Goal: Task Accomplishment & Management: Manage account settings

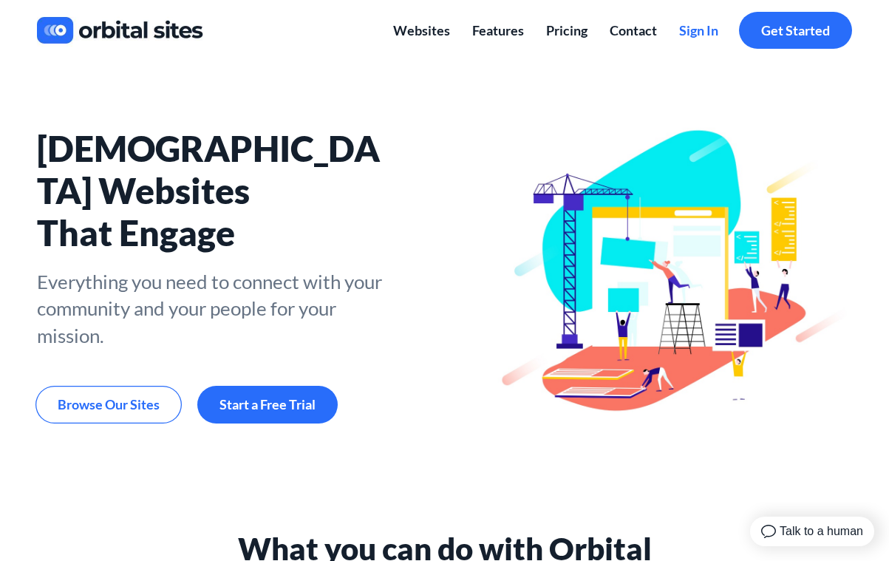
click at [703, 30] on span "Sign In" at bounding box center [698, 30] width 39 height 16
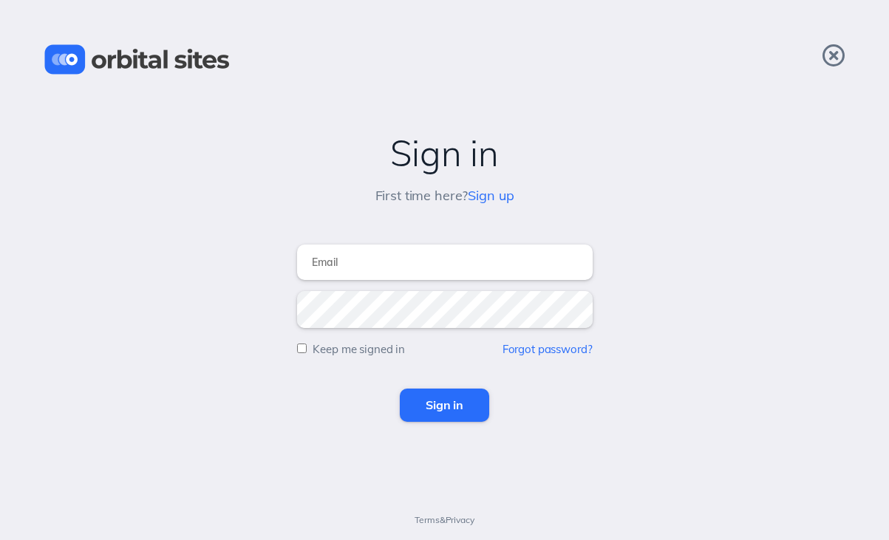
type input "[PERSON_NAME][EMAIL_ADDRESS][DOMAIN_NAME]"
click at [444, 405] on input "Sign in" at bounding box center [444, 405] width 89 height 33
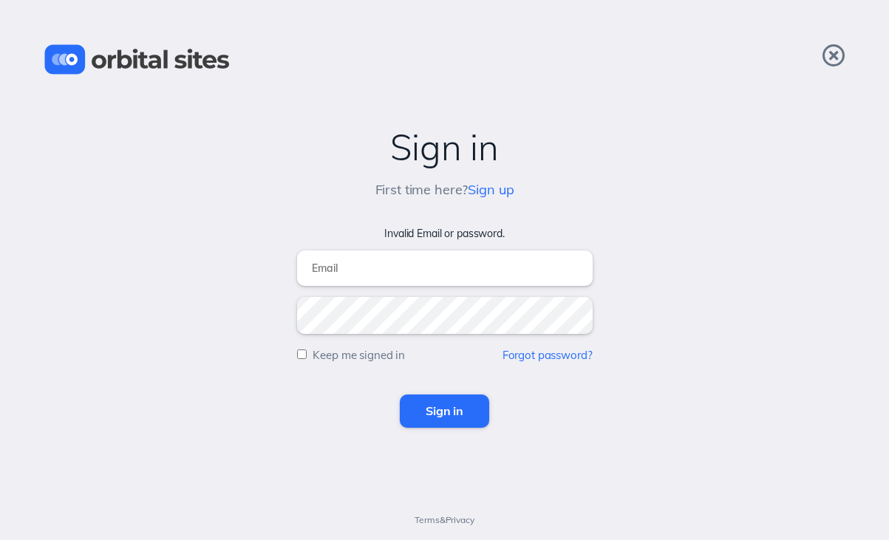
type input "tom@chvrchnsq.org"
click at [442, 406] on input "Sign in" at bounding box center [444, 411] width 89 height 33
type input "tom@chvrchnsq.org"
click at [448, 408] on input "Sign in" at bounding box center [444, 411] width 89 height 33
click at [551, 355] on link "Forgot password?" at bounding box center [547, 355] width 90 height 14
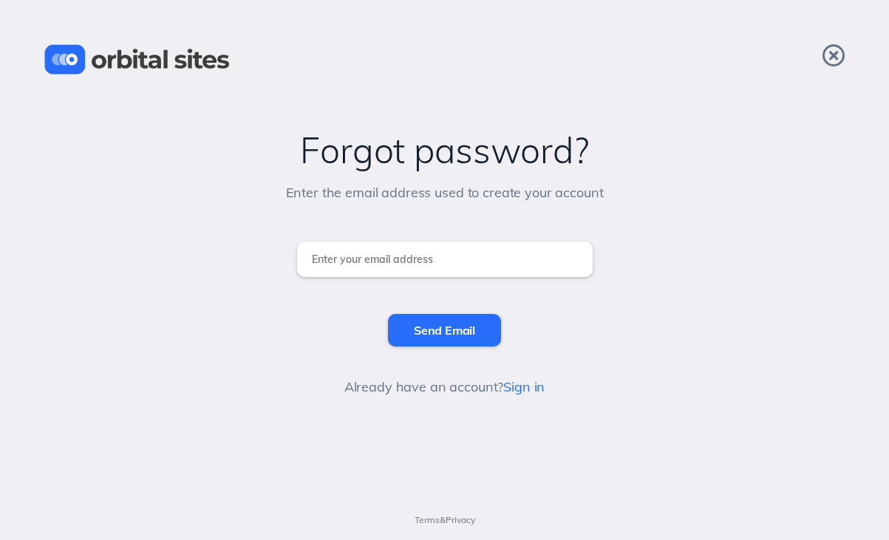
type input "[PERSON_NAME][EMAIL_ADDRESS][DOMAIN_NAME]"
click at [434, 330] on input "Send Email" at bounding box center [444, 330] width 113 height 33
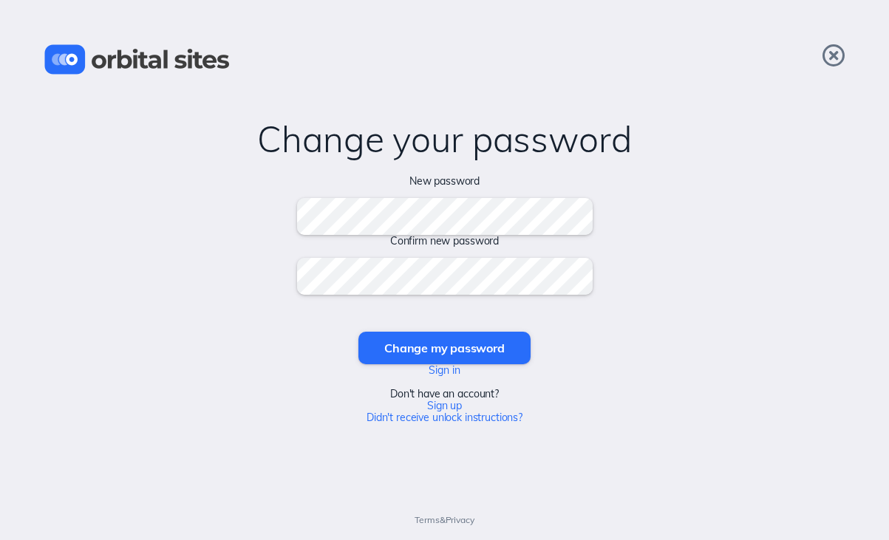
click at [444, 347] on input "Change my password" at bounding box center [443, 348] width 171 height 33
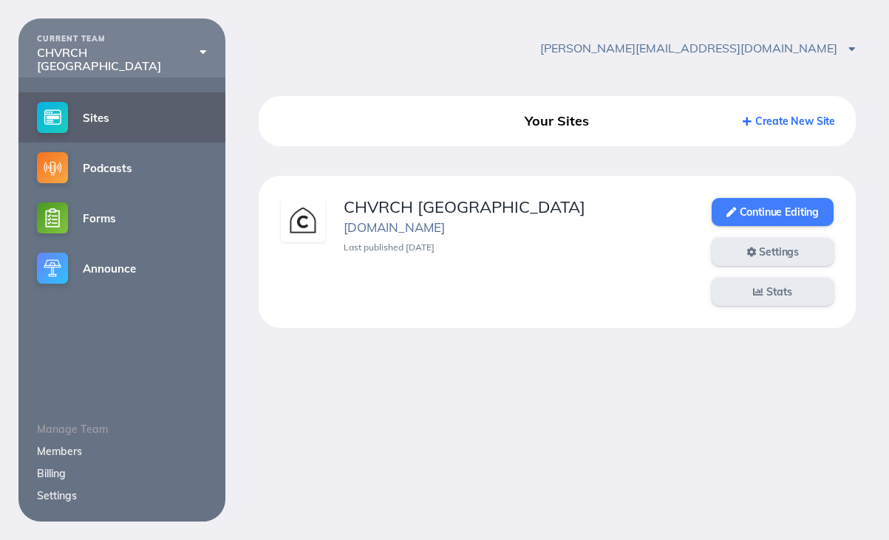
click at [753, 209] on link "Continue Editing" at bounding box center [773, 212] width 122 height 28
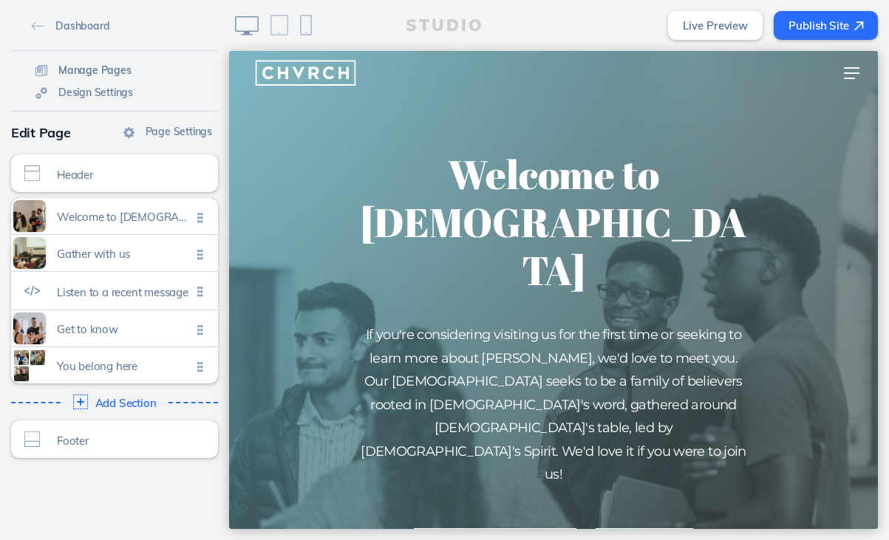
click at [81, 68] on span "Manage Pages" at bounding box center [94, 70] width 73 height 13
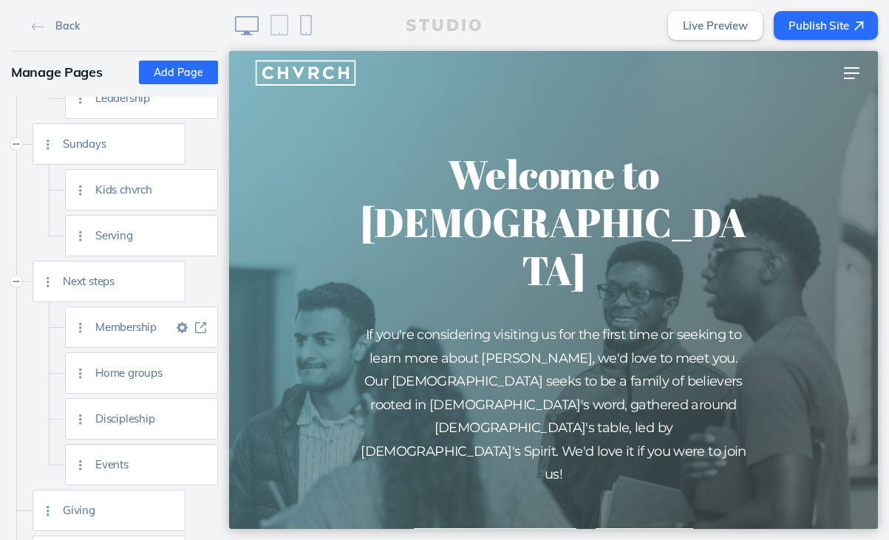
scroll to position [223, 0]
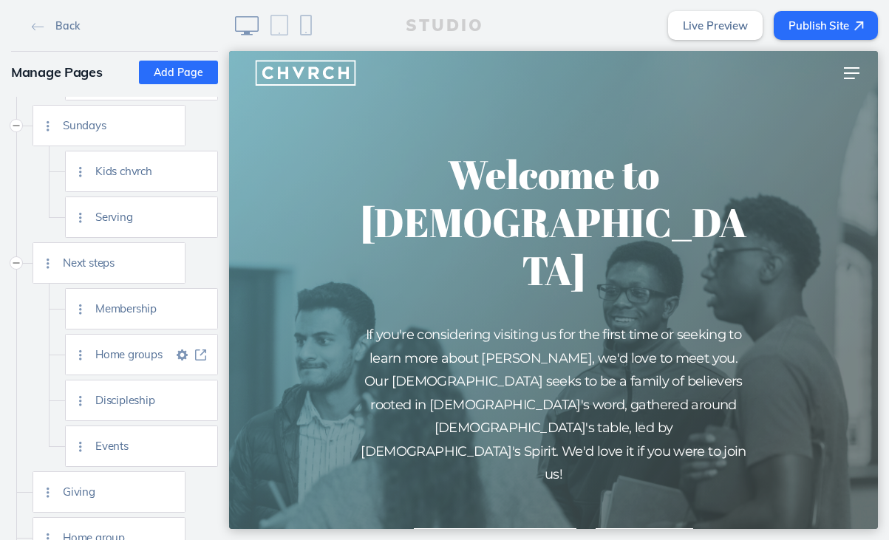
click at [120, 358] on span "Home groups" at bounding box center [134, 354] width 78 height 13
click at [205, 355] on img at bounding box center [200, 354] width 11 height 11
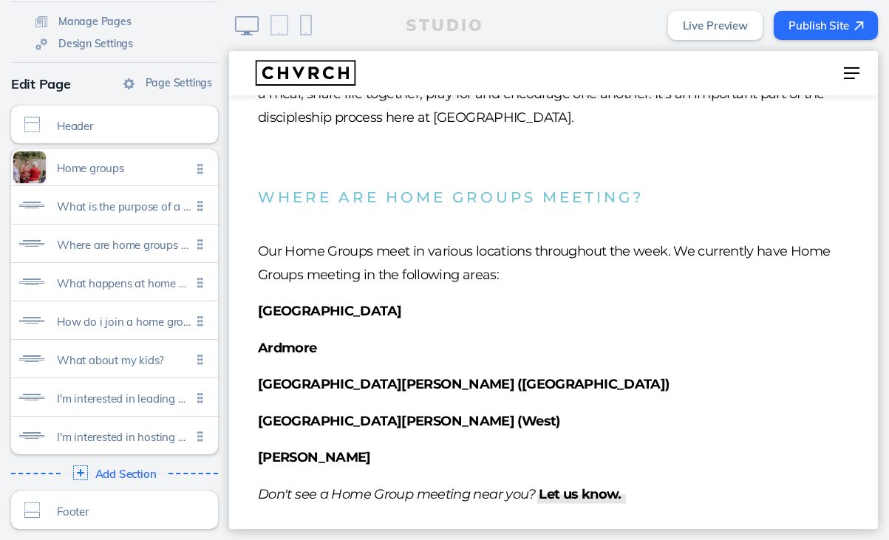
scroll to position [49, 0]
click at [136, 472] on span "Add Section" at bounding box center [126, 474] width 64 height 13
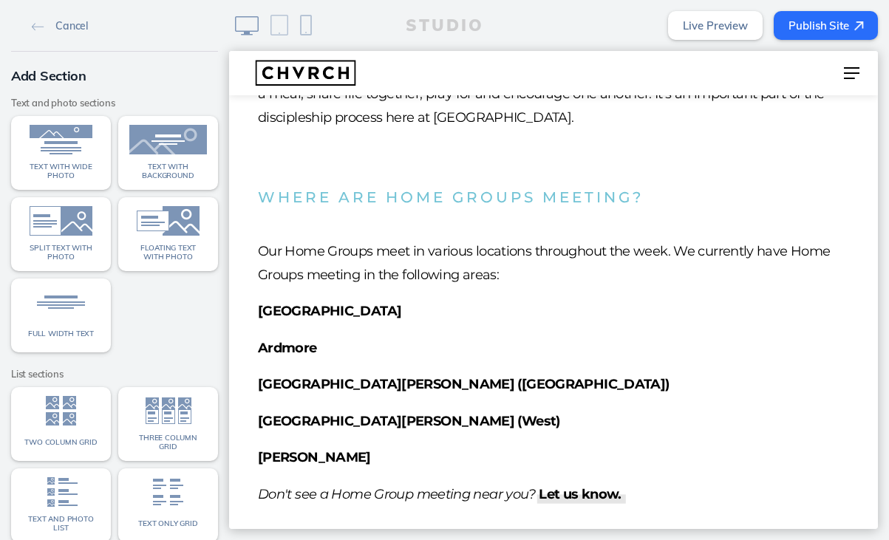
scroll to position [0, 0]
click at [60, 206] on img at bounding box center [61, 221] width 78 height 30
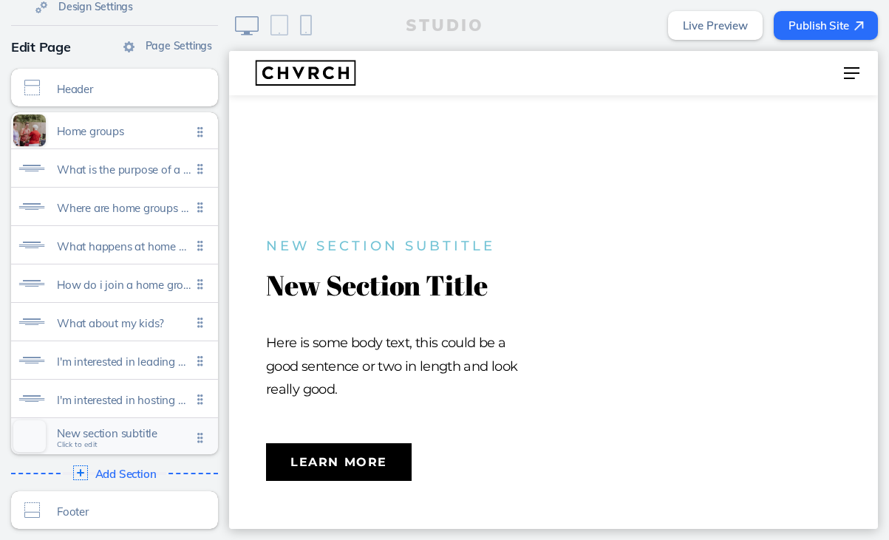
scroll to position [86, 0]
click at [166, 440] on span "New section subtitle Click to edit" at bounding box center [124, 437] width 134 height 13
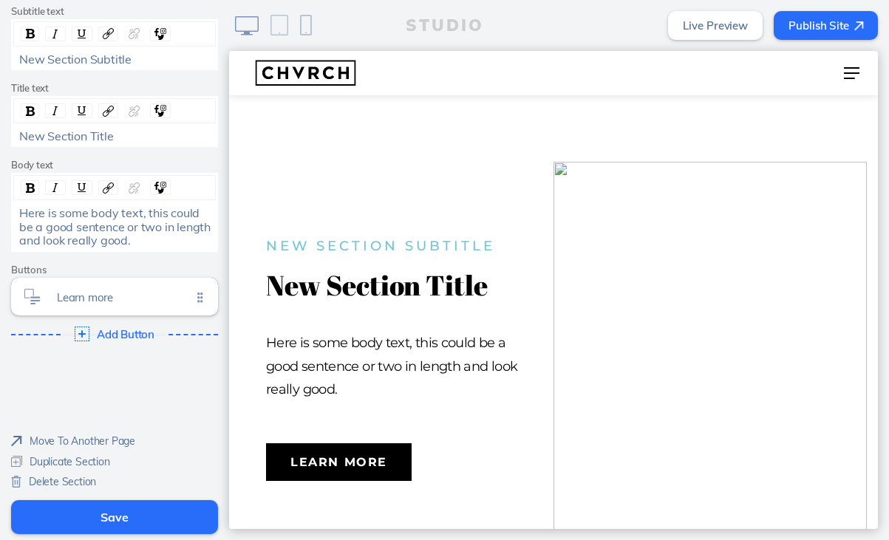
scroll to position [355, 0]
click at [49, 480] on span "Delete Section" at bounding box center [62, 481] width 67 height 13
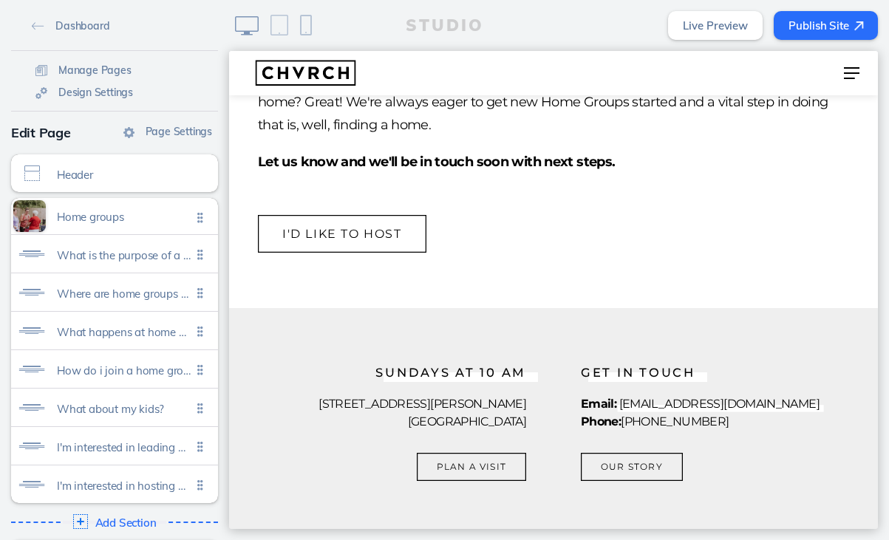
scroll to position [1764, 0]
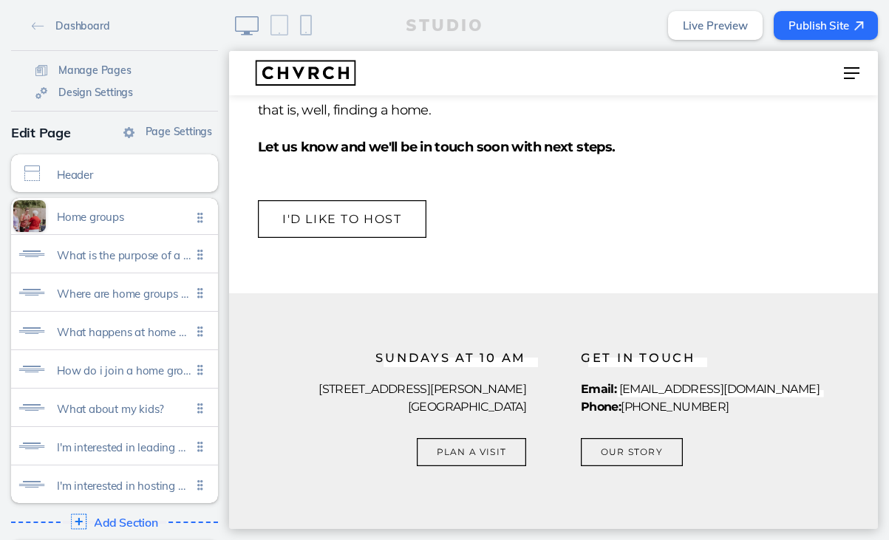
click at [115, 520] on span "Add Section" at bounding box center [126, 522] width 64 height 13
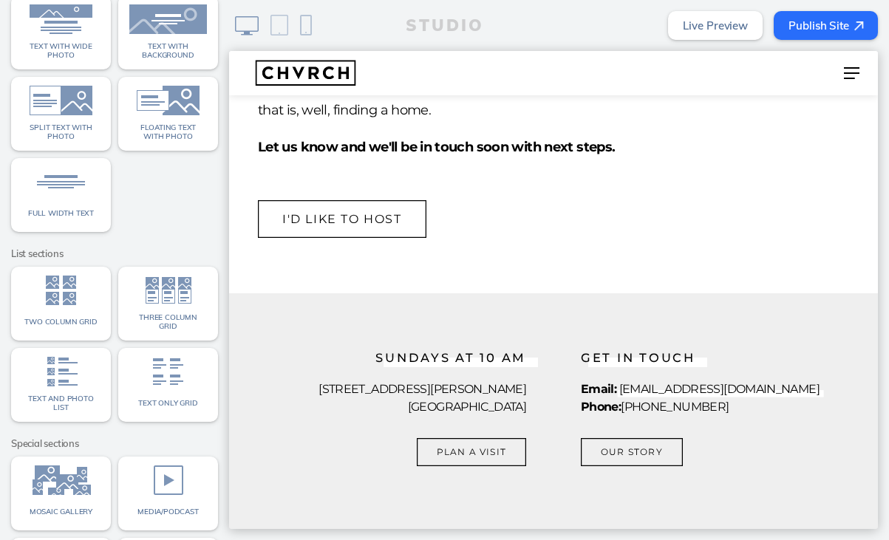
scroll to position [123, 0]
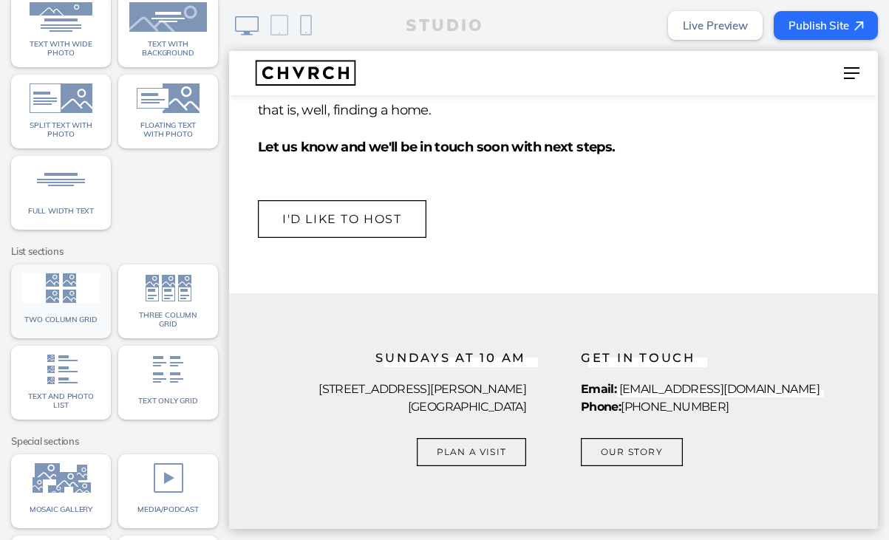
click at [78, 310] on div "Two column grid" at bounding box center [61, 319] width 78 height 19
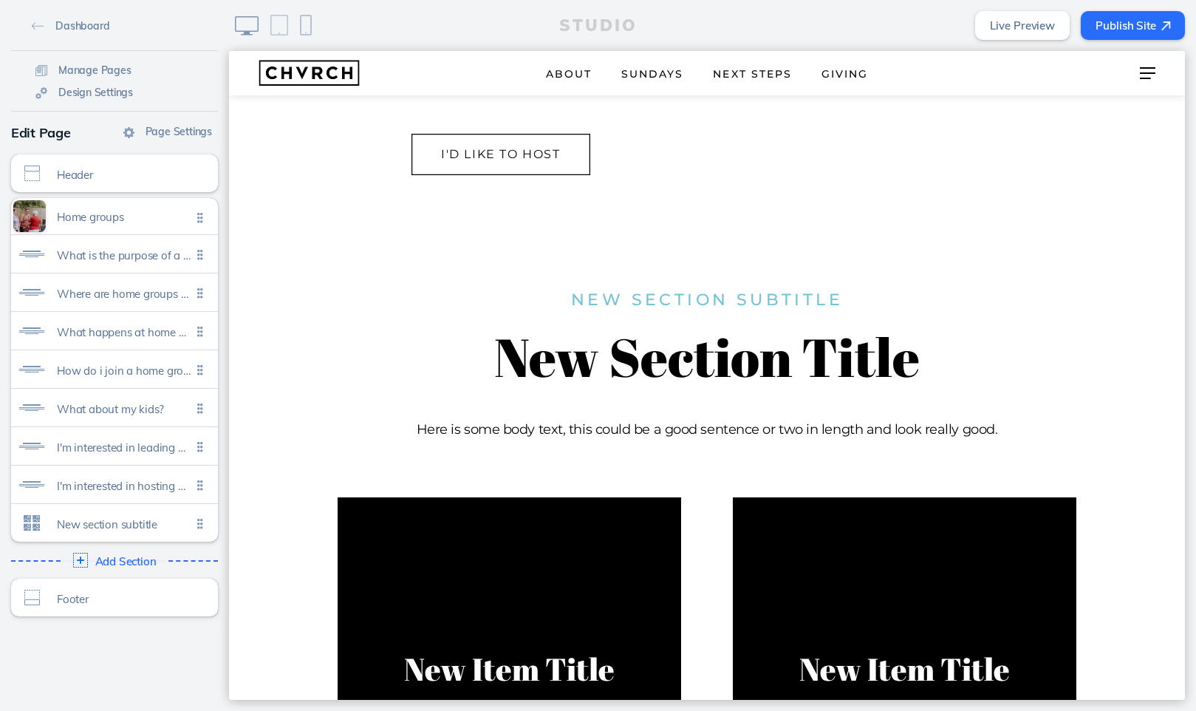
scroll to position [2039, 0]
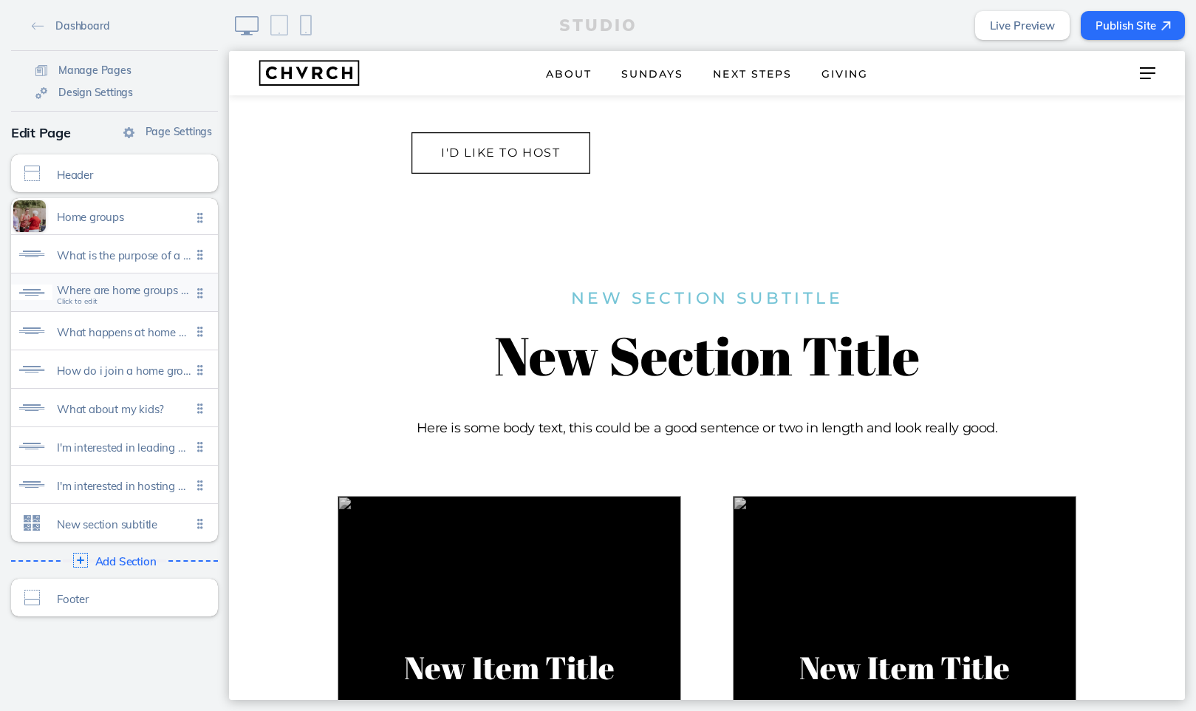
click at [148, 296] on span "Where are home groups meeting?" at bounding box center [124, 290] width 134 height 13
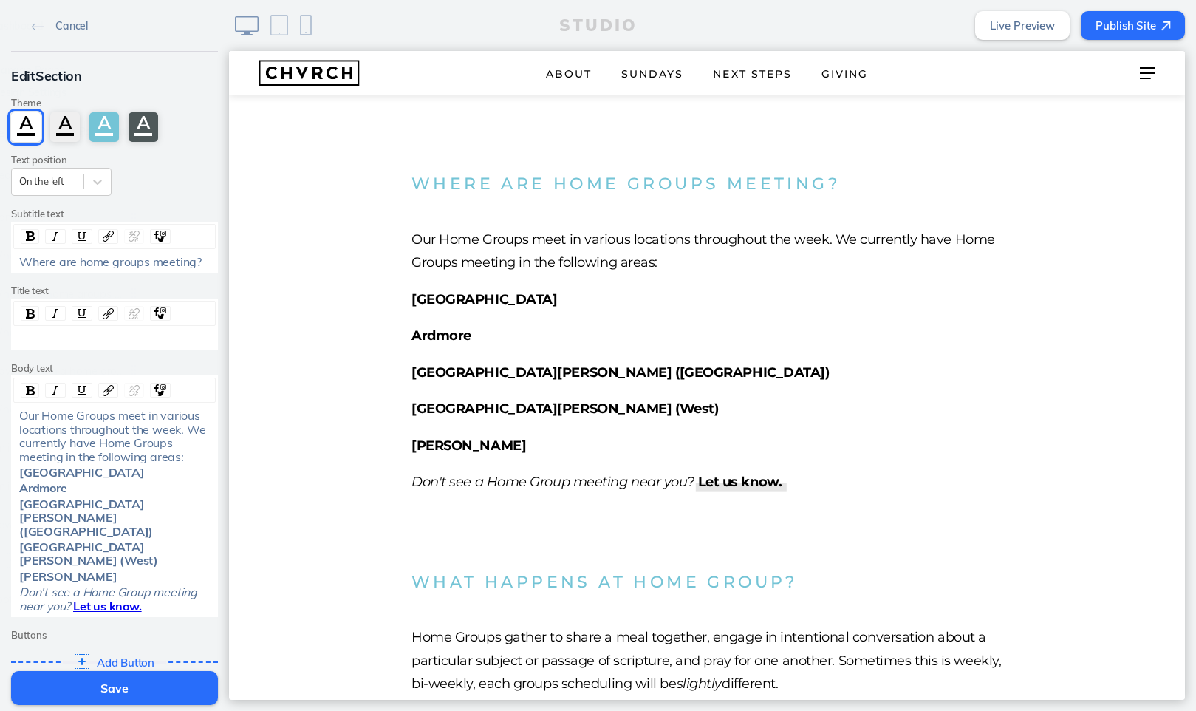
scroll to position [412, 0]
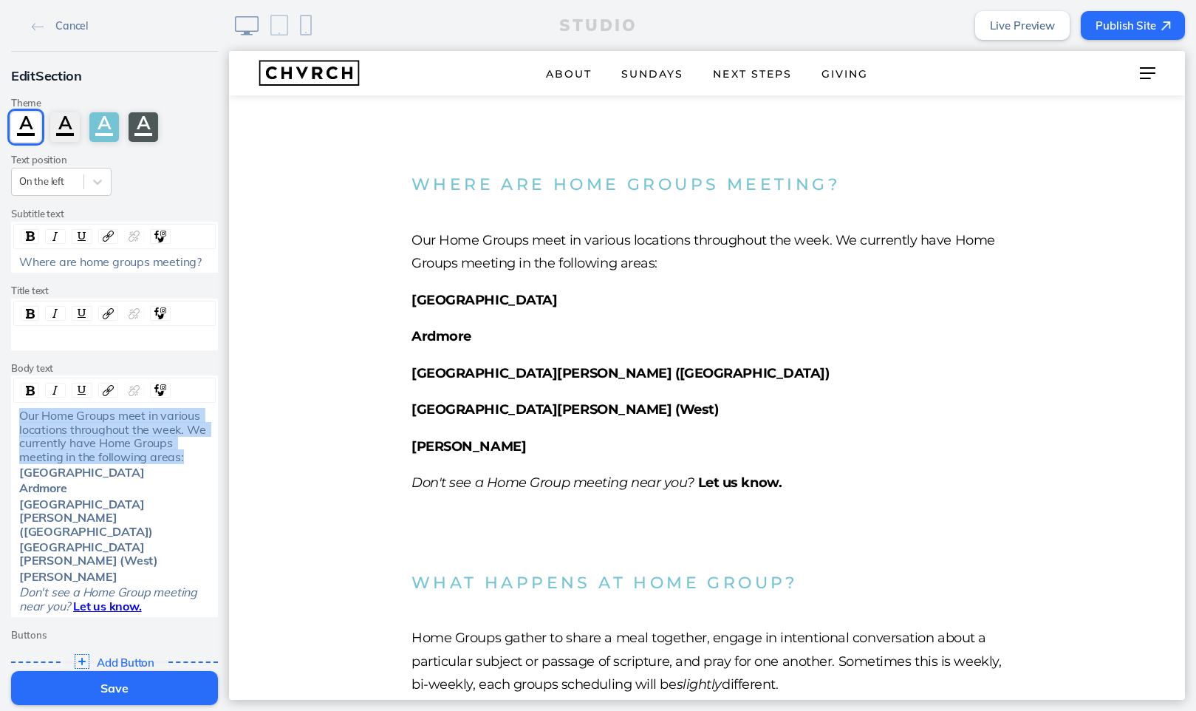
drag, startPoint x: 19, startPoint y: 415, endPoint x: 194, endPoint y: 456, distance: 179.9
click at [194, 456] on div "Our Home Groups meet in various locations throughout the week. We currently hav…" at bounding box center [114, 436] width 191 height 55
copy span "Our Home Groups meet in various locations throughout the week. We currently hav…"
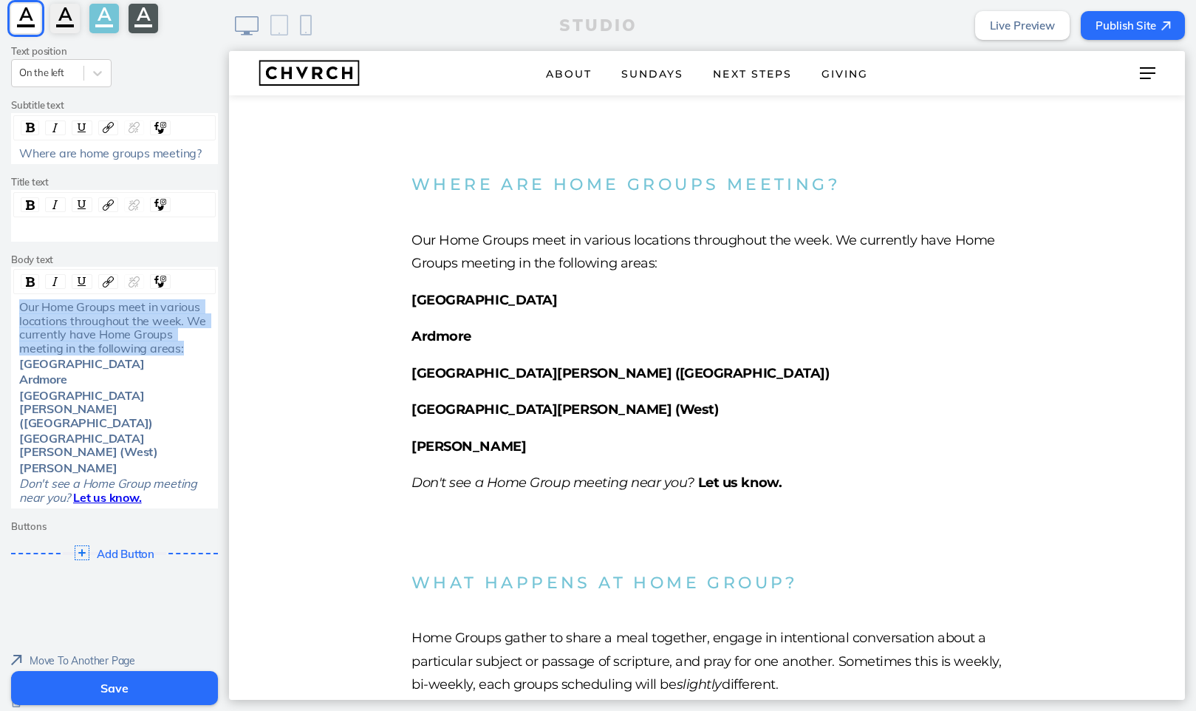
scroll to position [108, 0]
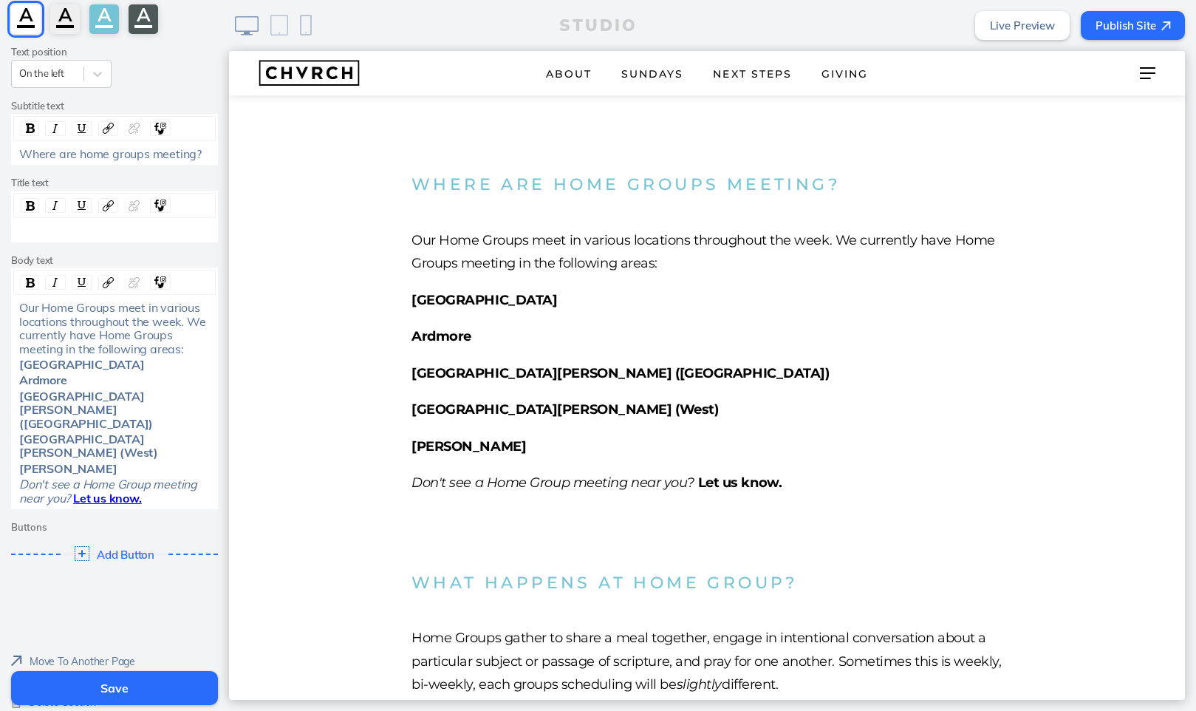
click at [152, 539] on button "Save" at bounding box center [114, 688] width 207 height 34
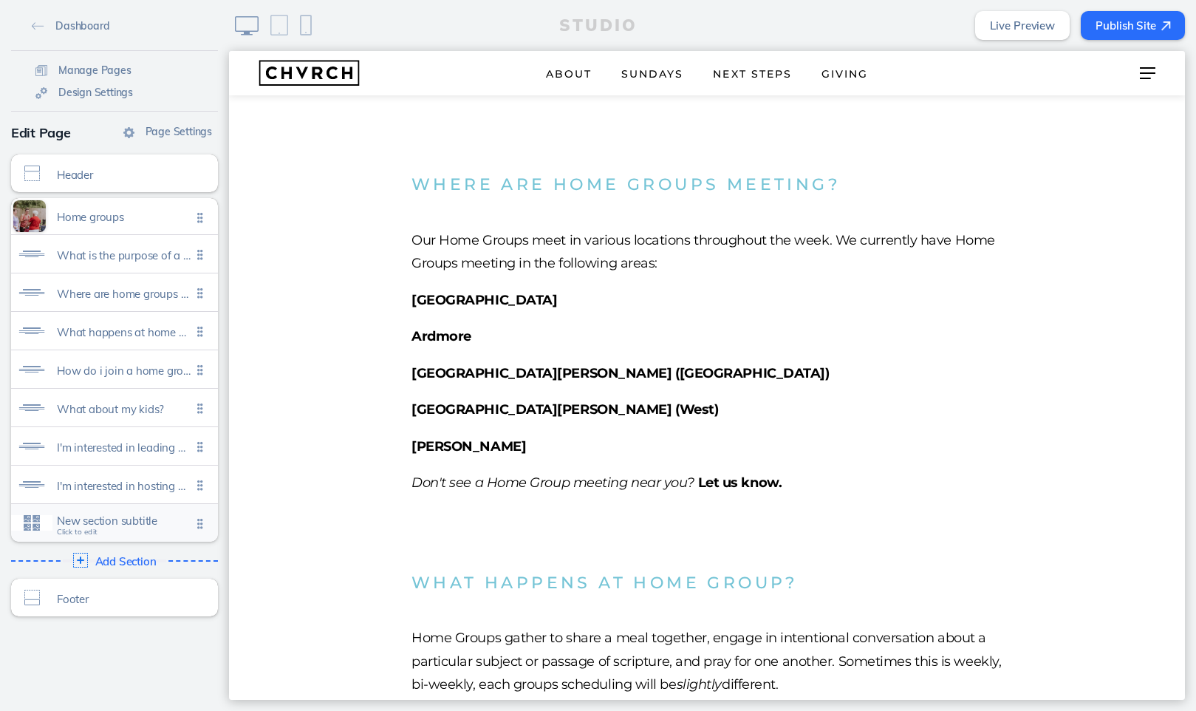
click at [130, 525] on span "New section subtitle" at bounding box center [124, 520] width 134 height 13
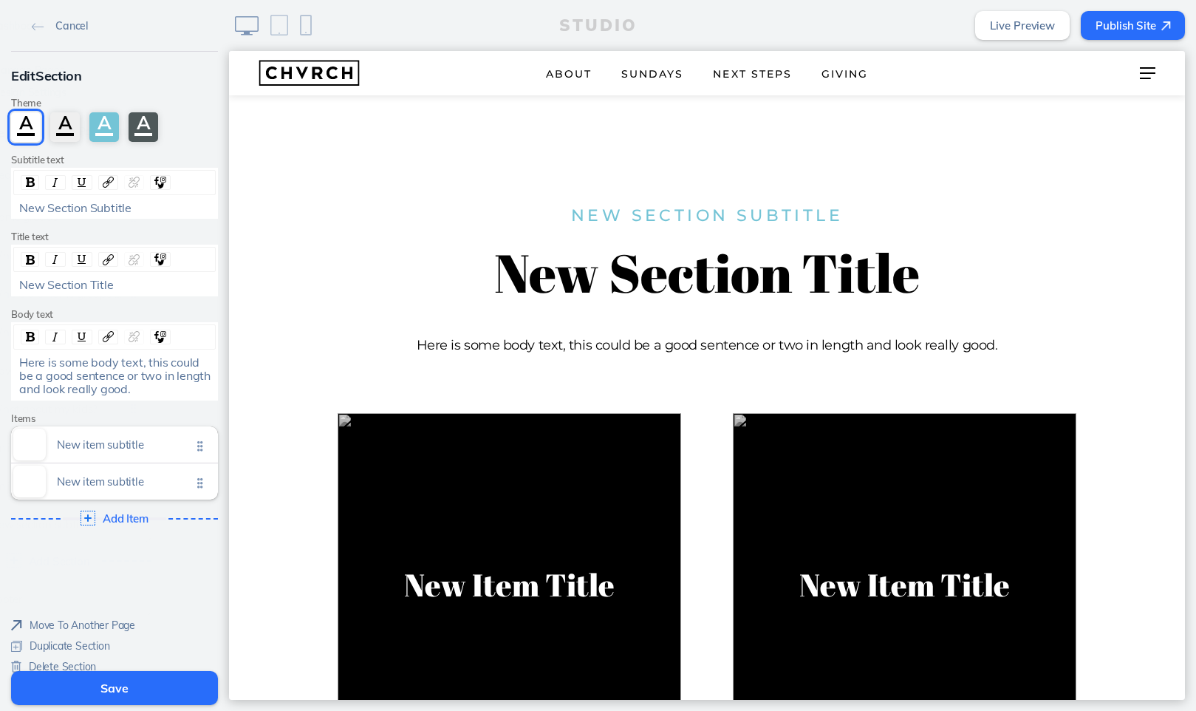
scroll to position [2140, 0]
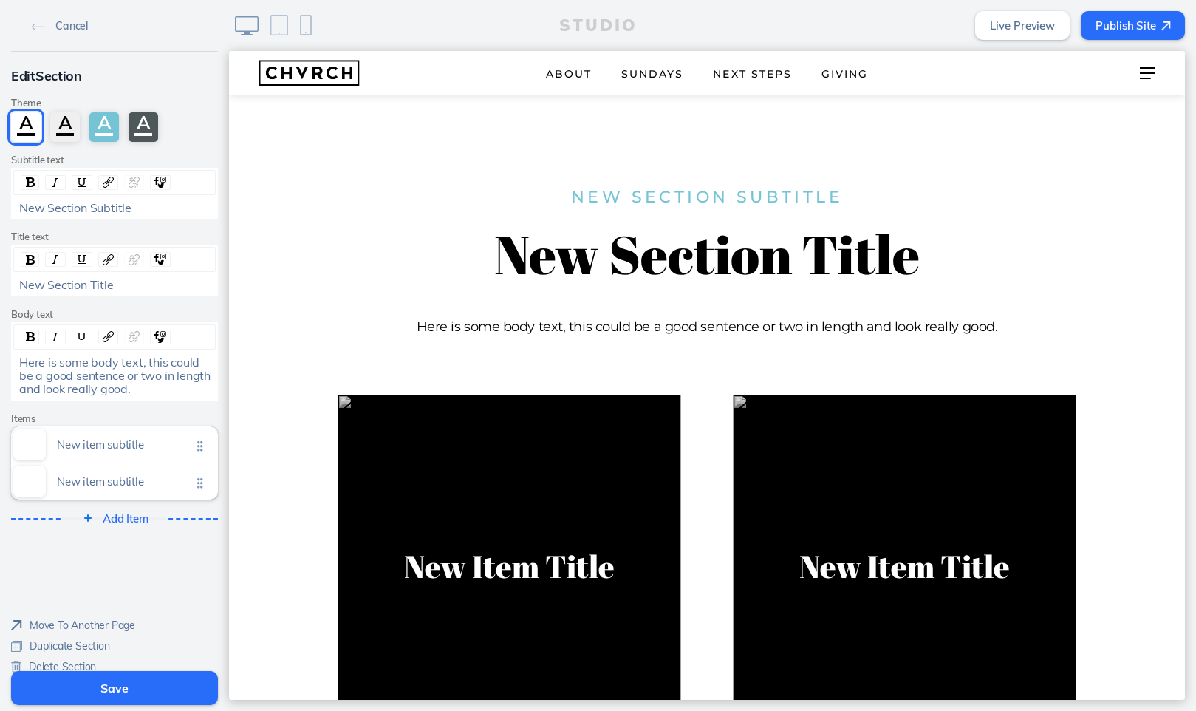
click at [76, 369] on span "Here is some body text, this could be a good sentence or two in length and look…" at bounding box center [116, 376] width 194 height 42
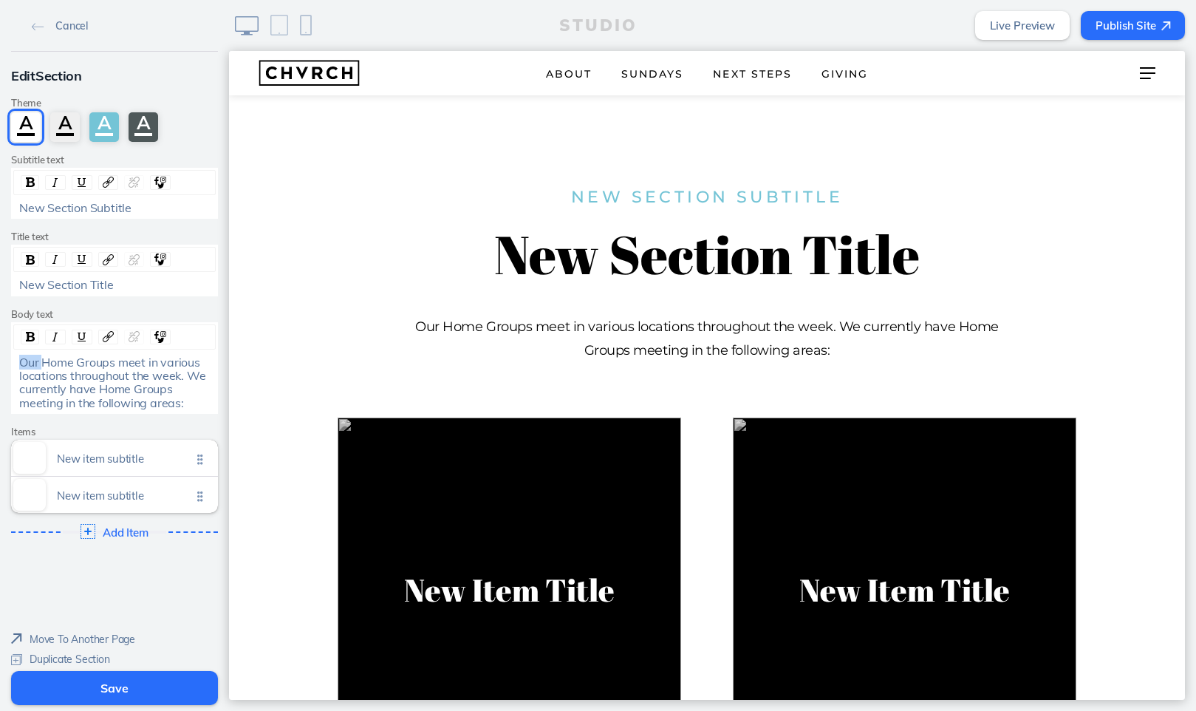
drag, startPoint x: 44, startPoint y: 359, endPoint x: 3, endPoint y: 359, distance: 40.6
click at [3, 359] on div "Edit Section Theme A A A A Subtitle text New Section Subtitle Title text New Se…" at bounding box center [114, 306] width 229 height 508
click at [95, 361] on span "Home Groups meet in various locations throughout the week. We currently have Ho…" at bounding box center [113, 382] width 189 height 55
click at [19, 359] on span "Home Groups meet in various locations throughout the week. We currently have Ho…" at bounding box center [113, 382] width 189 height 55
click at [118, 360] on span "Our Home Groups meet in various locations throughout the week. We currently hav…" at bounding box center [113, 382] width 189 height 55
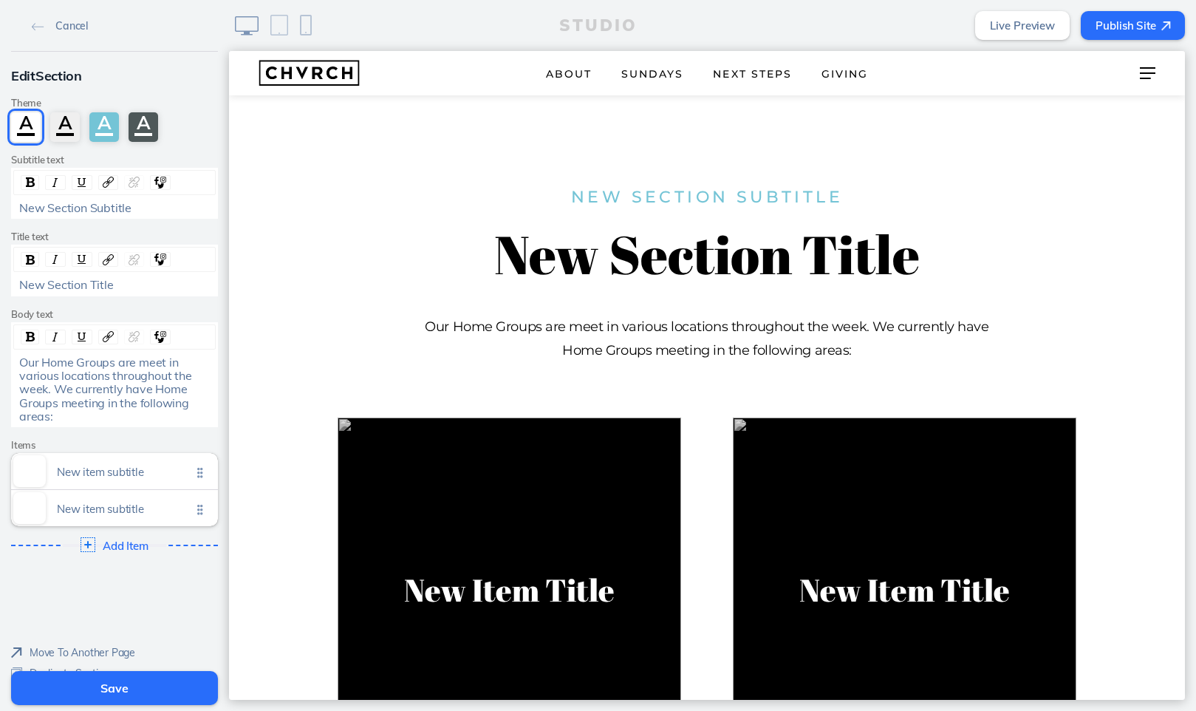
click at [166, 361] on span "Our Home Groups are meet in various locations throughout the week. We currently…" at bounding box center [106, 389] width 175 height 69
click at [112, 372] on span "Our Home Groups are meeting in various locations throughout the week. We curren…" at bounding box center [108, 389] width 179 height 69
click at [78, 400] on span "Our Home Groups are meeting in various locations throughout the week. We curren…" at bounding box center [108, 389] width 179 height 69
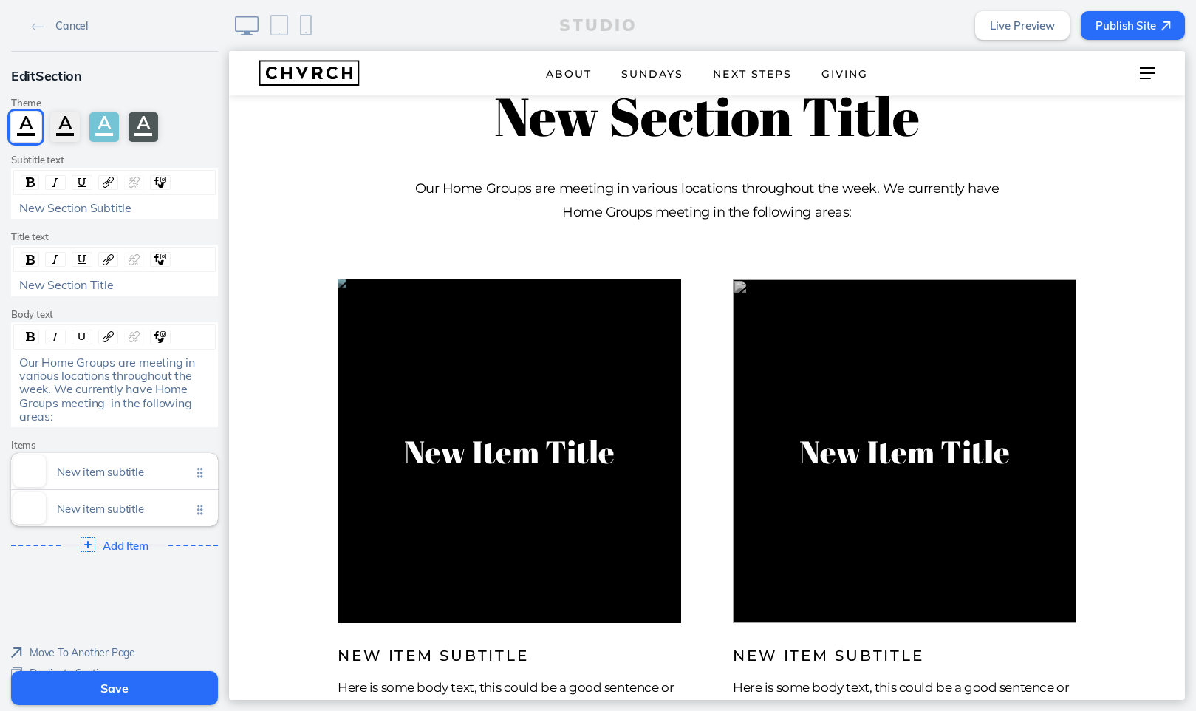
scroll to position [2279, 0]
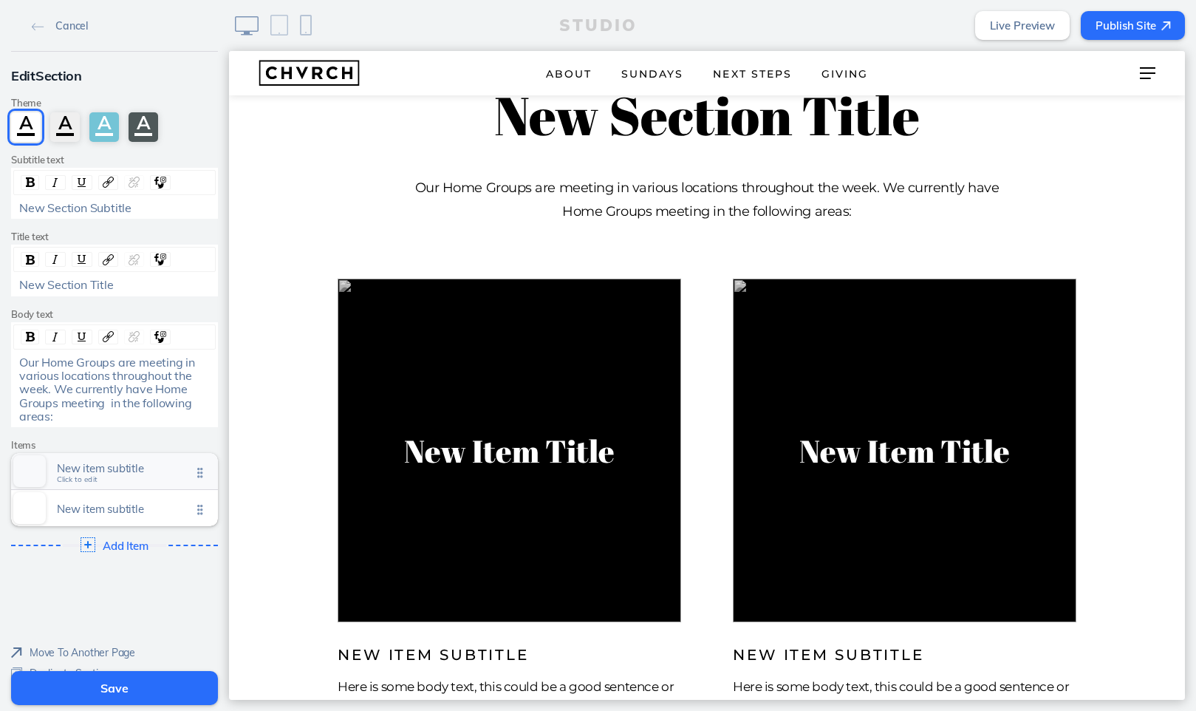
click at [120, 462] on span "New item subtitle" at bounding box center [124, 468] width 134 height 13
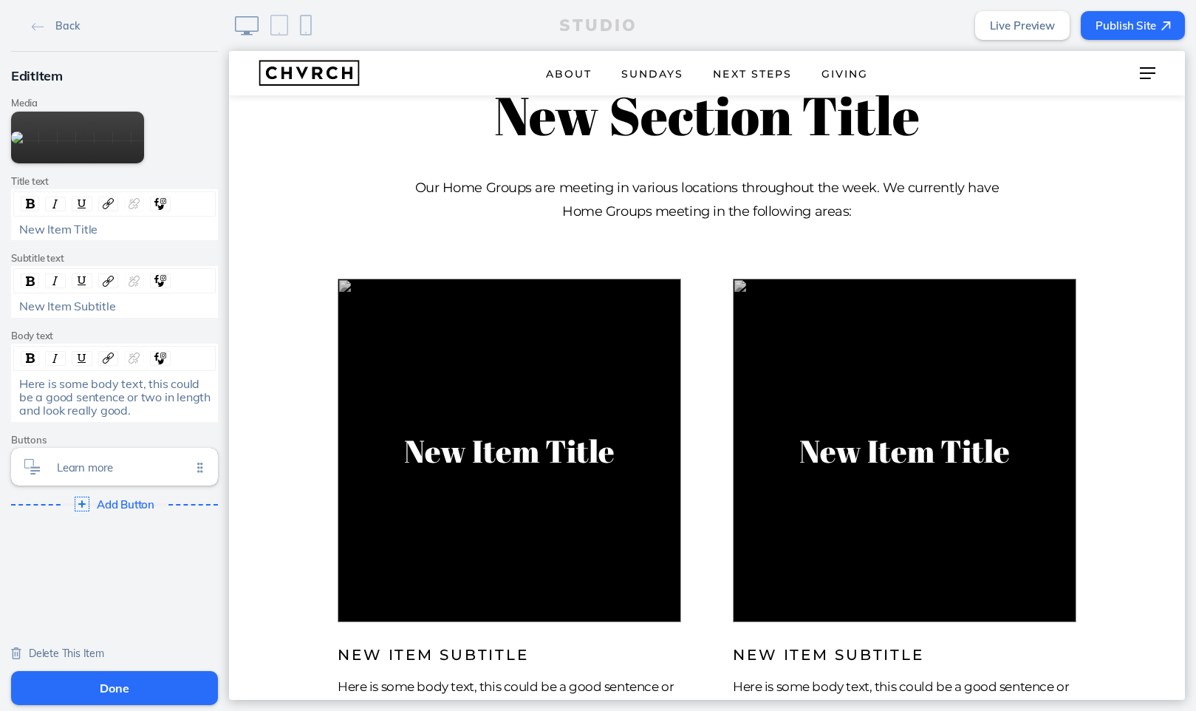
click at [75, 236] on span "New Item Title" at bounding box center [58, 229] width 78 height 15
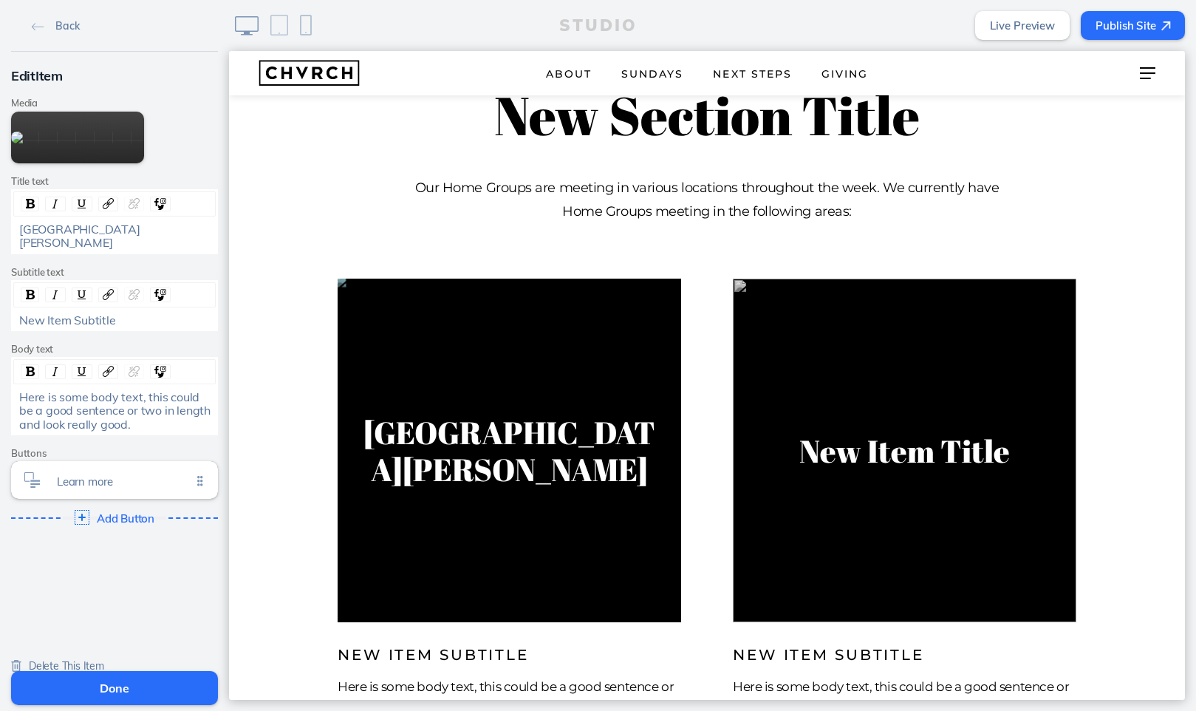
click at [528, 449] on img at bounding box center [510, 451] width 354 height 354
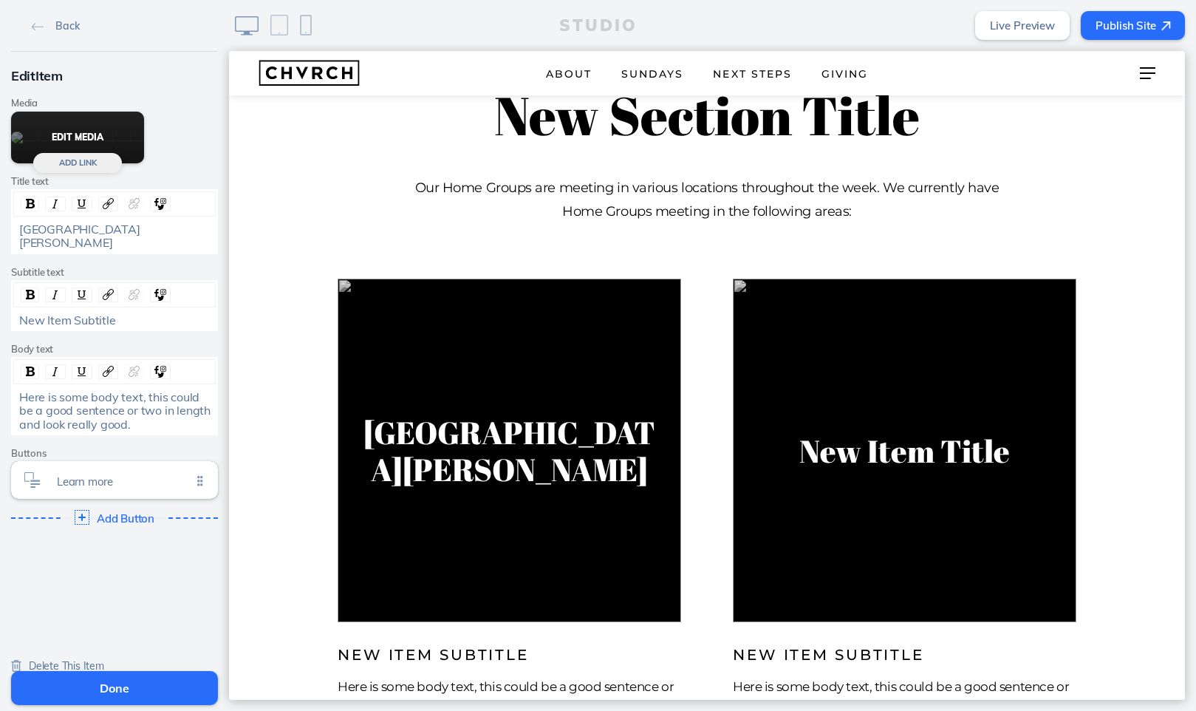
click at [91, 163] on button "Edit Media" at bounding box center [77, 138] width 133 height 52
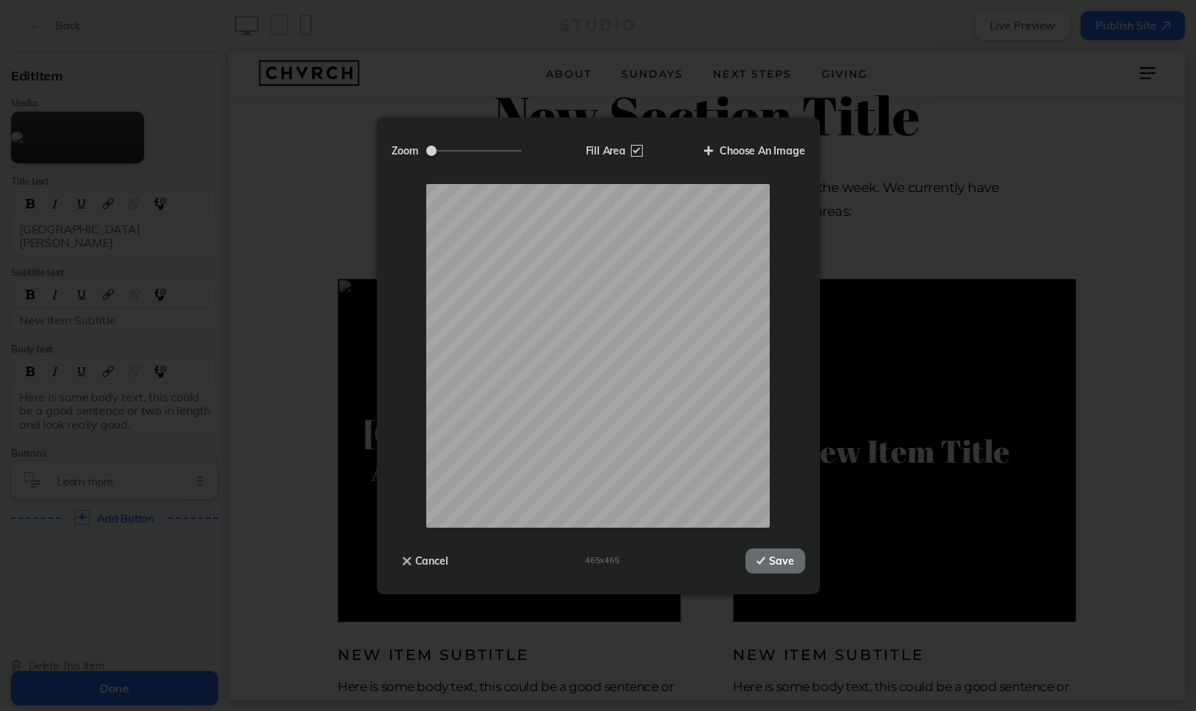
click at [788, 539] on button "Save" at bounding box center [775, 560] width 59 height 25
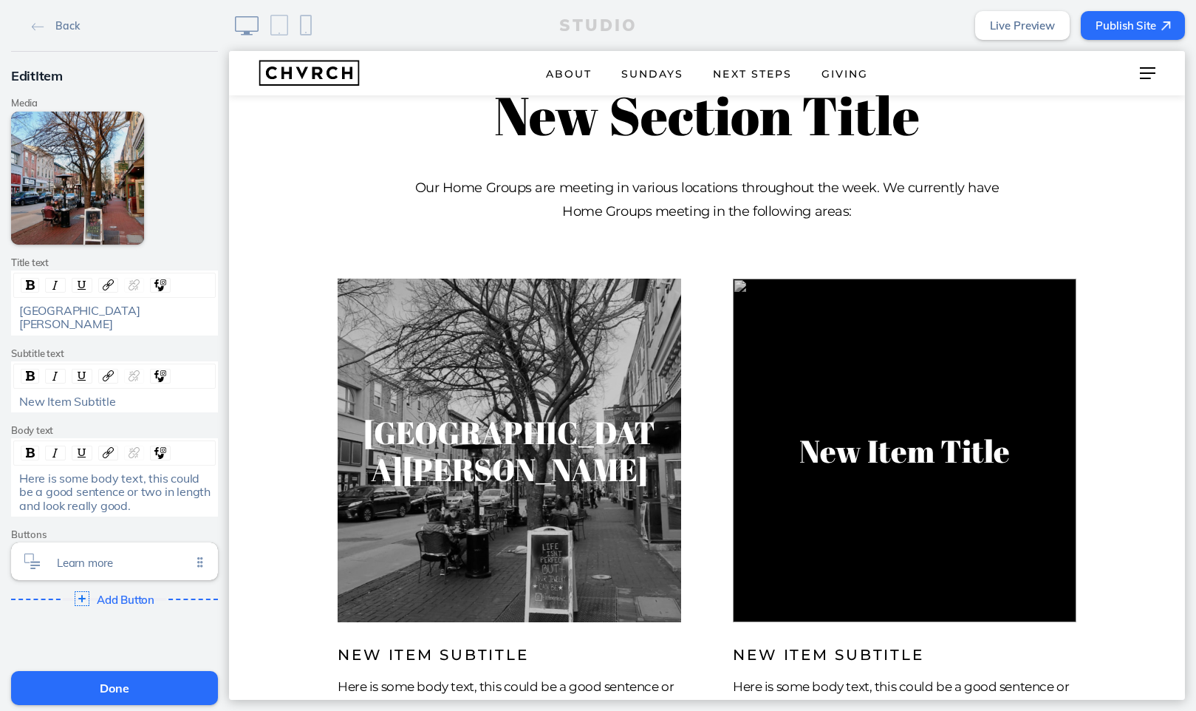
click at [68, 394] on span "New Item Subtitle" at bounding box center [67, 401] width 97 height 15
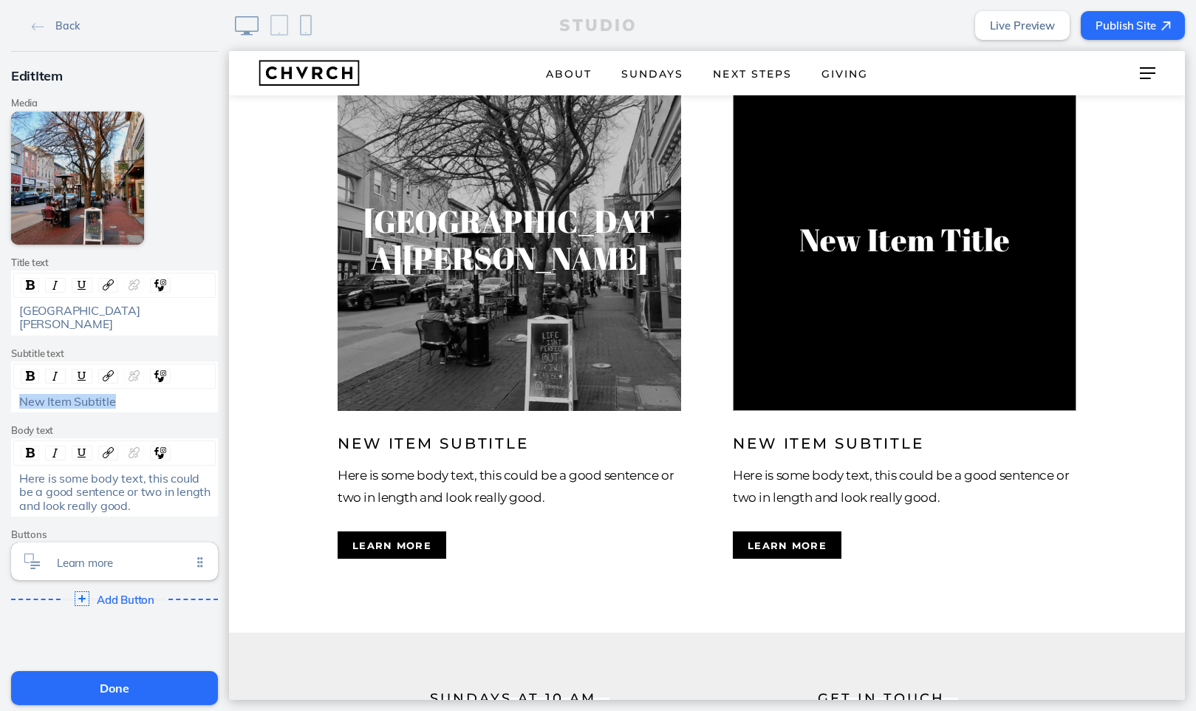
scroll to position [2492, 0]
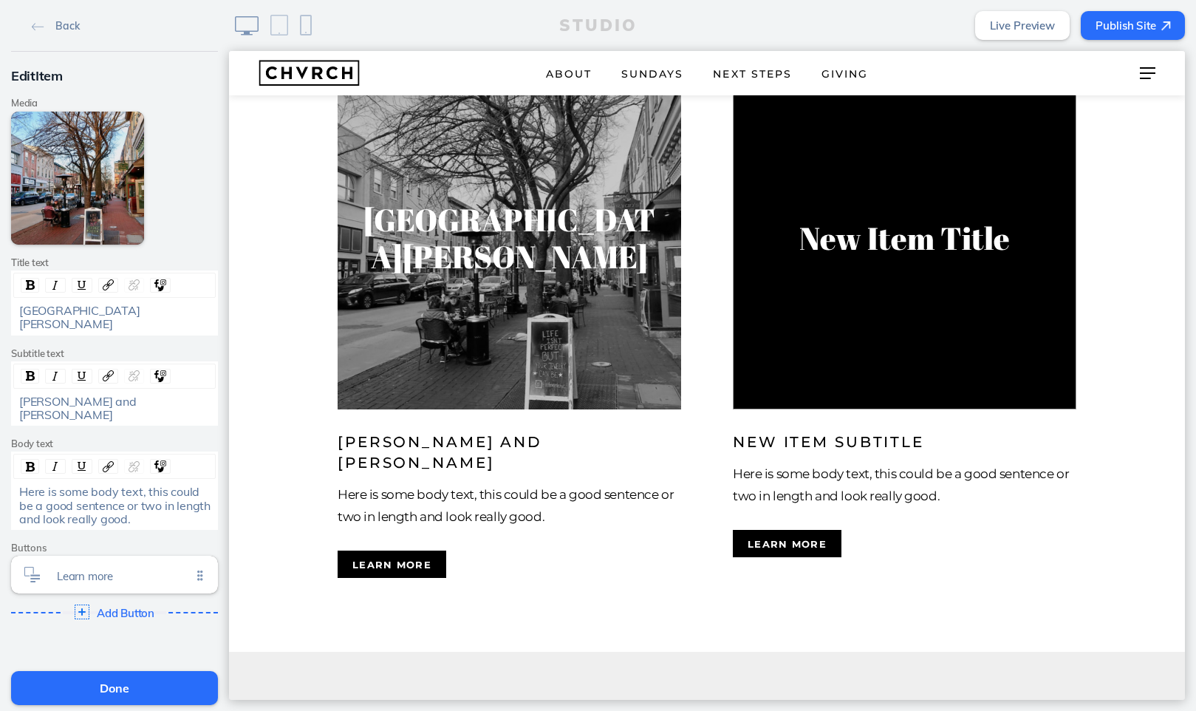
click at [87, 394] on span "Isaac and Chyenne Rotherme" at bounding box center [79, 408] width 120 height 28
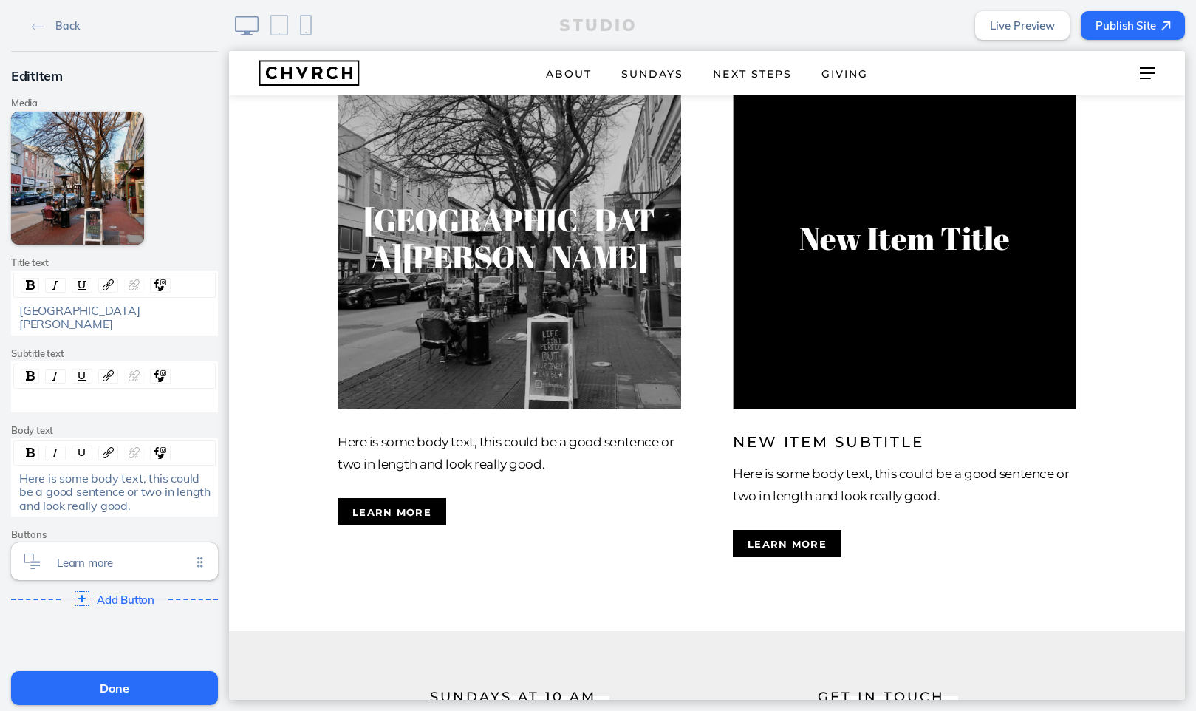
click at [75, 473] on span "Here is some body text, this could be a good sentence or two in length and look…" at bounding box center [116, 492] width 194 height 42
click at [84, 471] on span "Here is some body text, this could be a good sentence or two in length and look…" at bounding box center [116, 492] width 194 height 42
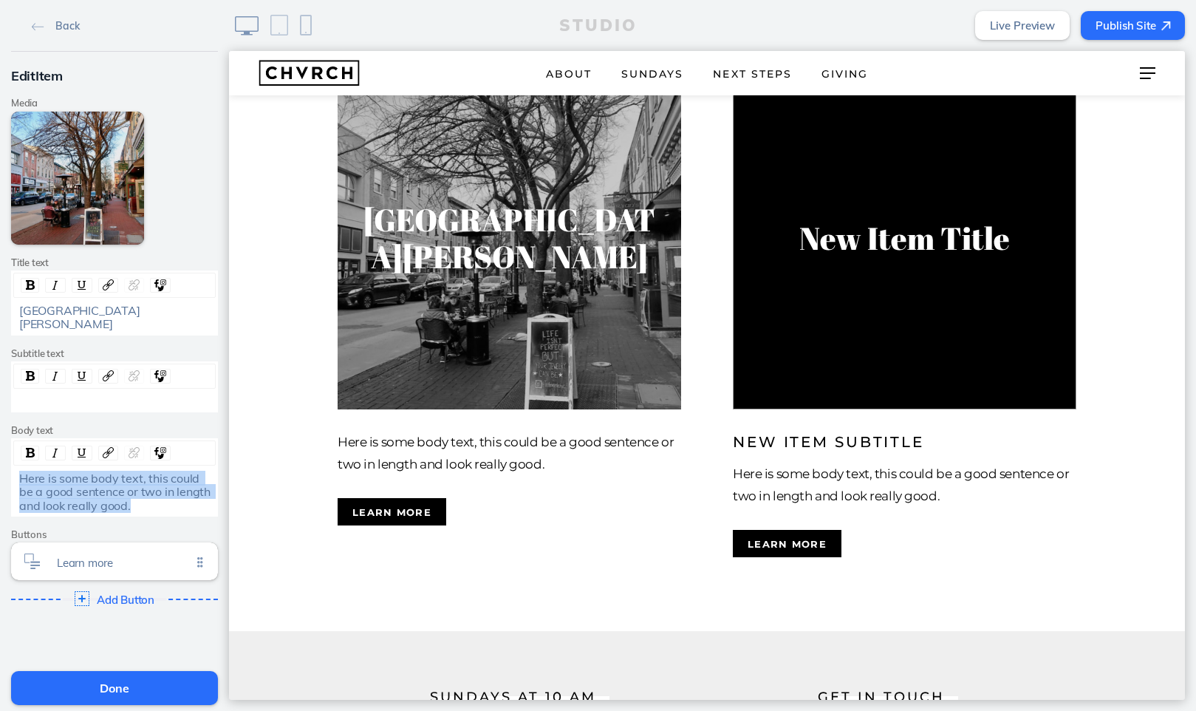
click at [84, 471] on span "Here is some body text, this could be a good sentence or two in length and look…" at bounding box center [116, 492] width 194 height 42
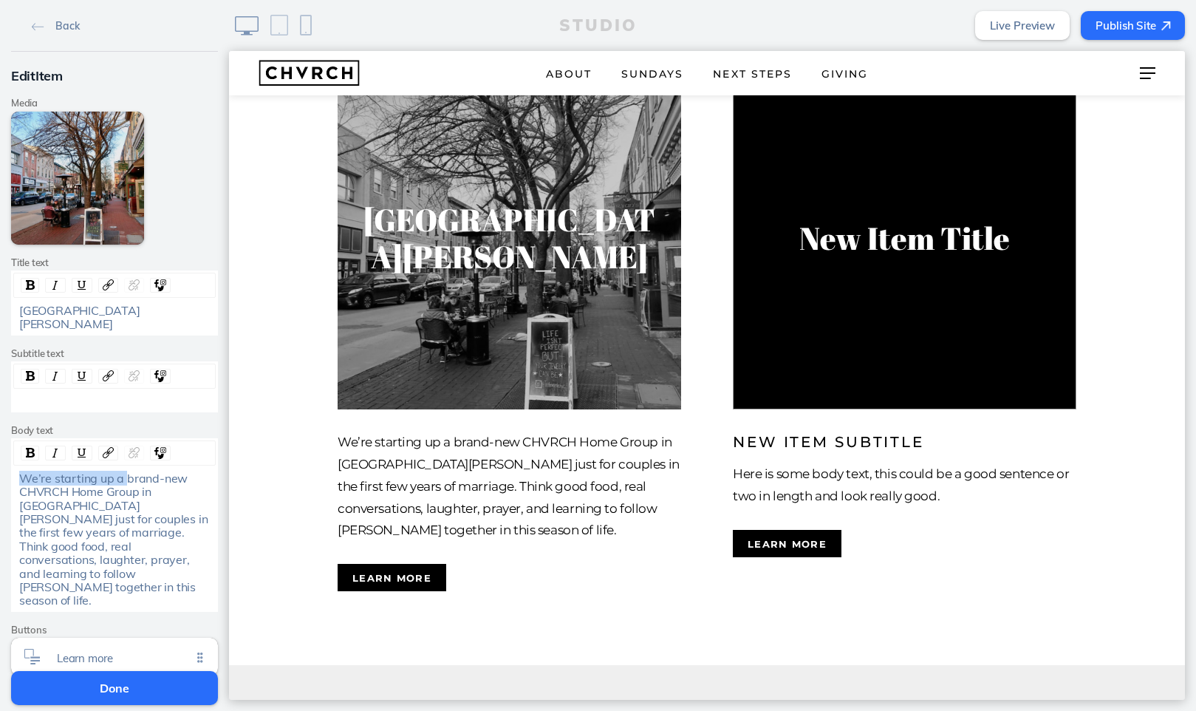
drag, startPoint x: 123, startPoint y: 465, endPoint x: 10, endPoint y: 460, distance: 113.9
click at [10, 460] on div "Edit Item Media Edit Media Add Link Title text West Chester Subtitle text Body …" at bounding box center [114, 387] width 229 height 671
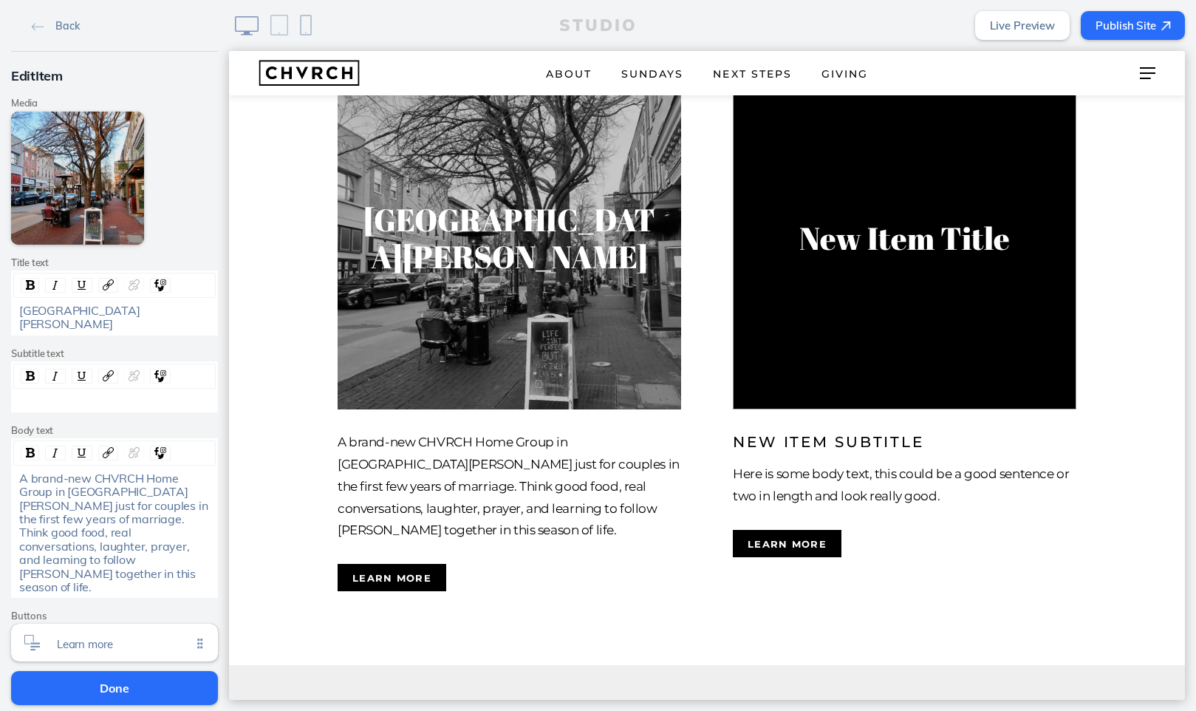
click at [55, 475] on span "A brand-new CHVRCH Home Group in West Chester just for couples in the first few…" at bounding box center [114, 532] width 191 height 123
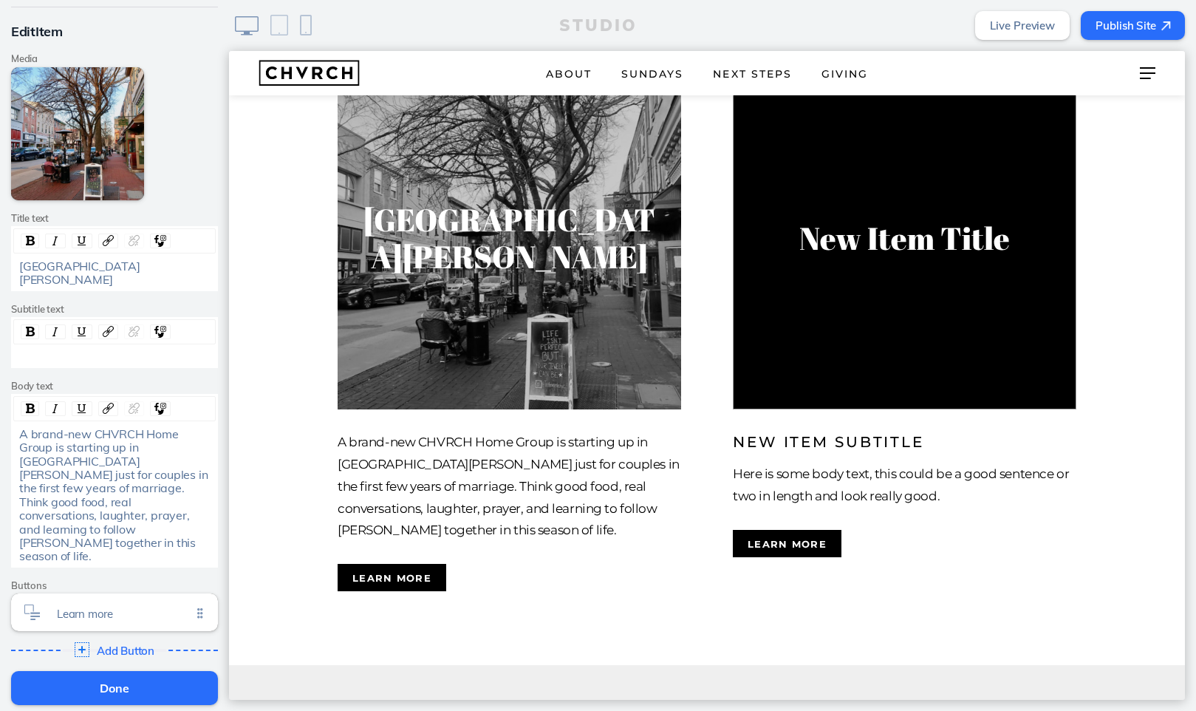
scroll to position [46, 0]
click at [98, 459] on span "A brand-new CHVRCH Home Group is starting up in West Chester just for couples i…" at bounding box center [114, 493] width 191 height 137
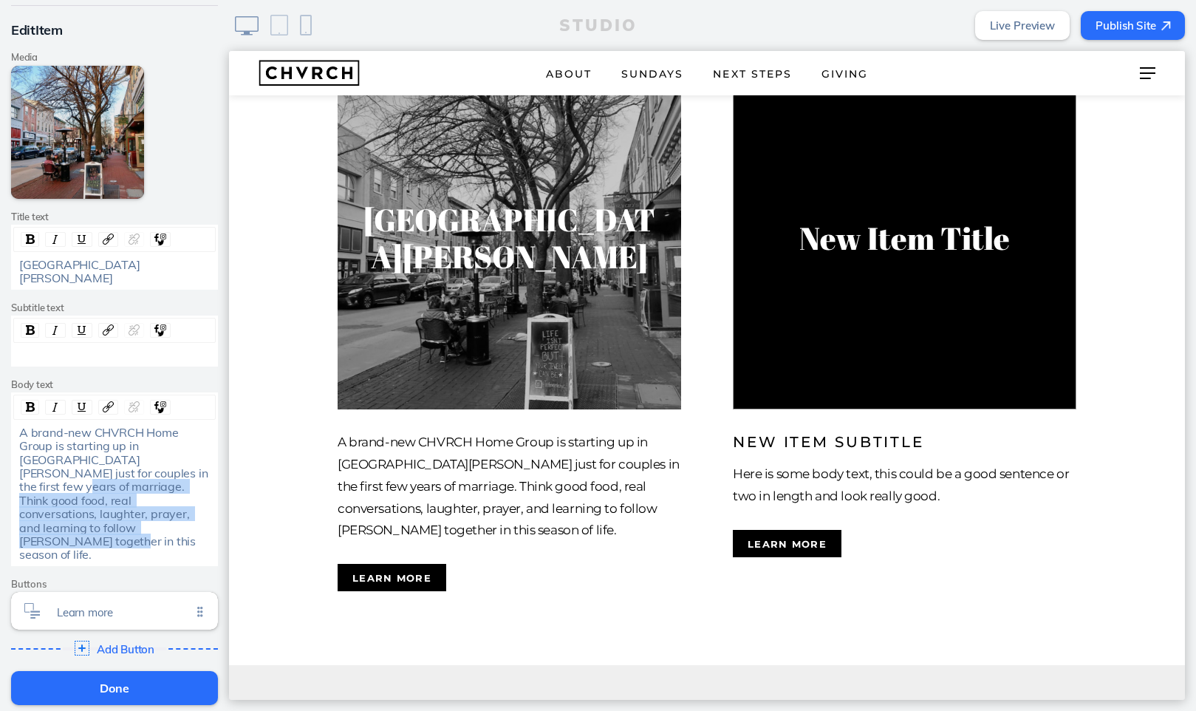
drag, startPoint x: 143, startPoint y: 455, endPoint x: 180, endPoint y: 496, distance: 54.4
click at [180, 496] on div "A brand-new CHVRCH Home Group is starting up in West Chester just for couples i…" at bounding box center [114, 494] width 191 height 136
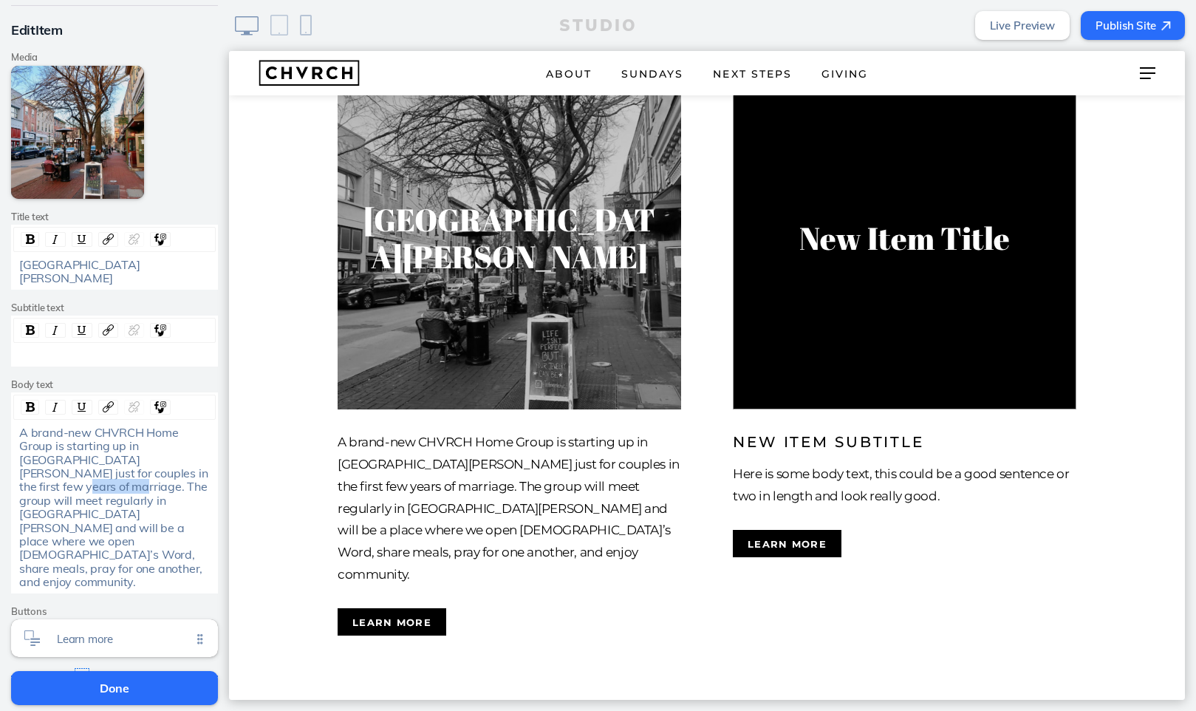
drag, startPoint x: 142, startPoint y: 456, endPoint x: 198, endPoint y: 454, distance: 56.2
click at [198, 454] on span "A brand-new CHVRCH Home Group is starting up in West Chester just for couples i…" at bounding box center [114, 507] width 191 height 164
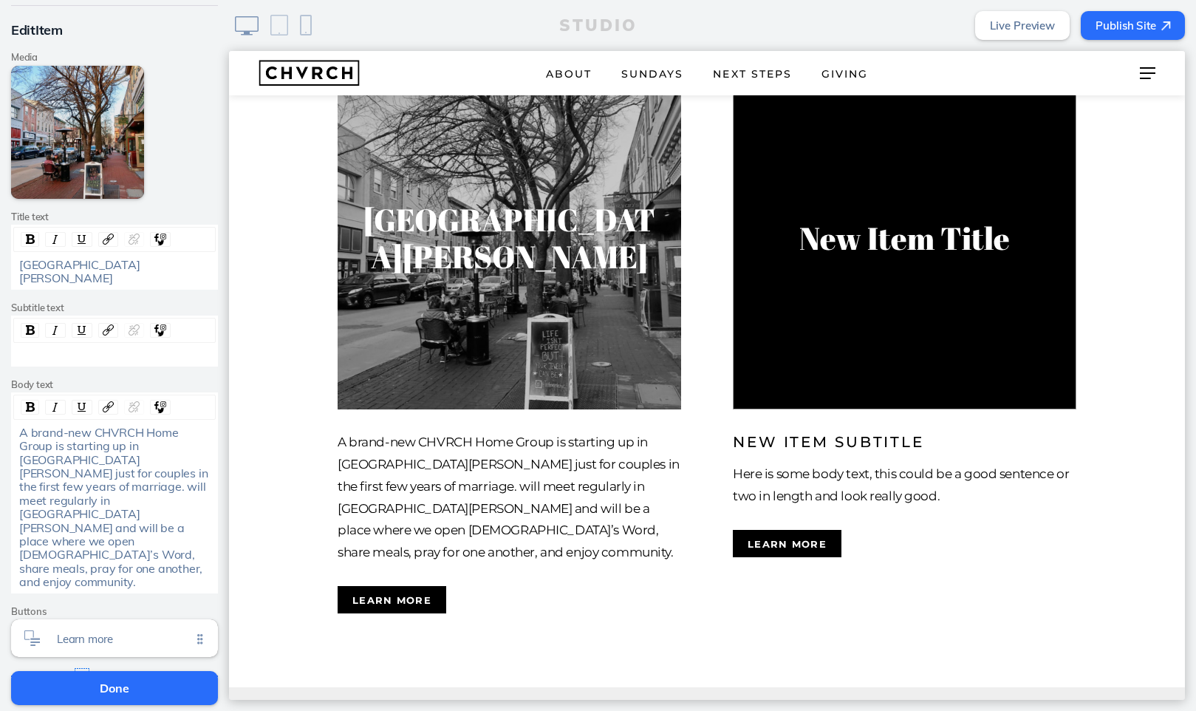
click at [398, 472] on p "A brand-new CHVRCH Home Group is starting up in West Chester just for couples i…" at bounding box center [510, 498] width 344 height 132
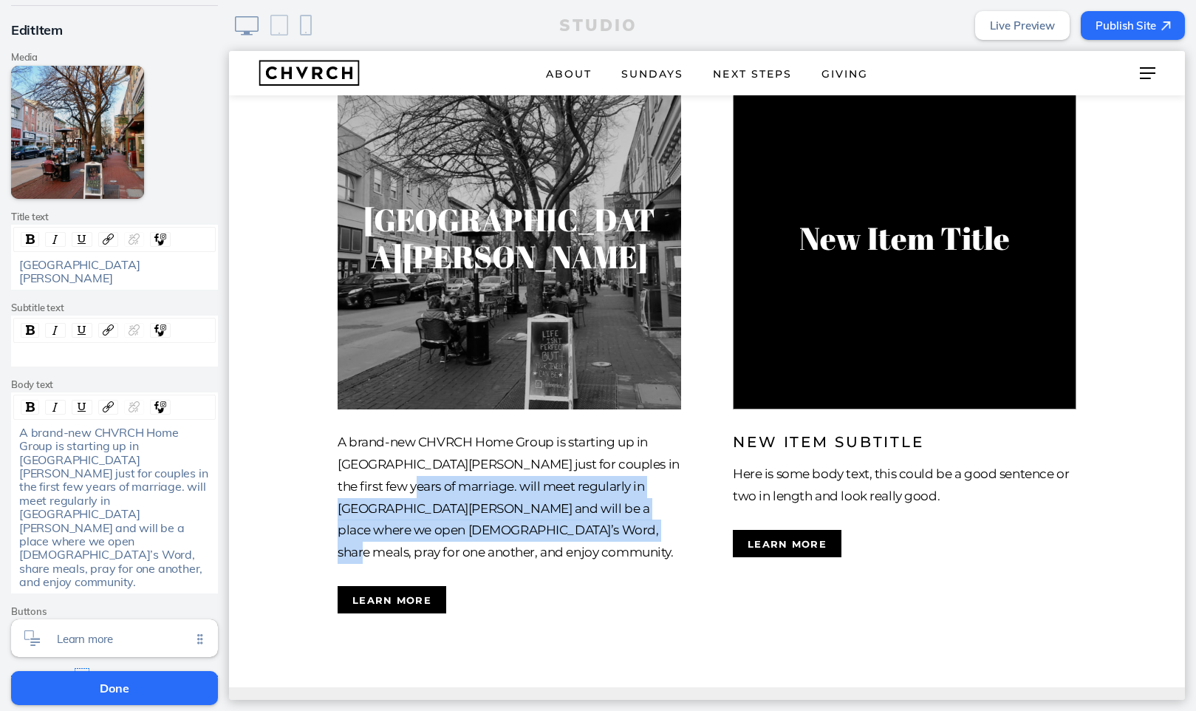
drag, startPoint x: 398, startPoint y: 472, endPoint x: 548, endPoint y: 503, distance: 152.4
click at [548, 503] on p "A brand-new CHVRCH Home Group is starting up in West Chester just for couples i…" at bounding box center [510, 498] width 344 height 132
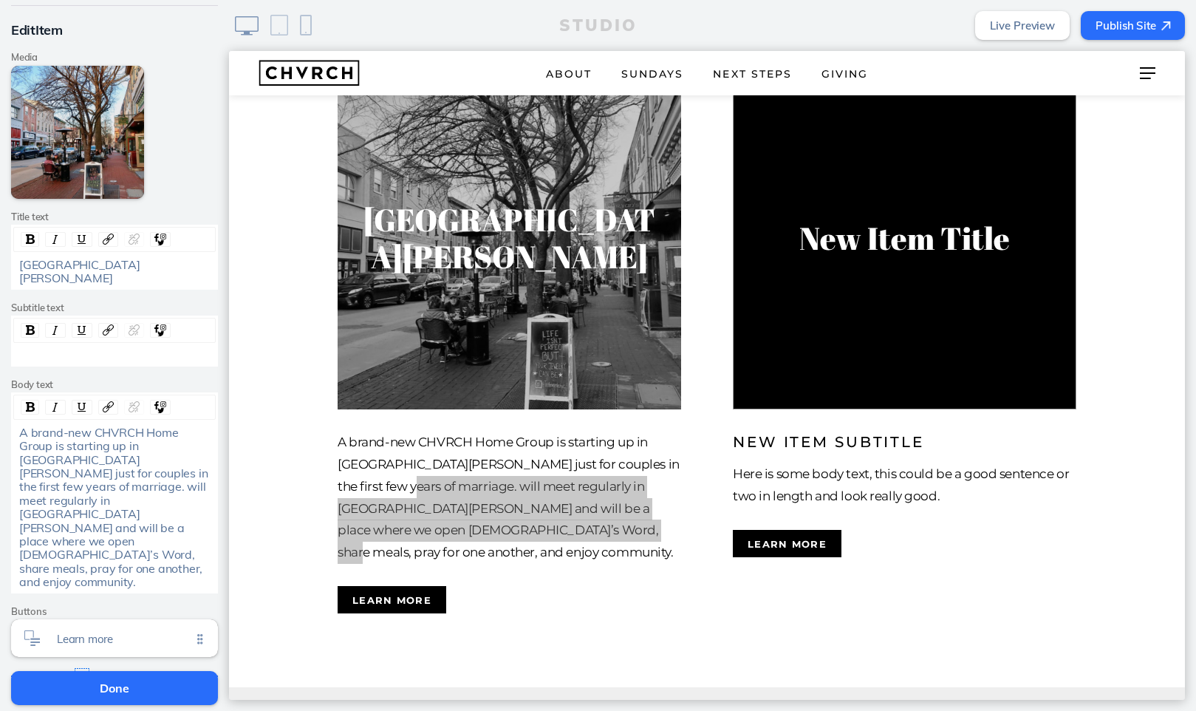
click at [129, 466] on span "A brand-new CHVRCH Home Group is starting up in West Chester just for couples i…" at bounding box center [114, 507] width 191 height 164
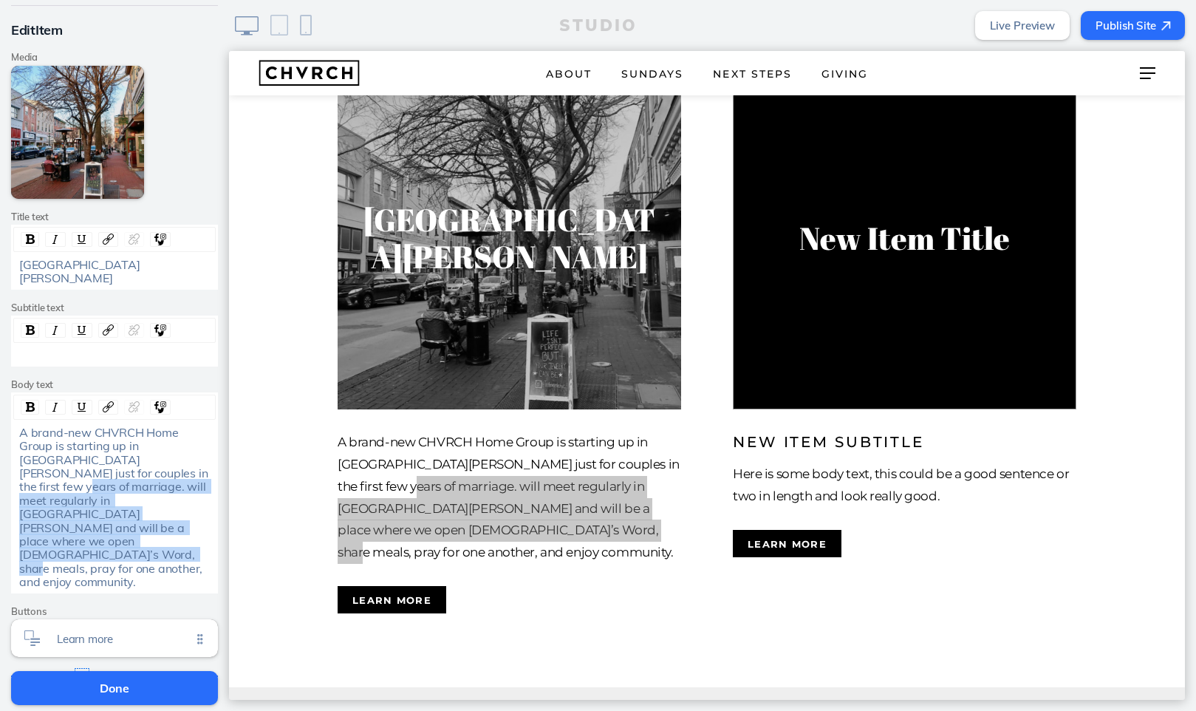
drag, startPoint x: 140, startPoint y: 457, endPoint x: 194, endPoint y: 513, distance: 77.4
click at [194, 513] on div "A brand-new CHVRCH Home Group is starting up in West Chester just for couples i…" at bounding box center [114, 507] width 191 height 163
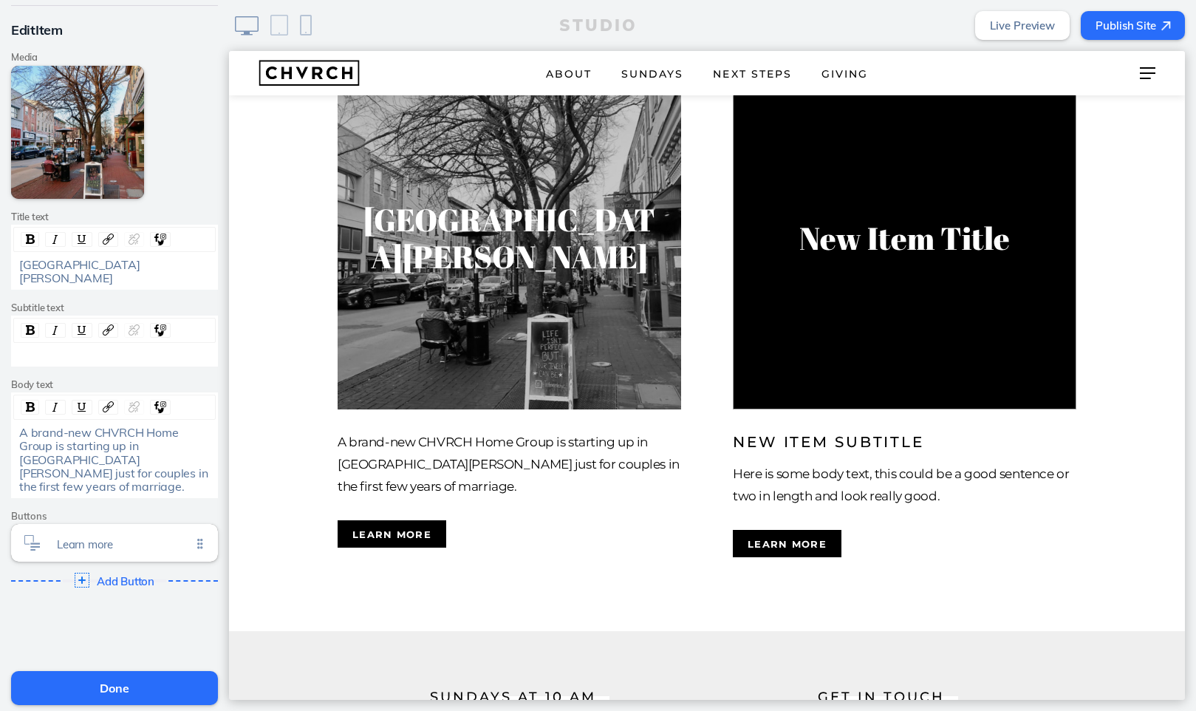
click at [148, 456] on div "A brand-new CHVRCH Home Group is starting up in West Chester just for couples i…" at bounding box center [114, 460] width 191 height 68
click at [151, 454] on div "A brand-new CHVRCH Home Group is starting up in West Chester just for couples i…" at bounding box center [114, 460] width 191 height 68
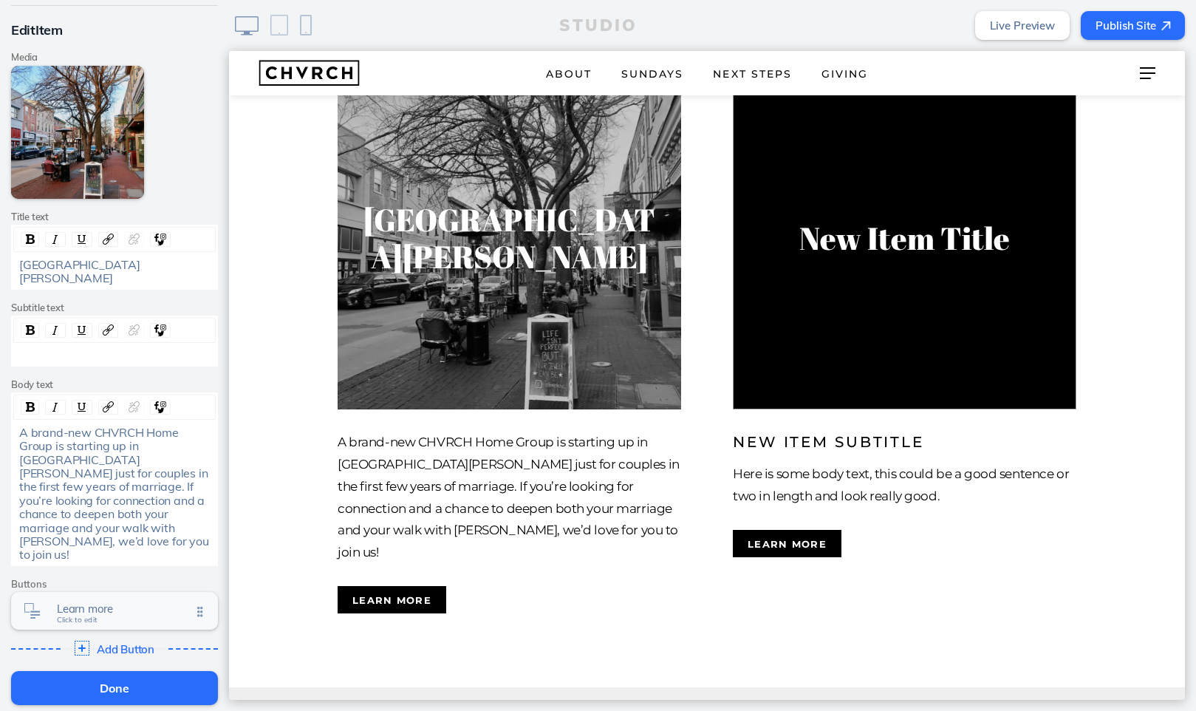
click at [77, 539] on span "Click to edit" at bounding box center [77, 619] width 41 height 9
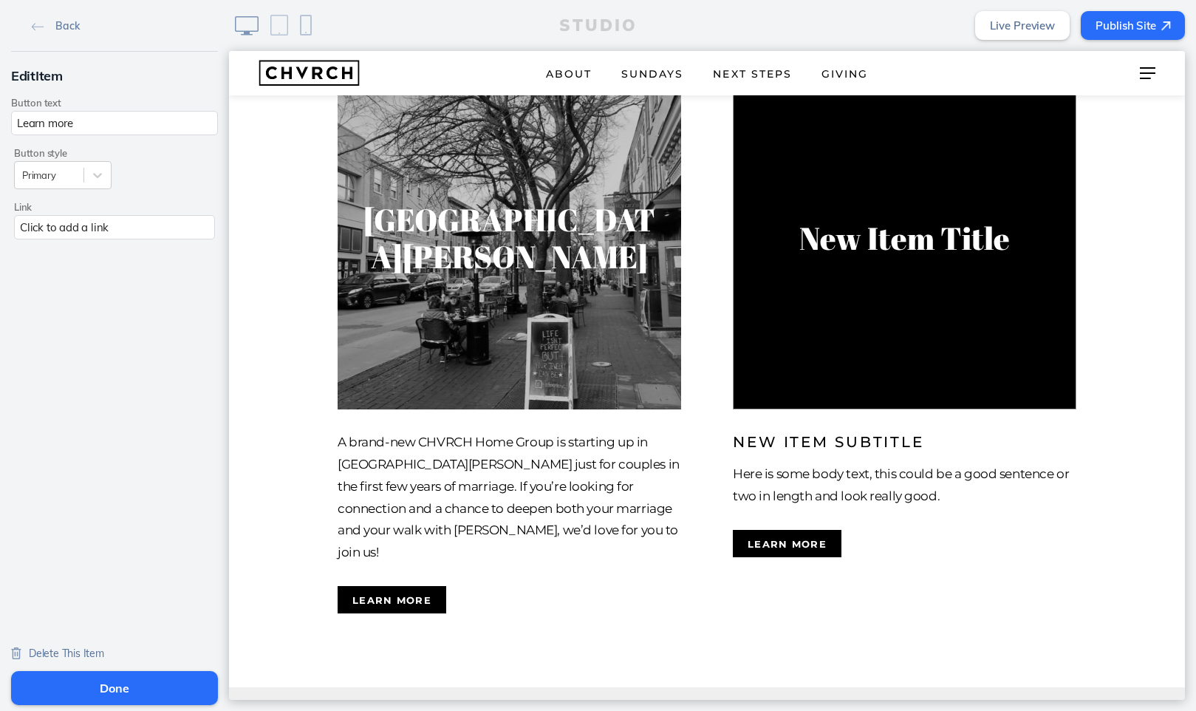
click at [57, 222] on div "Click to add a link" at bounding box center [114, 227] width 201 height 24
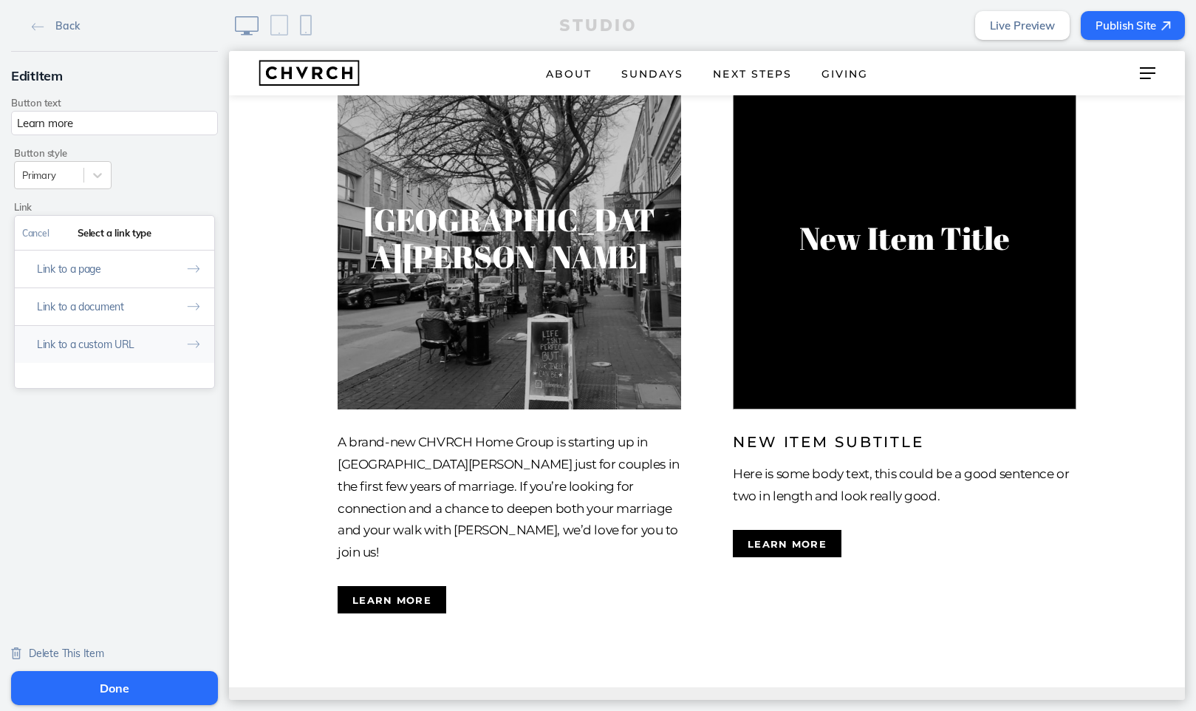
click at [188, 344] on img at bounding box center [193, 344] width 13 height 8
click at [121, 291] on input "text" at bounding box center [114, 295] width 185 height 24
paste input "mailto:connect@chvrchnsq.org?subject=I’m%20interested%20in%20leading%20a%20Home…"
type input "mailto:connect@chvrchnsq.org?subject=I’m%20interested%20in%20leading%20a%20Home…"
click at [116, 295] on input "text" at bounding box center [114, 295] width 185 height 24
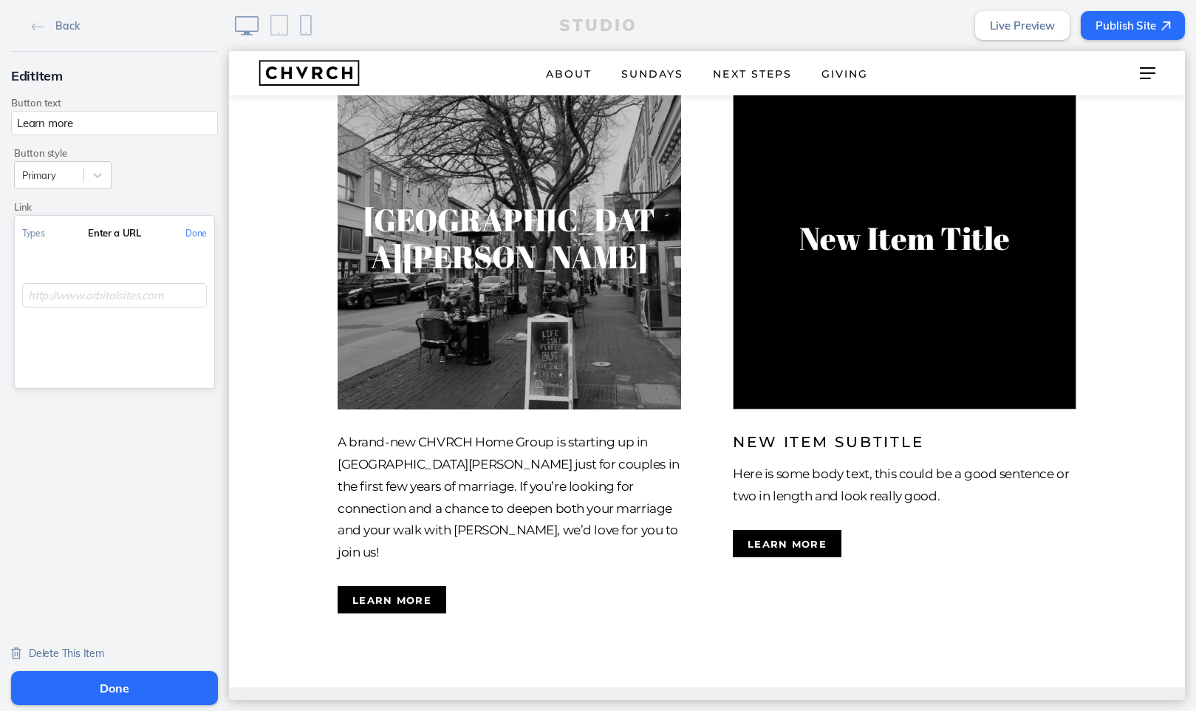
paste input "mailto:connect@chvrchnsq.org?subject=I’m%20interested%20in%20learning%20about%2…"
type input "mailto:connect@chvrchnsq.org?subject=I’m%20interested%20in%20learning%20about%2…"
click at [195, 232] on button "Done" at bounding box center [196, 232] width 36 height 33
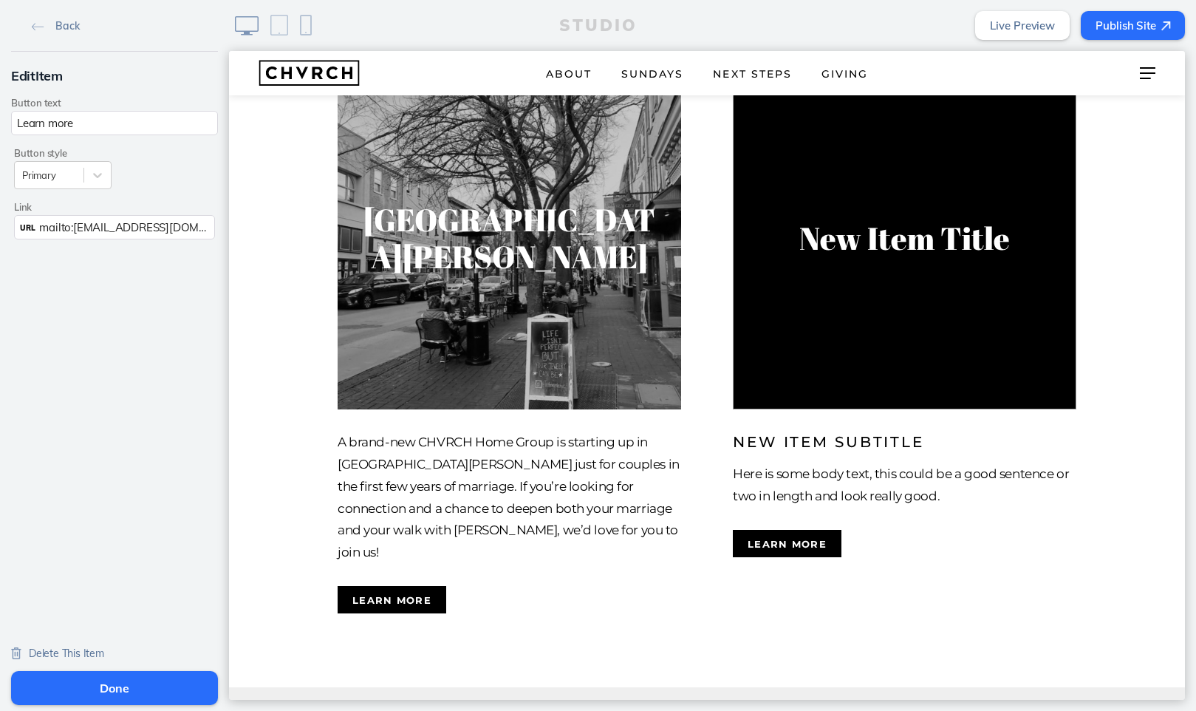
click at [103, 539] on button "Done" at bounding box center [114, 688] width 207 height 34
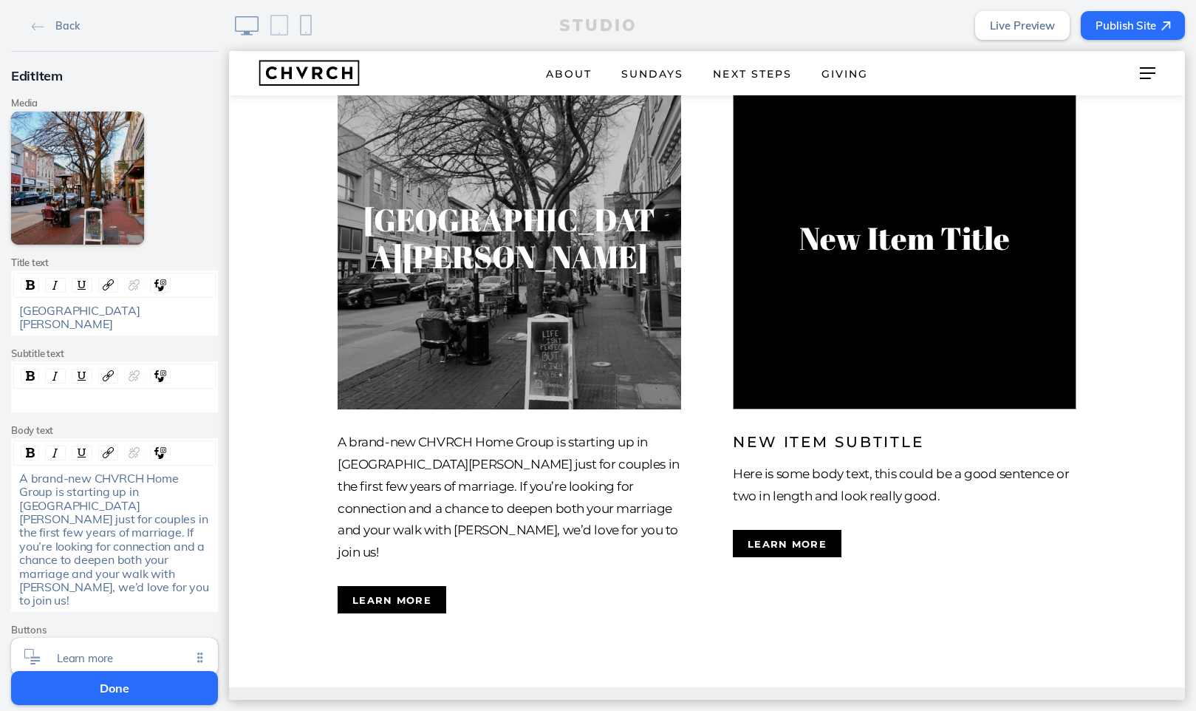
click at [119, 539] on button "Done" at bounding box center [114, 688] width 207 height 34
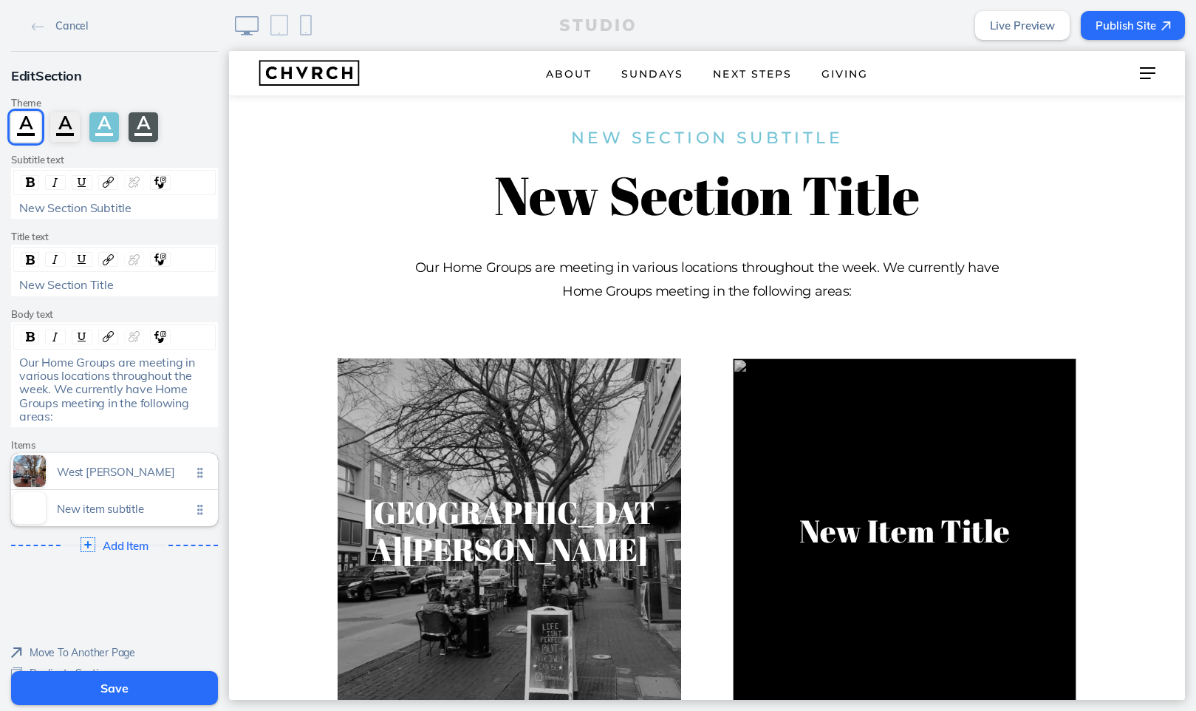
scroll to position [2169, 0]
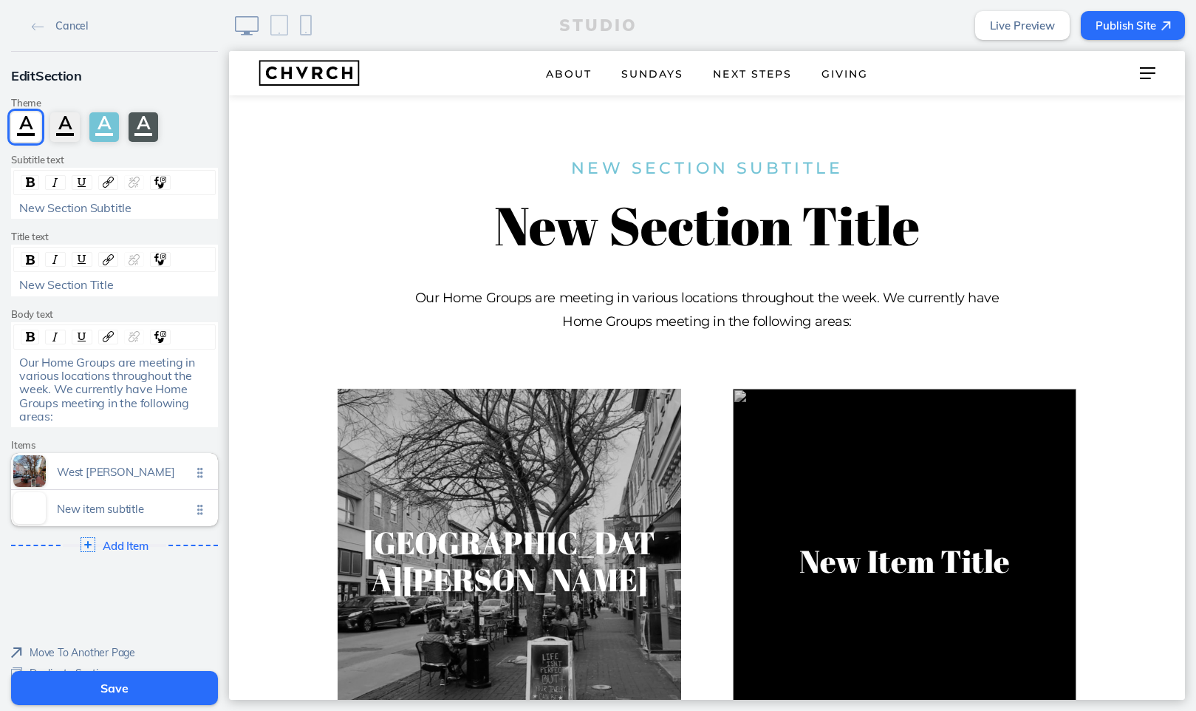
click at [64, 210] on span "New Section Subtitle" at bounding box center [75, 207] width 112 height 15
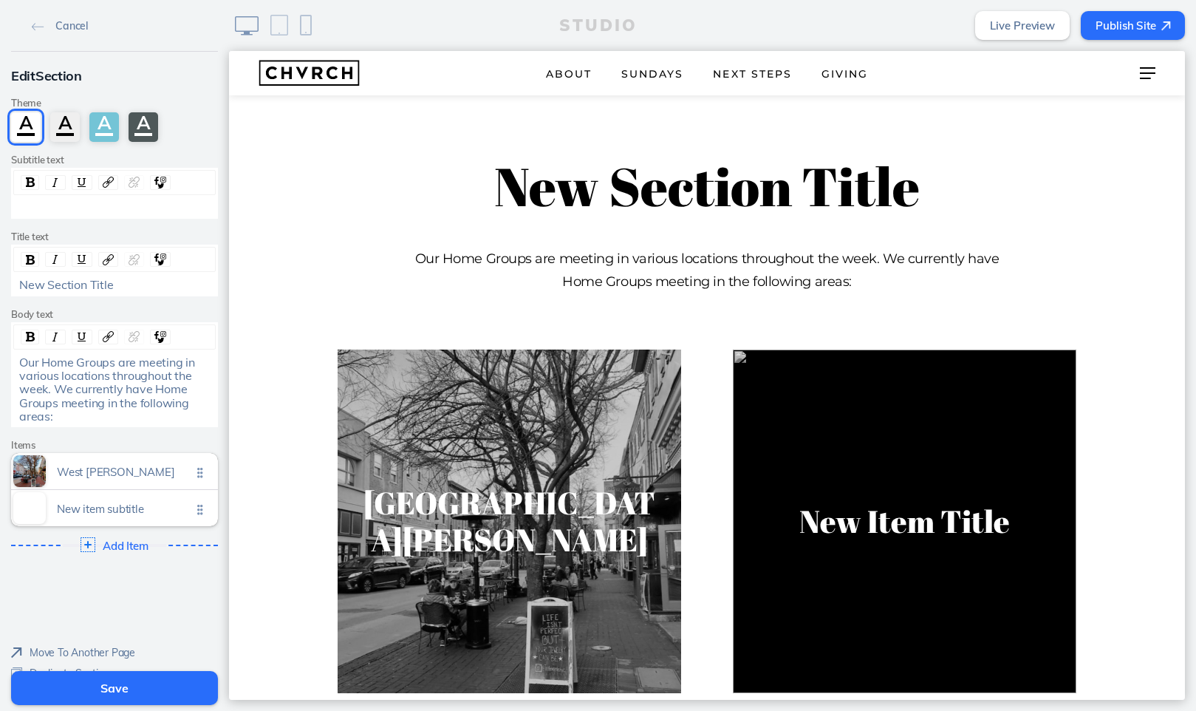
click at [81, 284] on span "New Section Title" at bounding box center [66, 284] width 95 height 15
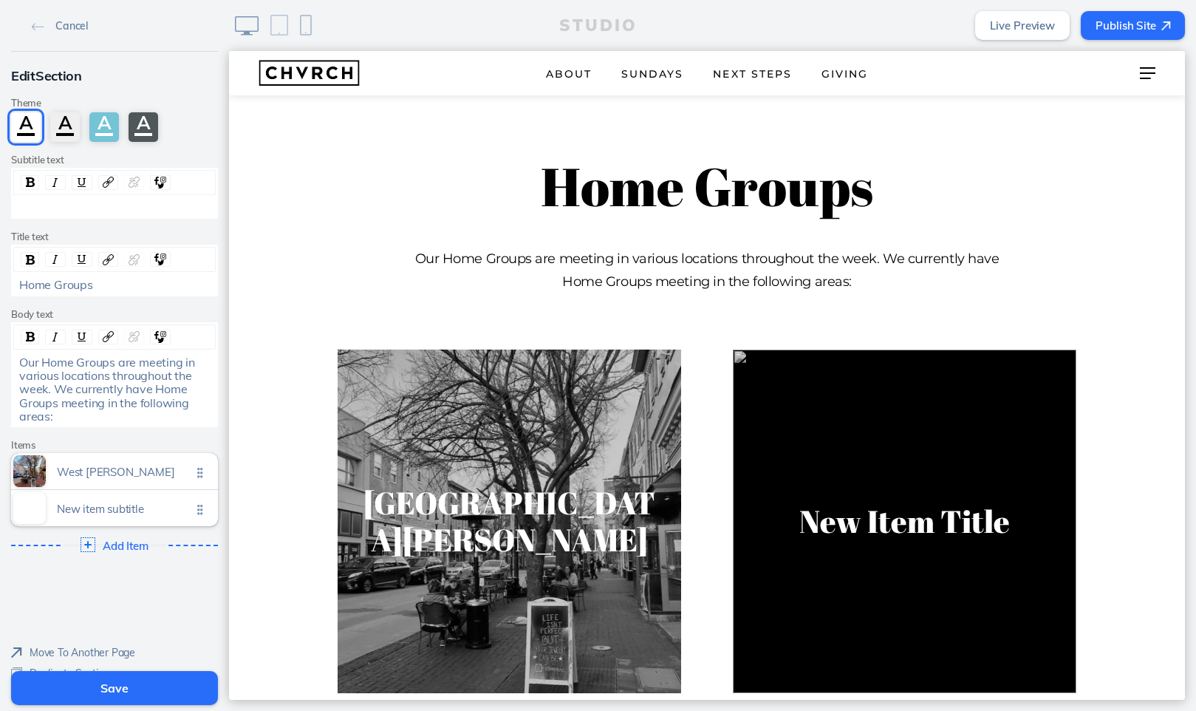
click at [82, 284] on span "Home Groups" at bounding box center [56, 284] width 74 height 15
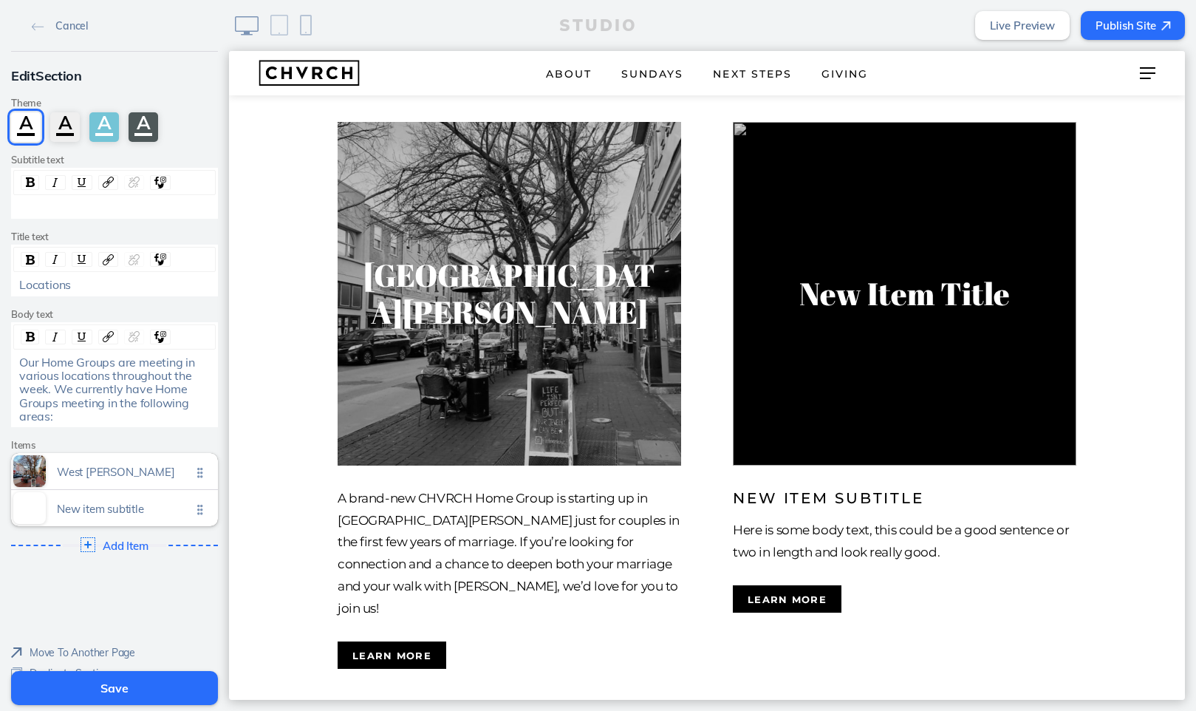
scroll to position [2397, 0]
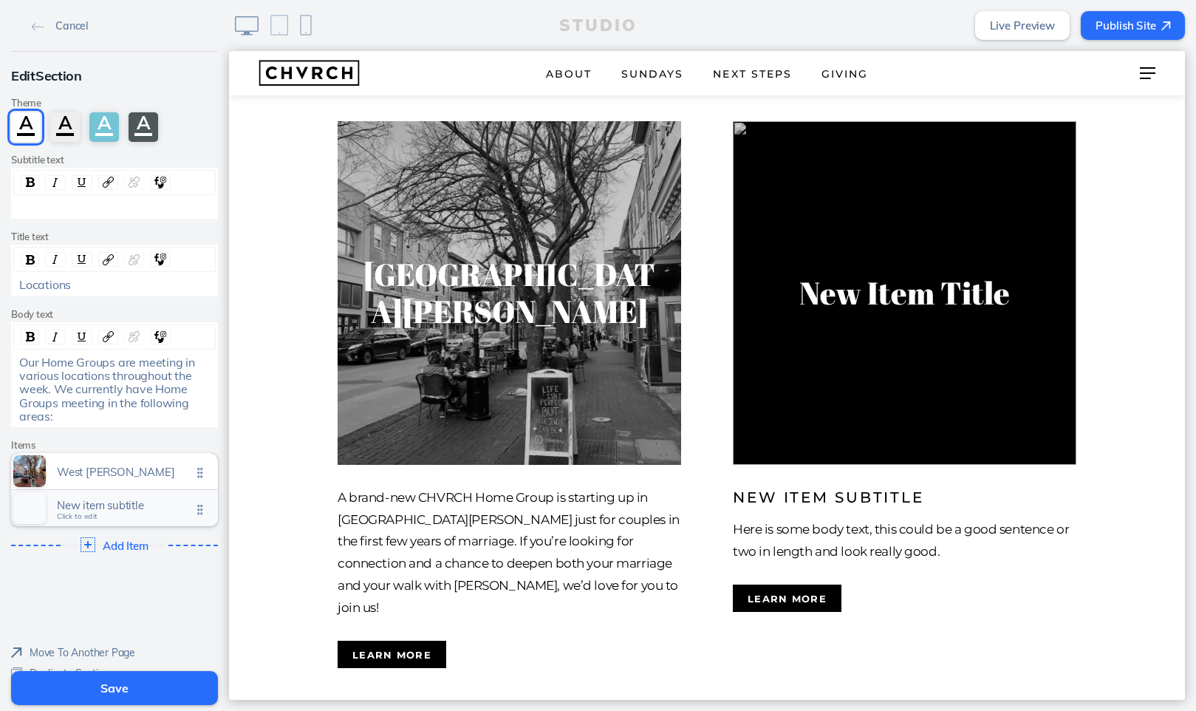
click at [100, 503] on span "New item subtitle" at bounding box center [124, 505] width 134 height 13
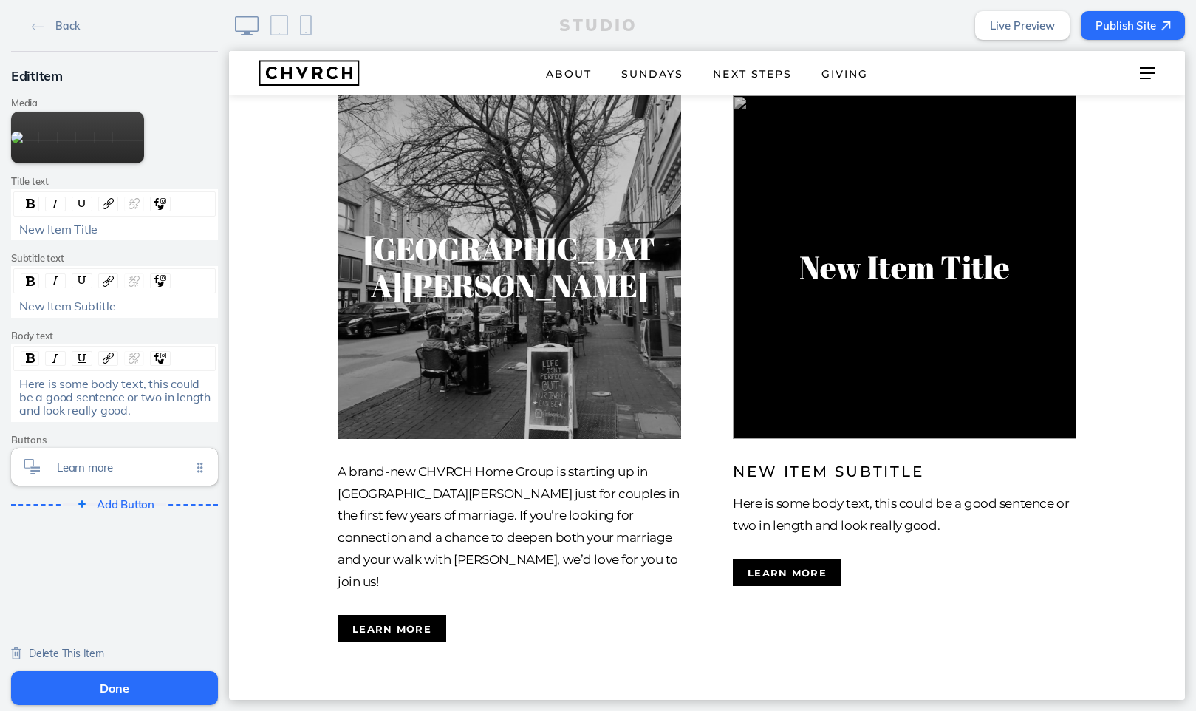
scroll to position [0, 0]
click at [124, 539] on button "Done" at bounding box center [114, 688] width 207 height 34
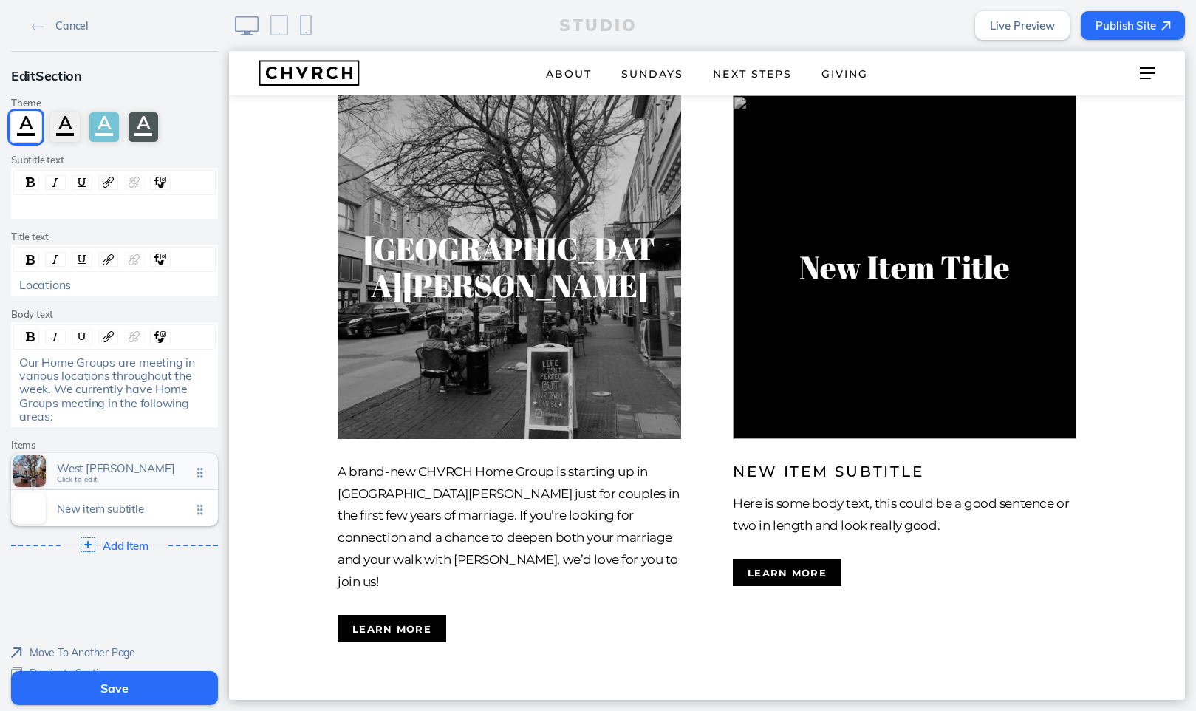
click at [125, 465] on span "West chester" at bounding box center [124, 468] width 134 height 13
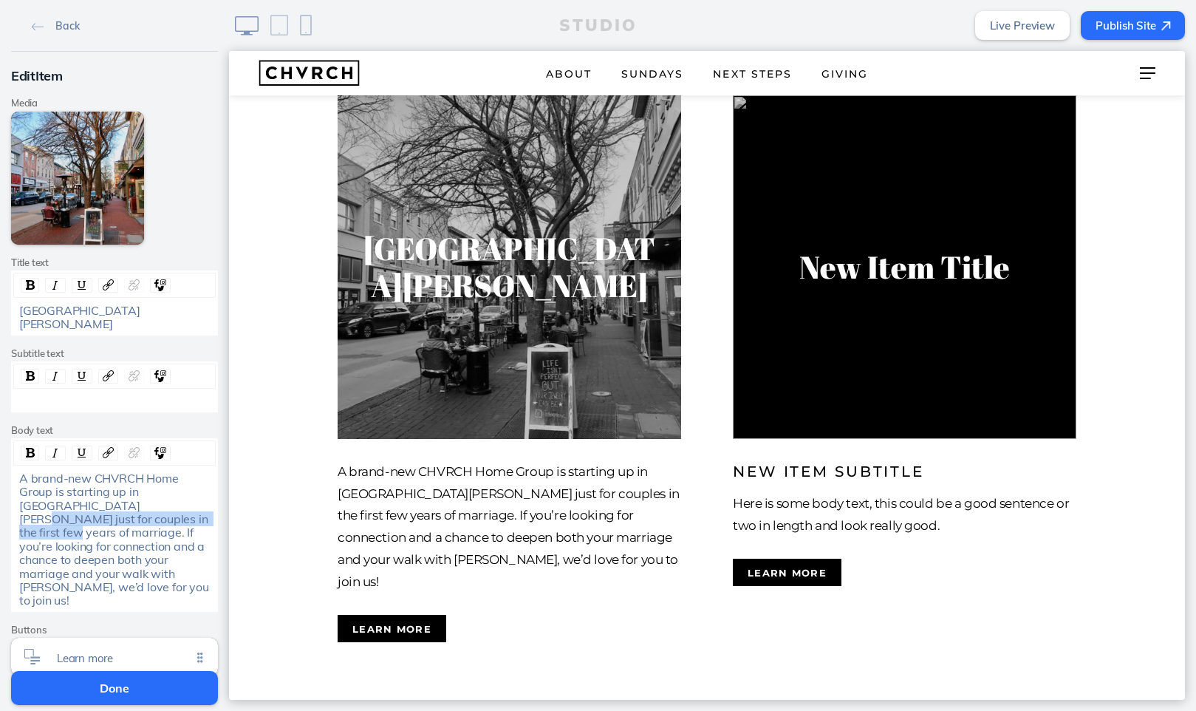
drag, startPoint x: 101, startPoint y: 490, endPoint x: 137, endPoint y: 502, distance: 37.6
click at [137, 502] on span "A brand-new CHVRCH Home Group is starting up in West Chester just for couples i…" at bounding box center [115, 539] width 192 height 137
click at [108, 525] on span ". If you’re looking for connection and a chance to deepen both your marriage an…" at bounding box center [115, 566] width 192 height 83
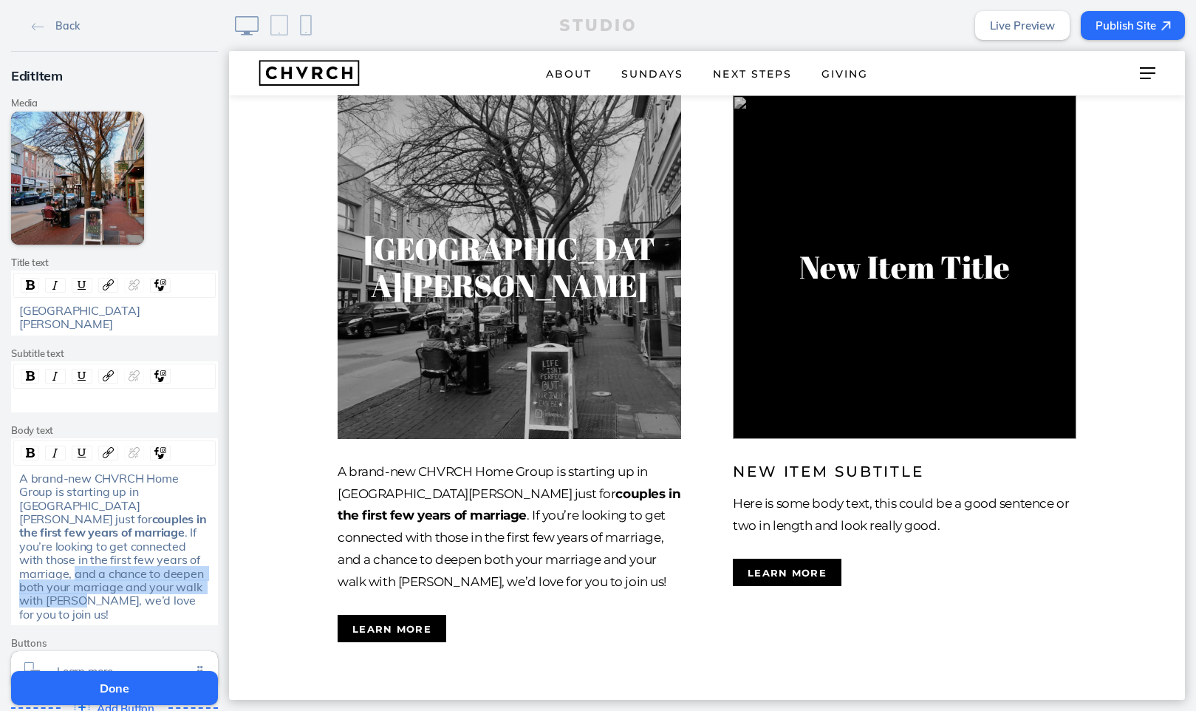
drag, startPoint x: 17, startPoint y: 542, endPoint x: 207, endPoint y: 553, distance: 190.2
click at [207, 539] on div "A brand-new CHVRCH Home Group is starting up in West Chester just for couples i…" at bounding box center [115, 545] width 202 height 149
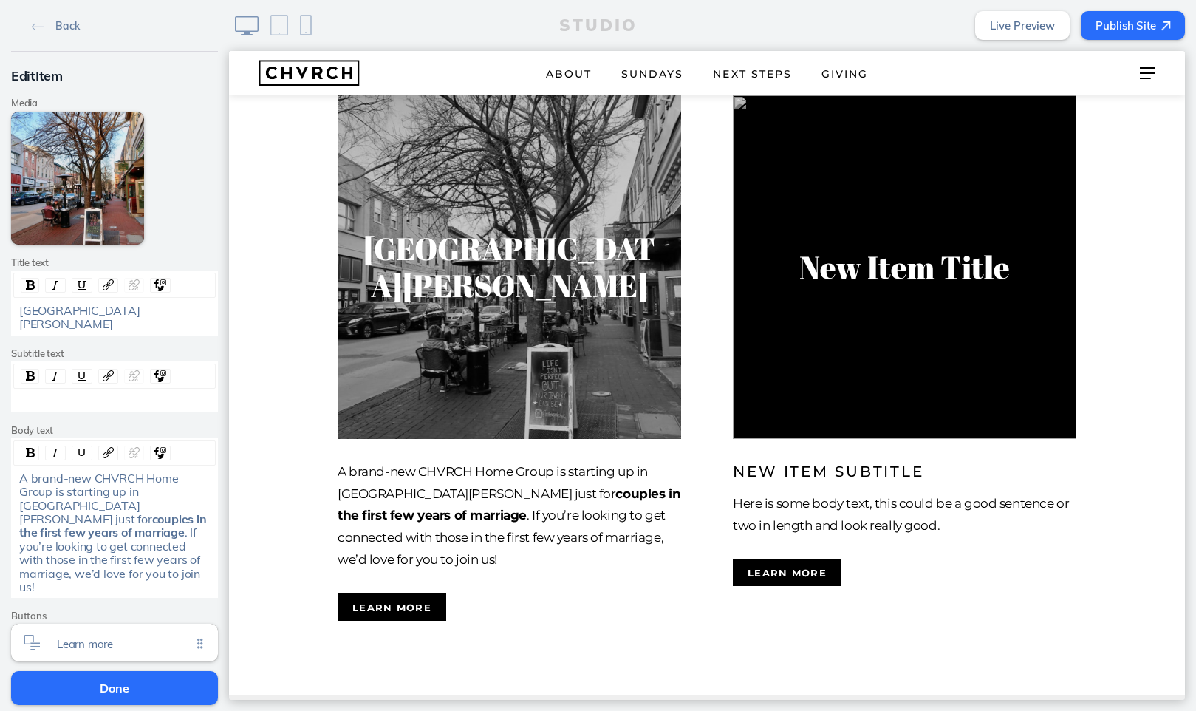
click at [117, 539] on button "Done" at bounding box center [114, 688] width 207 height 34
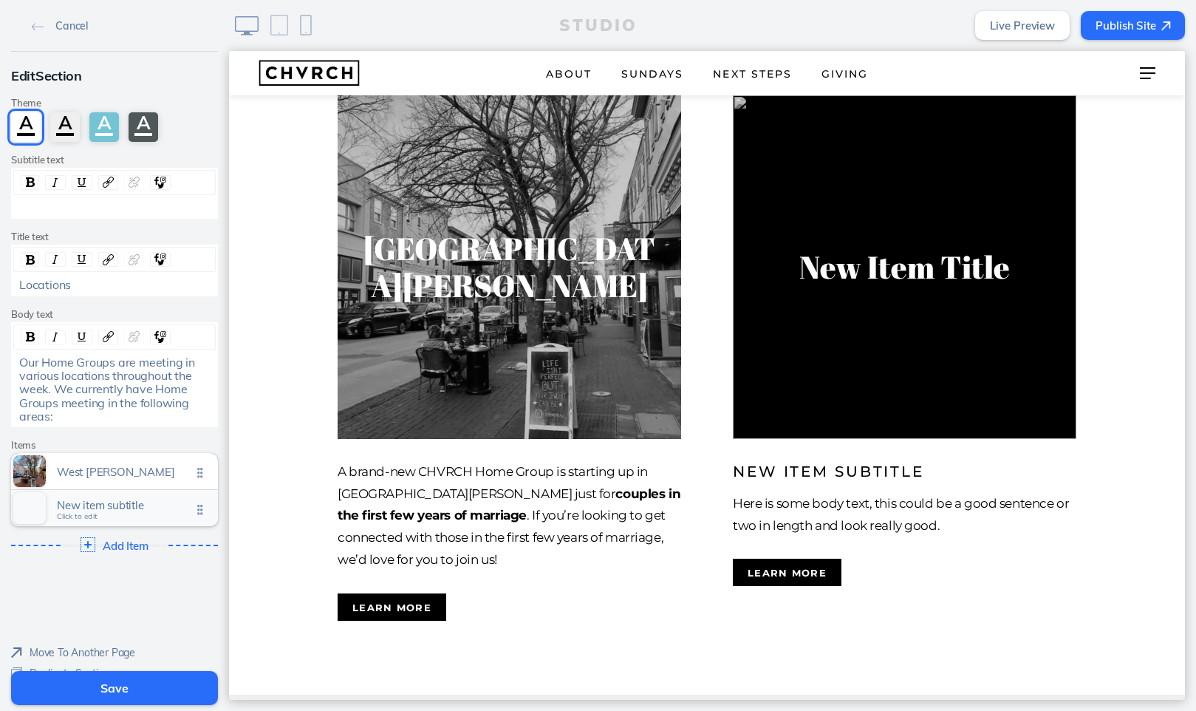
click at [129, 499] on span "New item subtitle" at bounding box center [124, 505] width 134 height 13
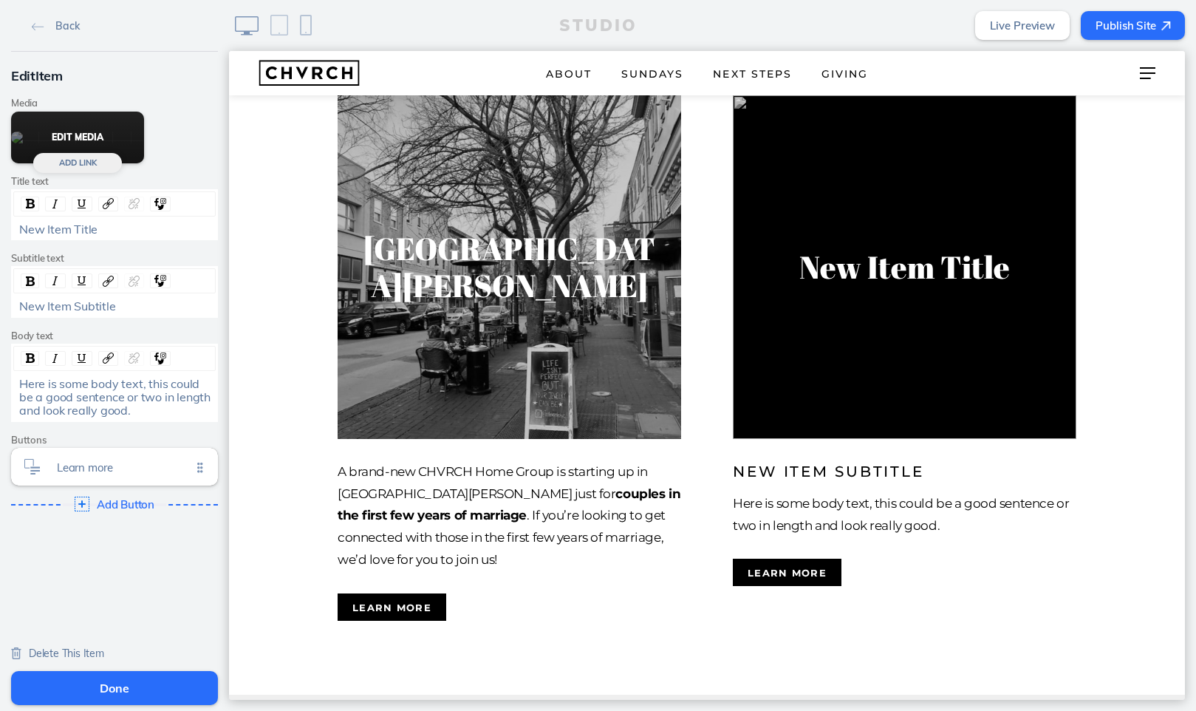
click at [100, 163] on button "Edit Media" at bounding box center [77, 138] width 133 height 52
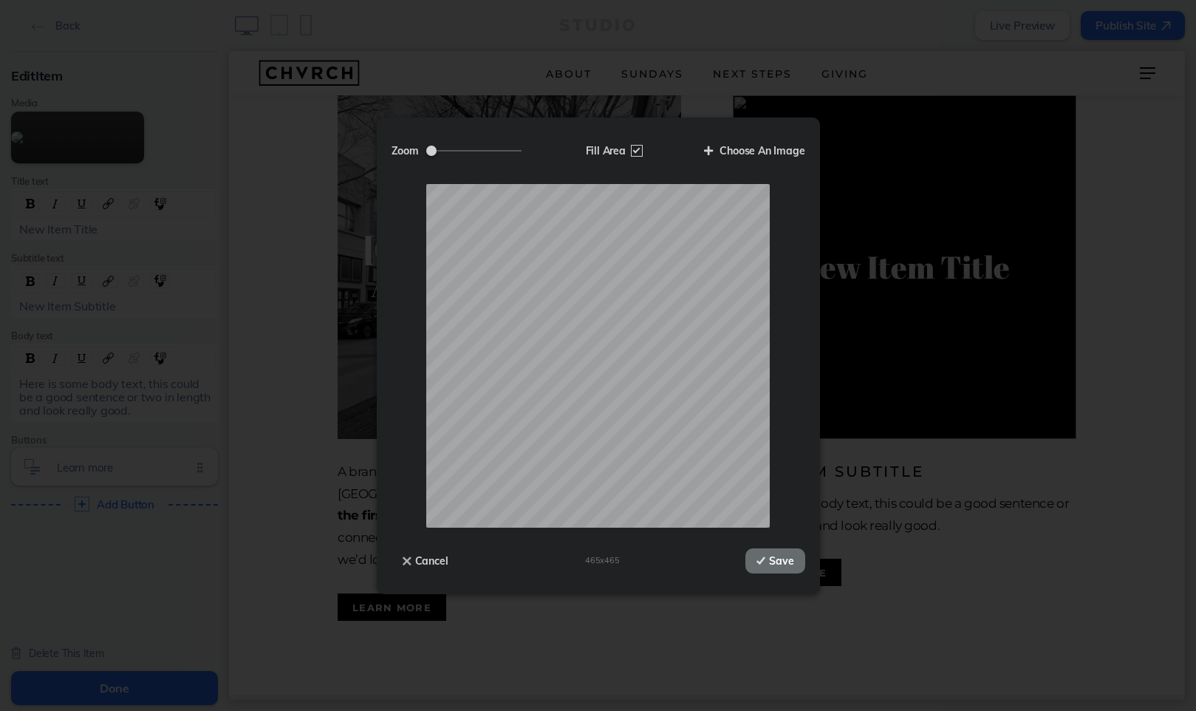
click at [792, 539] on button "Save" at bounding box center [775, 560] width 59 height 25
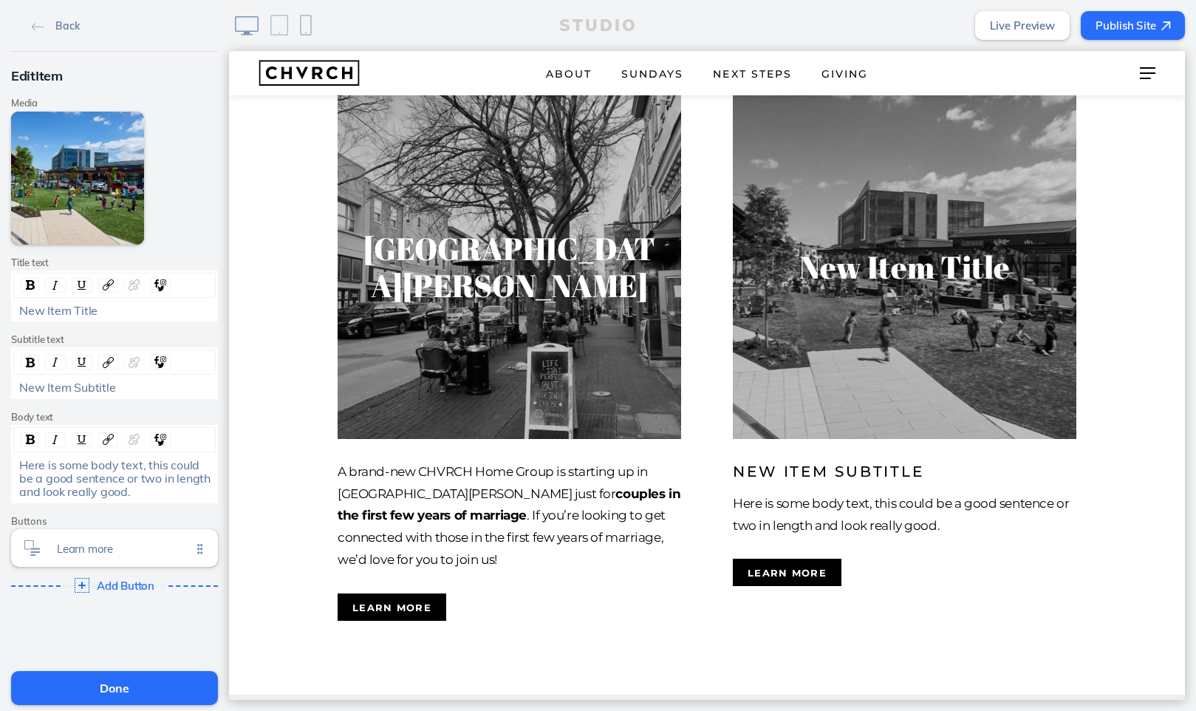
click at [67, 305] on span "New Item Title" at bounding box center [58, 310] width 78 height 15
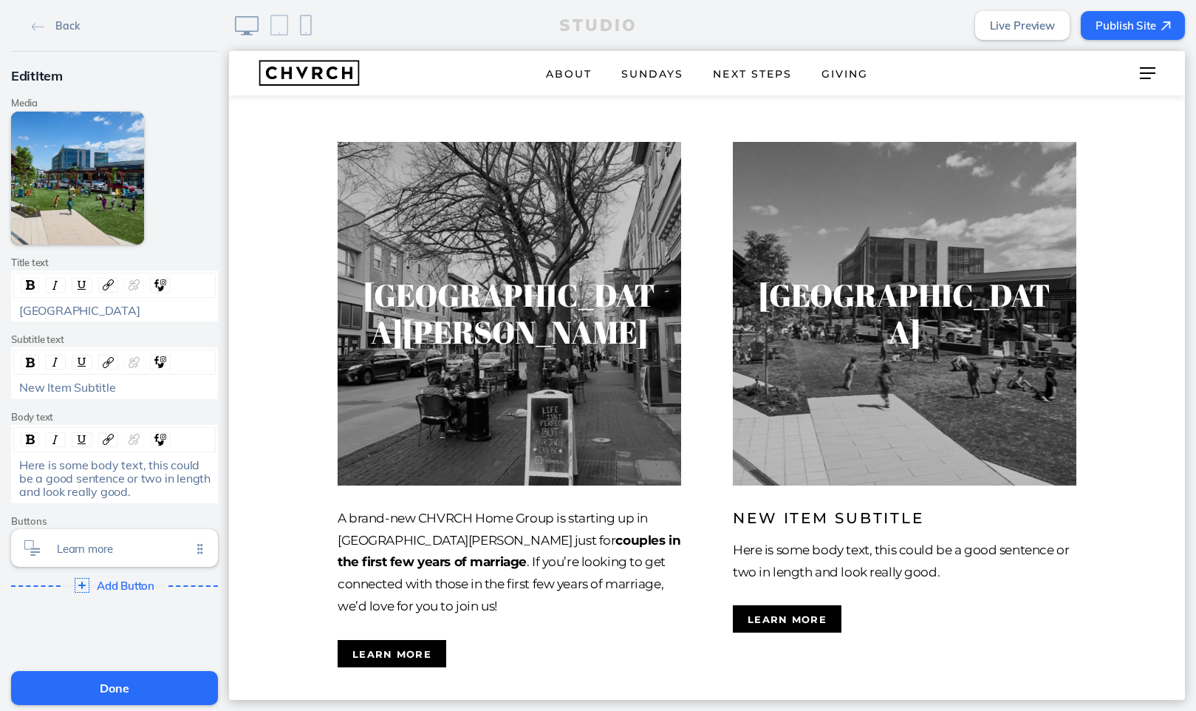
scroll to position [2387, 0]
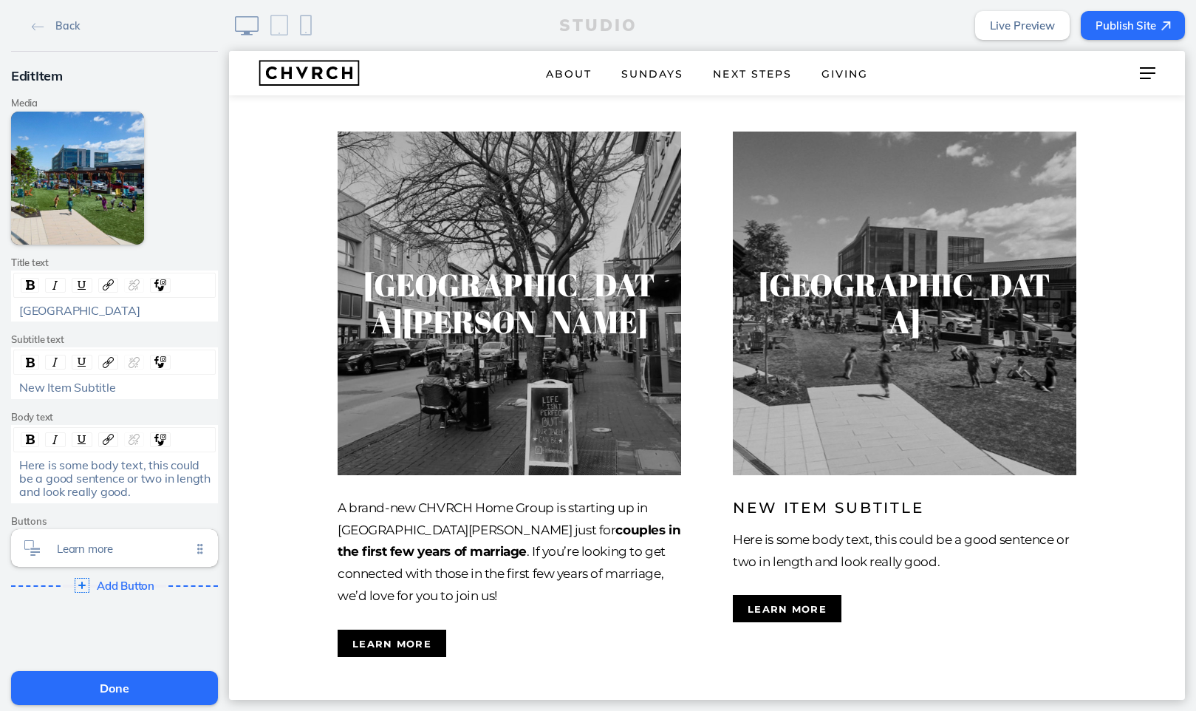
click at [81, 470] on span "Here is some body text, this could be a good sentence or two in length and look…" at bounding box center [116, 478] width 194 height 42
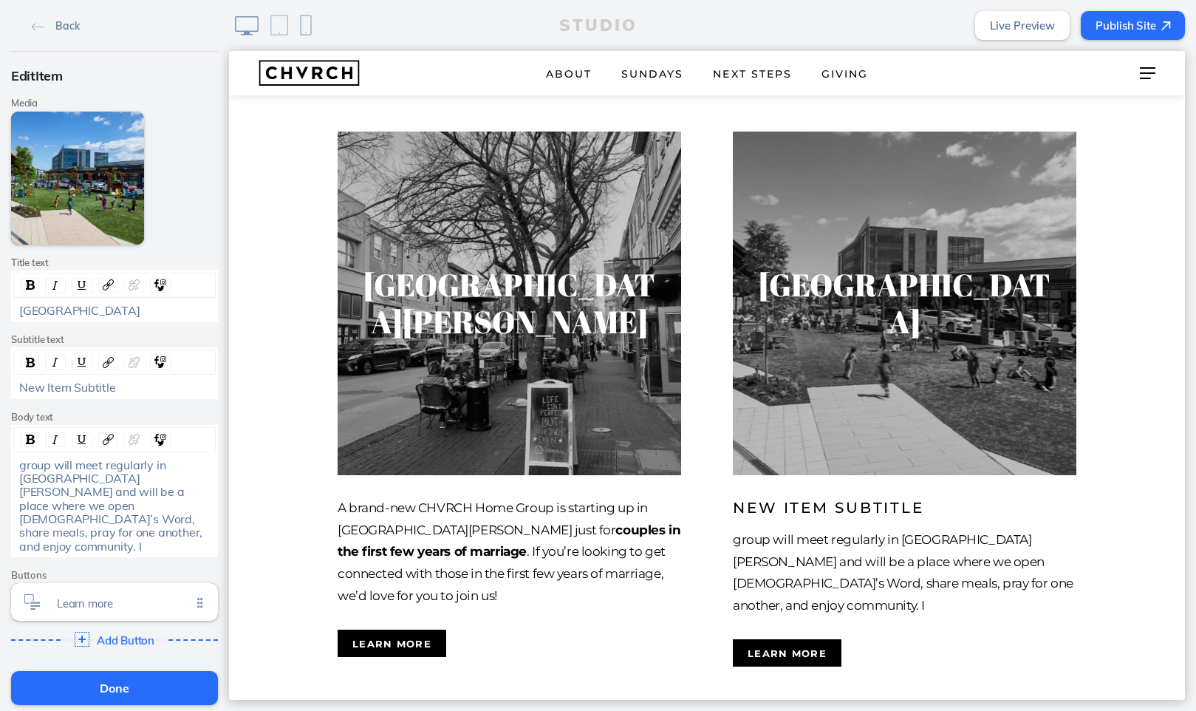
click at [24, 464] on span "group will meet regularly in West Chester and will be a place where we open God…" at bounding box center [112, 505] width 186 height 96
click at [40, 467] on span "Two group will meet regularly in West Chester and will be a place where we open…" at bounding box center [112, 505] width 186 height 96
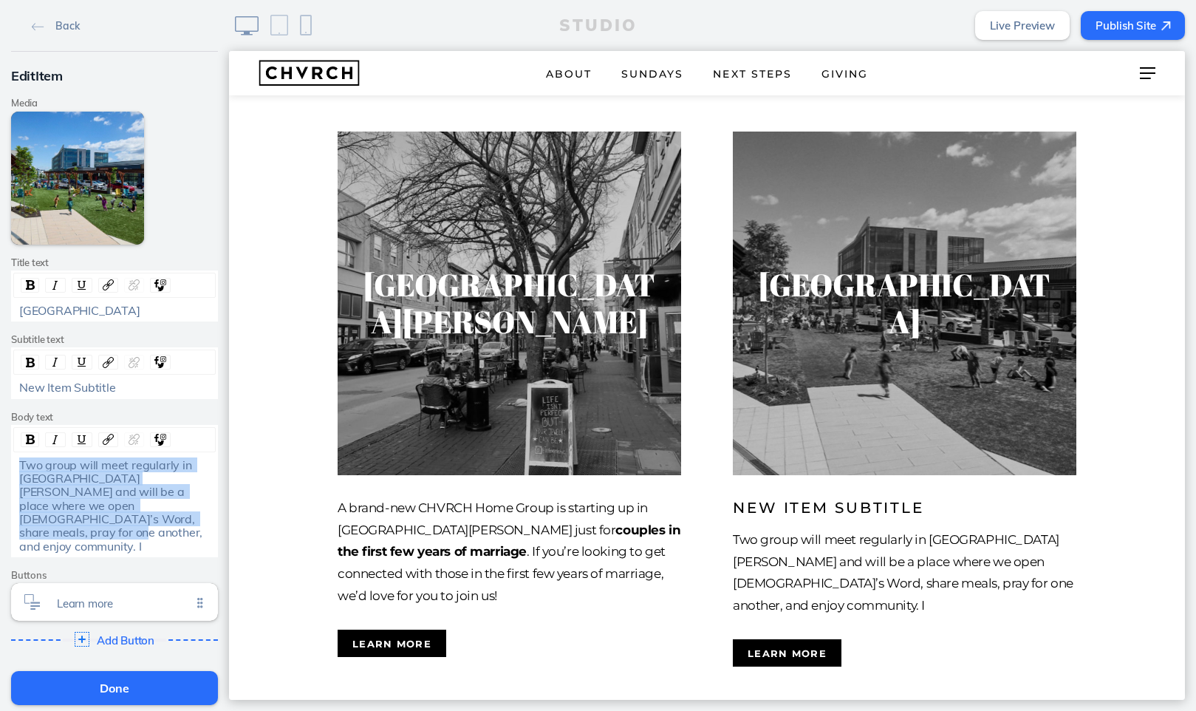
click at [40, 467] on span "Two group will meet regularly in West Chester and will be a place where we open…" at bounding box center [112, 505] width 186 height 96
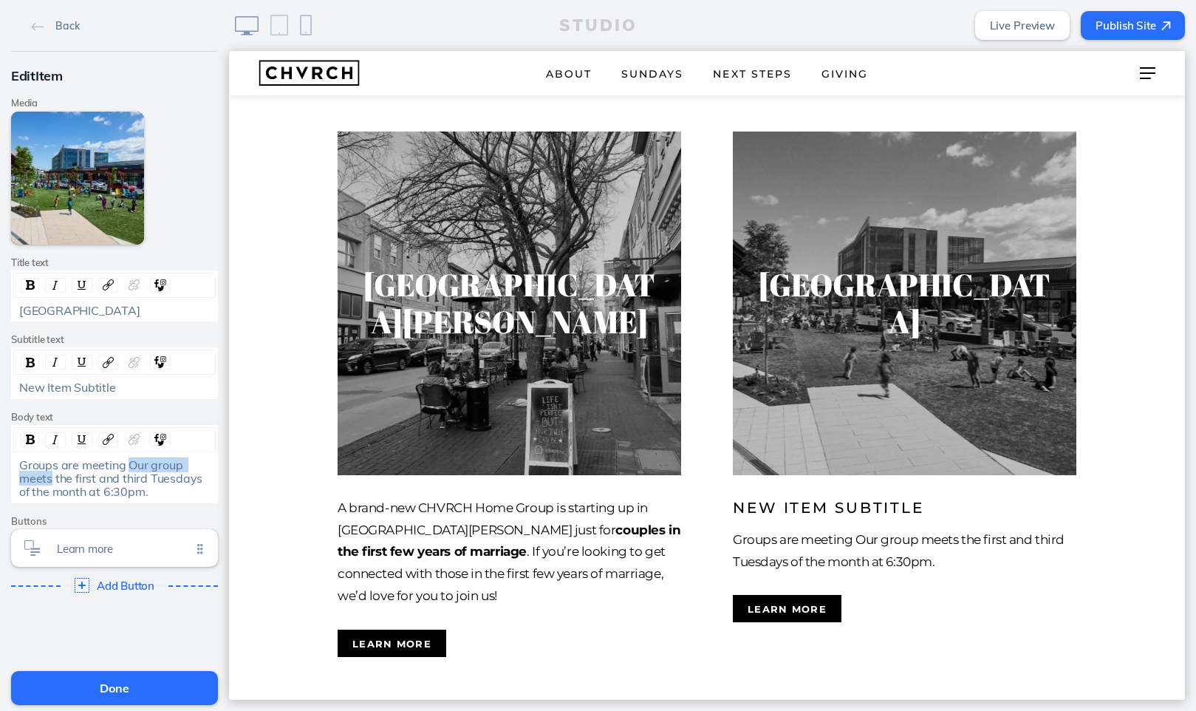
drag, startPoint x: 127, startPoint y: 463, endPoint x: 51, endPoint y: 471, distance: 76.6
click at [51, 471] on span "Groups are meeting Our group meets the first and third Tuesdays of the month at…" at bounding box center [112, 478] width 186 height 42
click at [129, 464] on span "Groups are meeting on the first and third Tuesdays of the month at 6:30pm." at bounding box center [115, 478] width 193 height 42
click at [95, 485] on div "Groups are meeting up on the first and third Tuesdays of the month at 6:30pm." at bounding box center [114, 478] width 191 height 41
click at [37, 463] on span "Groups are meeting up on the first and third Tuesdays of the month at 6:30pm." at bounding box center [114, 478] width 191 height 42
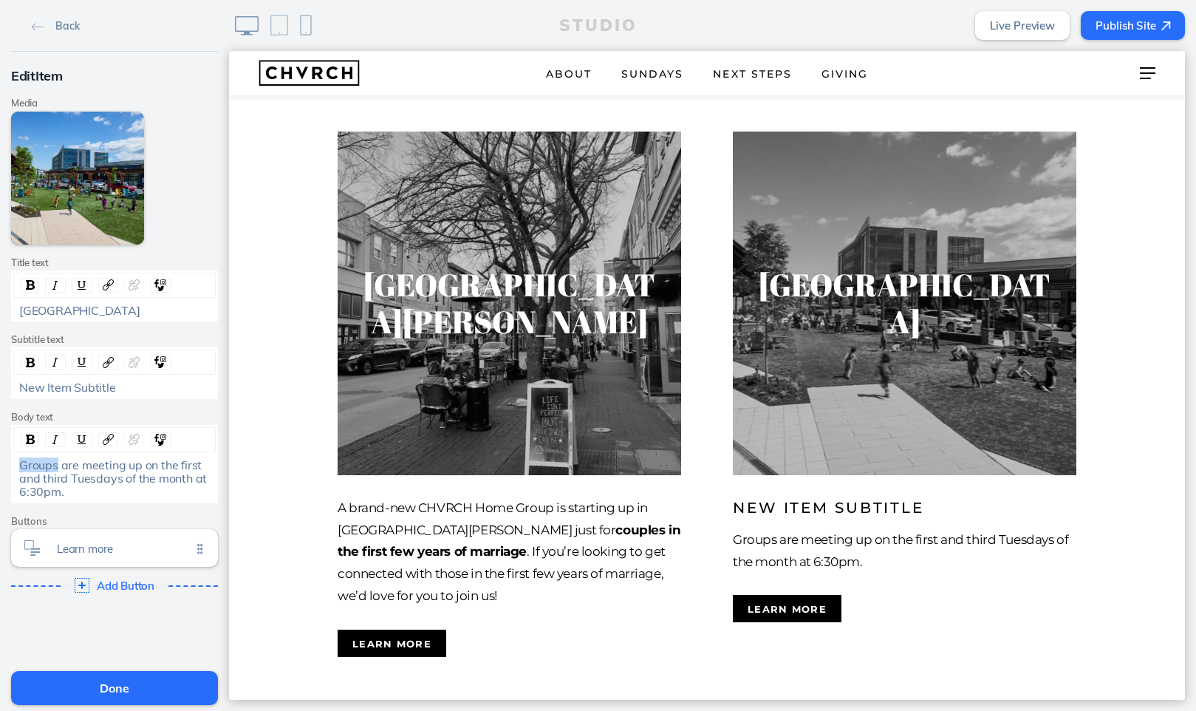
click at [37, 463] on span "Groups are meeting up on the first and third Tuesdays of the month at 6:30pm." at bounding box center [114, 478] width 191 height 42
click at [67, 389] on span "New Item Subtitle" at bounding box center [67, 387] width 97 height 15
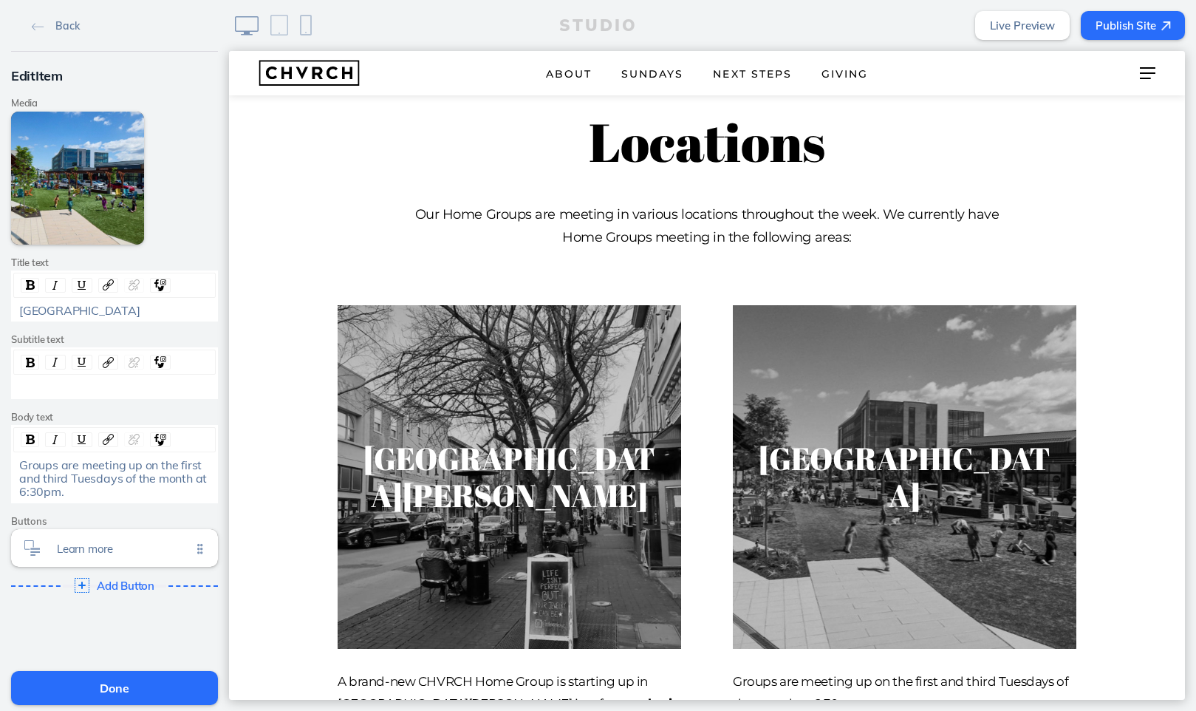
scroll to position [2217, 0]
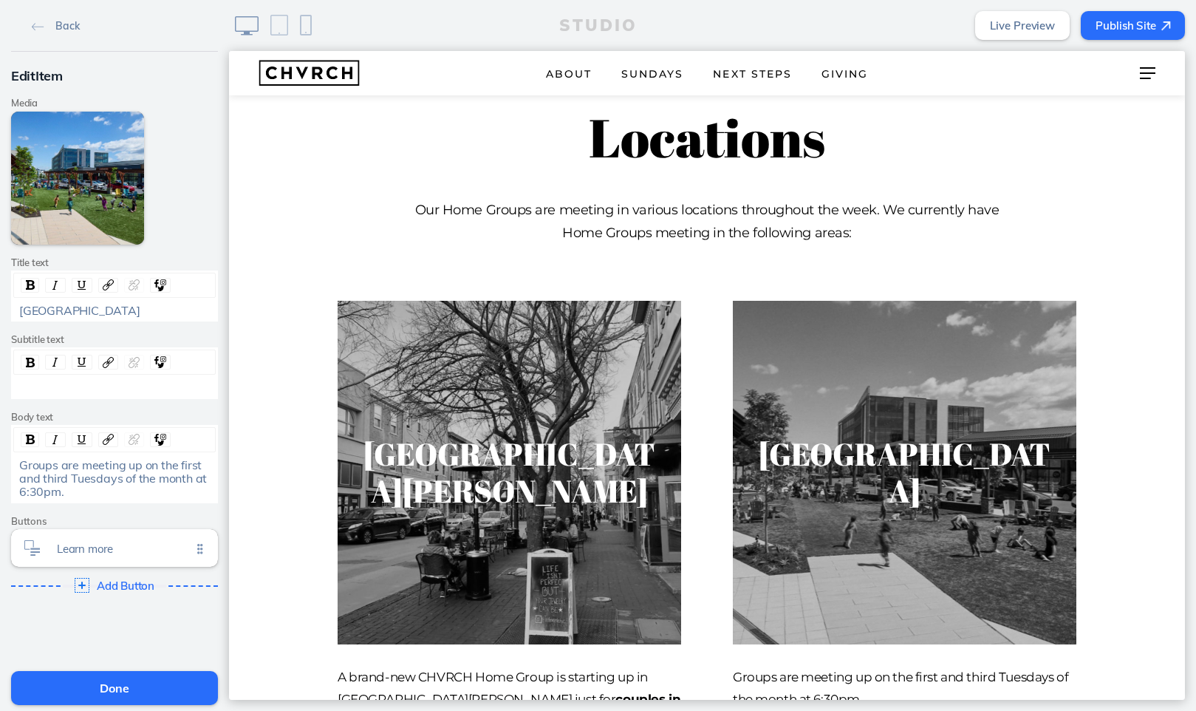
click at [19, 463] on span "Groups are meeting up on the first and third Tuesdays of the month at 6:30pm." at bounding box center [114, 478] width 191 height 42
click at [103, 471] on span "Various are meeting up on the first and third Tuesdays of the month at 6:30pm." at bounding box center [114, 478] width 191 height 42
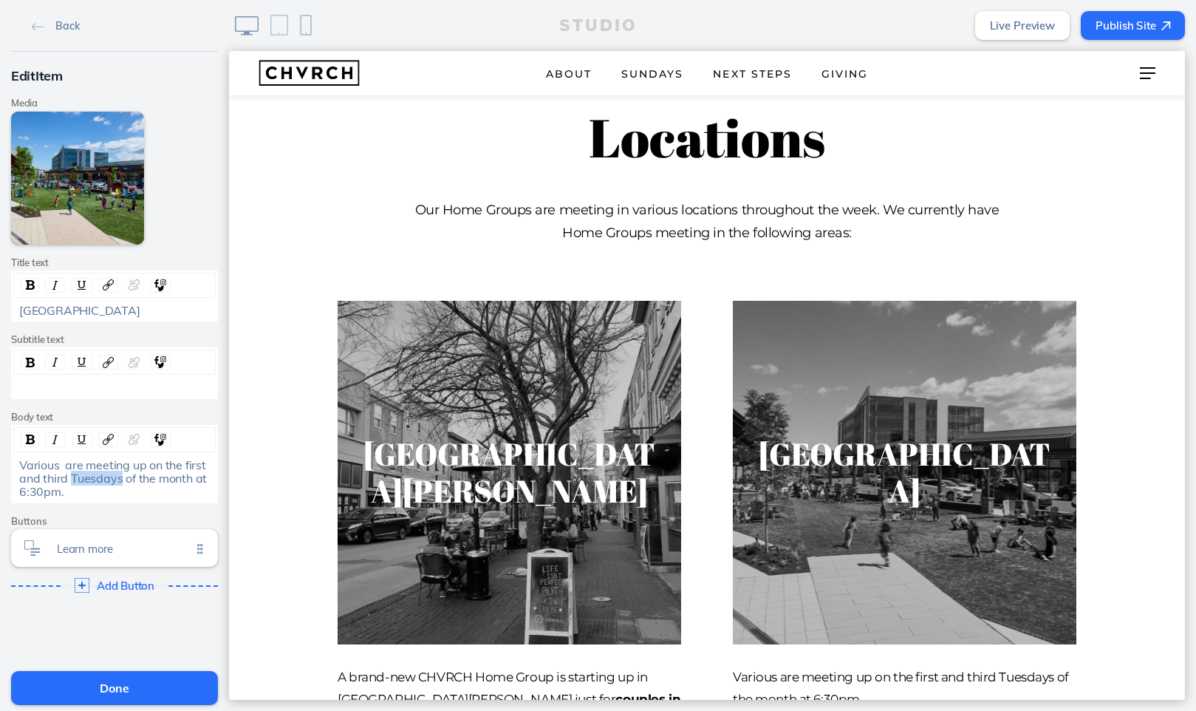
click at [78, 466] on span "Various are meeting up on the first and third Tuesdays of the month at 6:30pm." at bounding box center [114, 478] width 191 height 42
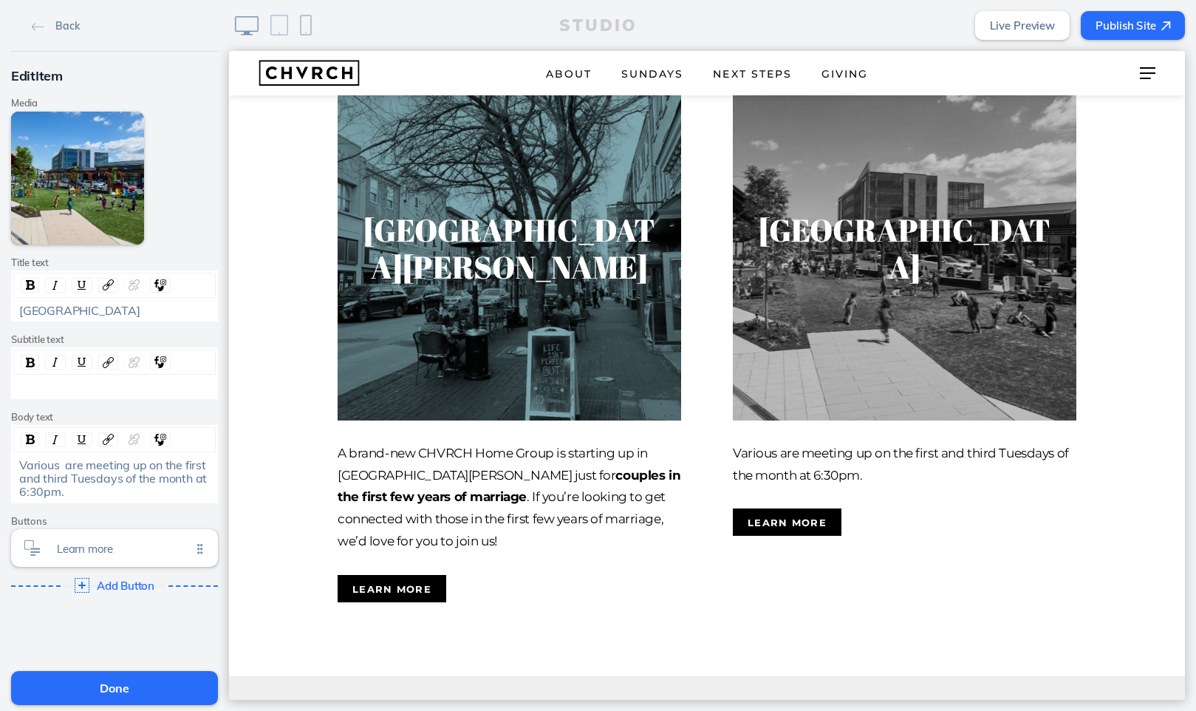
scroll to position [2444, 0]
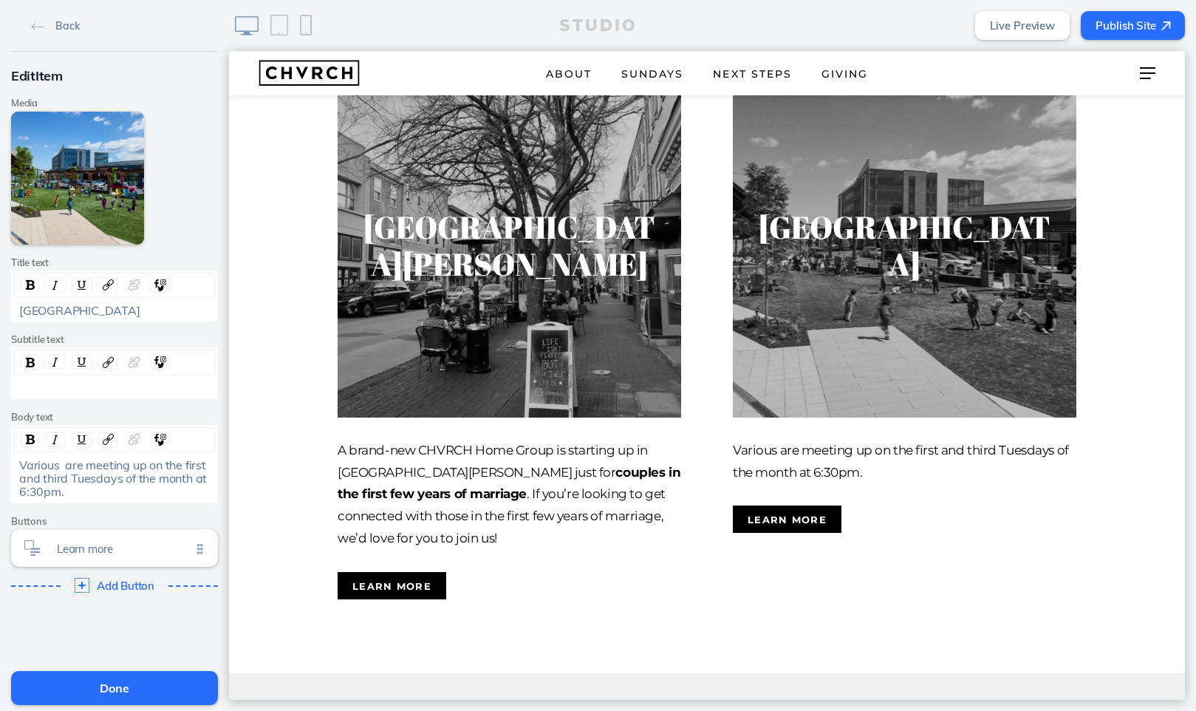
click at [98, 475] on span "Various are meeting up on the first and third Tuesdays of the month at 6:30pm." at bounding box center [114, 478] width 191 height 42
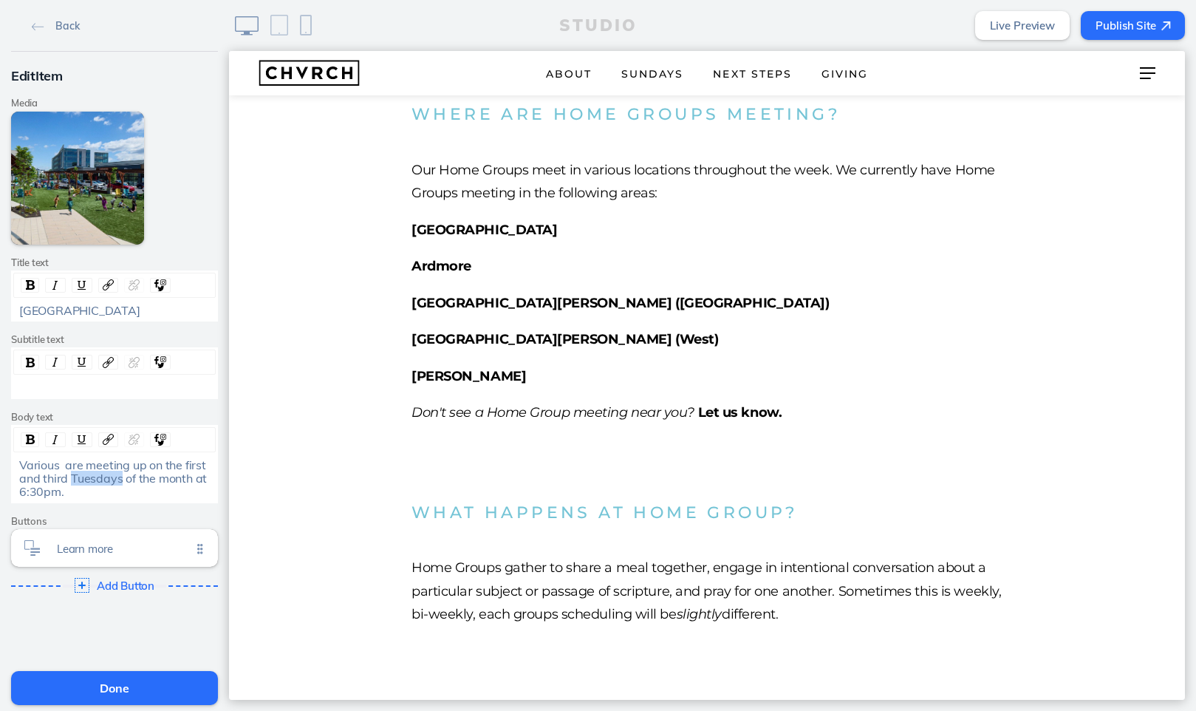
scroll to position [455, 0]
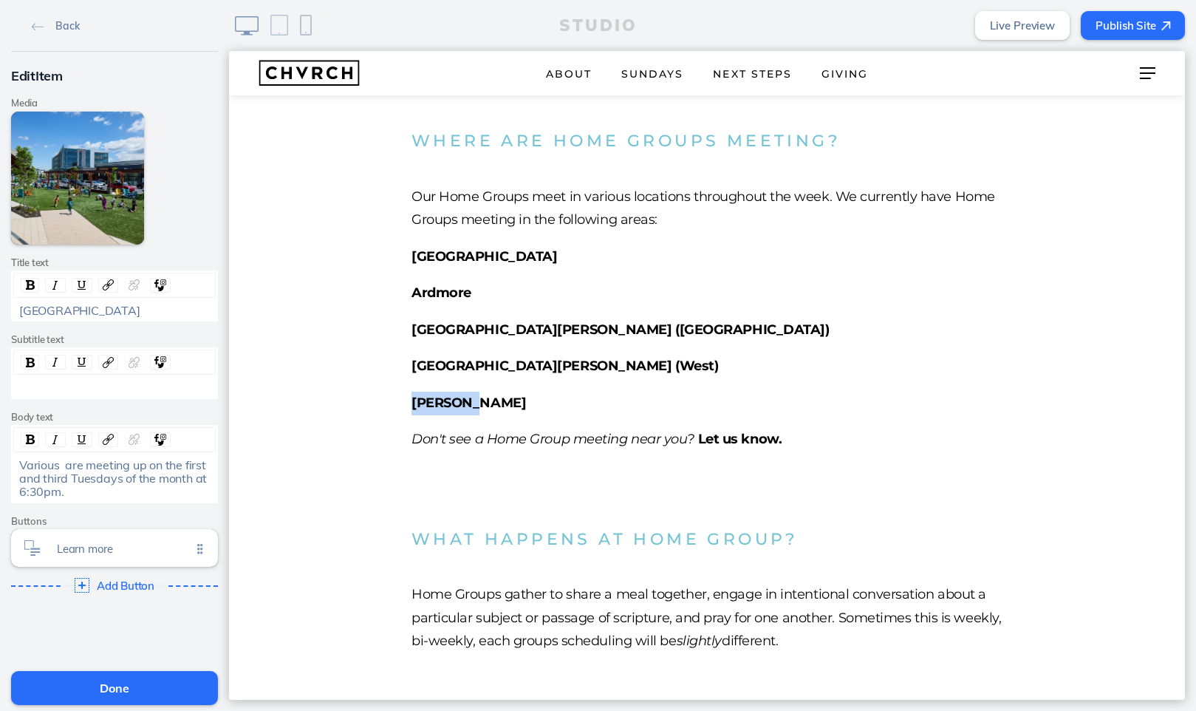
drag, startPoint x: 410, startPoint y: 398, endPoint x: 494, endPoint y: 396, distance: 84.3
click at [494, 396] on section "Where are home groups meeting? Our Home Groups meet in various locations throug…" at bounding box center [707, 289] width 956 height 472
copy strong "Rutledge"
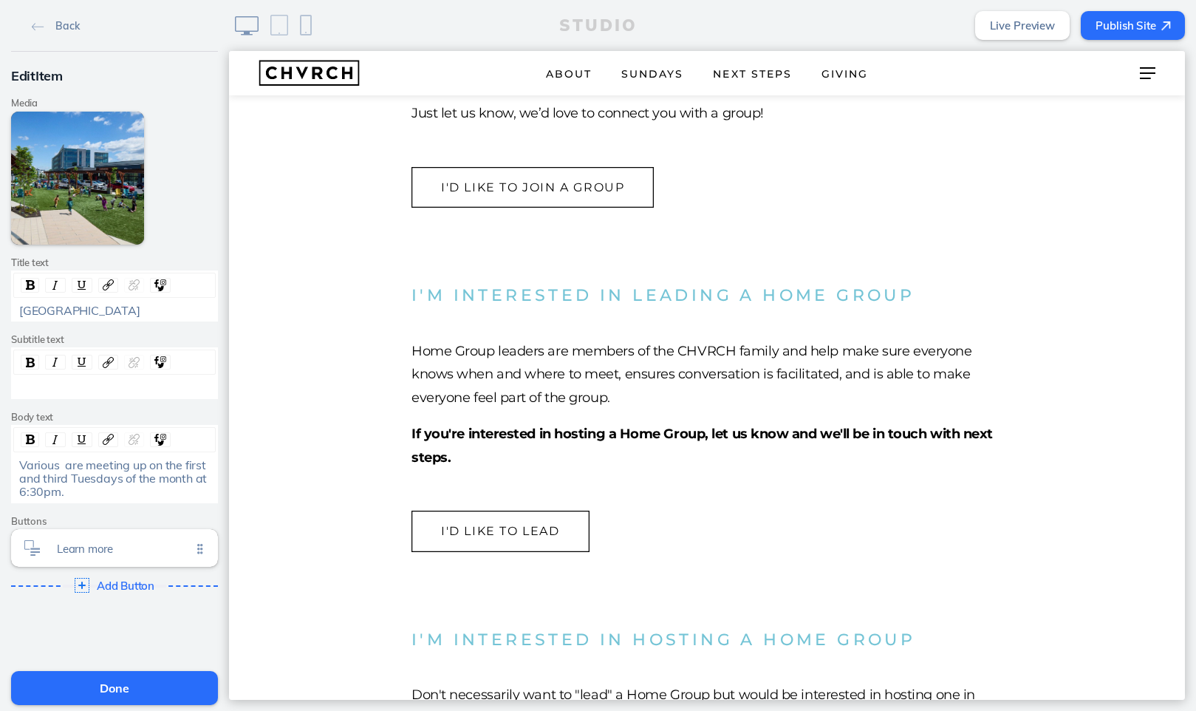
scroll to position [1341, 0]
click at [64, 464] on span "Various are meeting up on the first and third Tuesdays of the month at 6:30pm." at bounding box center [114, 478] width 191 height 42
drag, startPoint x: 103, startPoint y: 463, endPoint x: 124, endPoint y: 484, distance: 30.3
click at [124, 484] on div "Various groups are meeting up on the first and third Tuesdays of the month at 6…" at bounding box center [114, 478] width 191 height 41
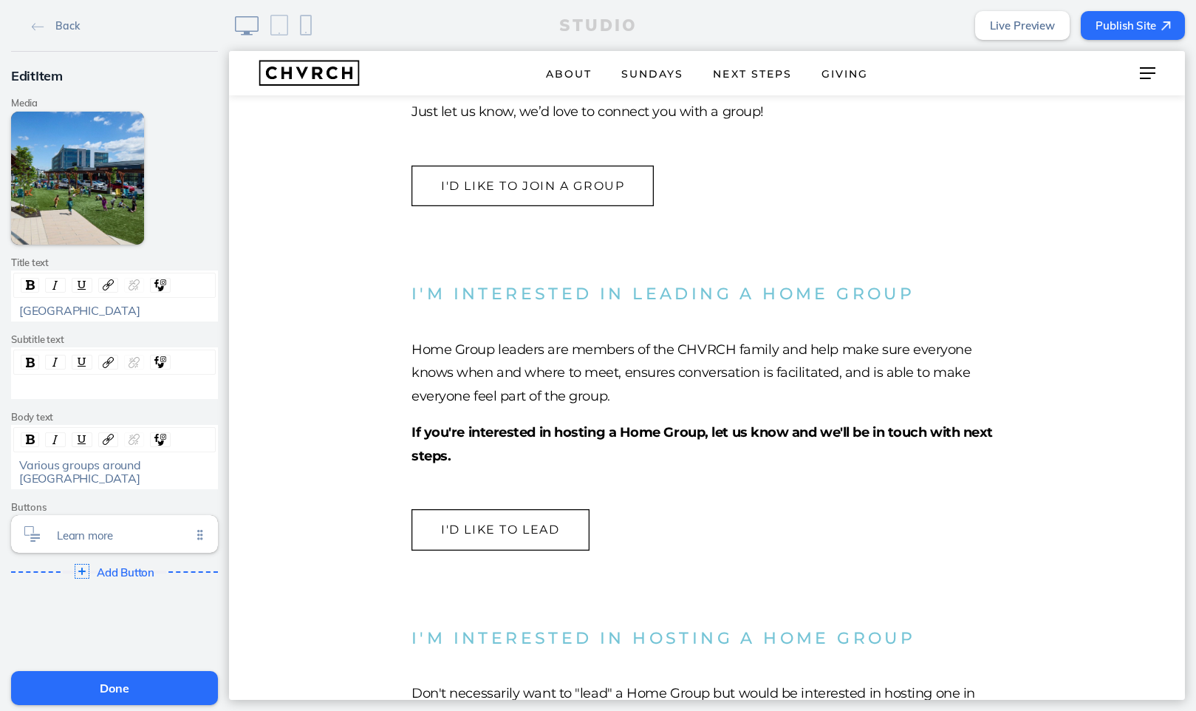
scroll to position [0, 0]
click at [37, 27] on img at bounding box center [38, 27] width 13 height 8
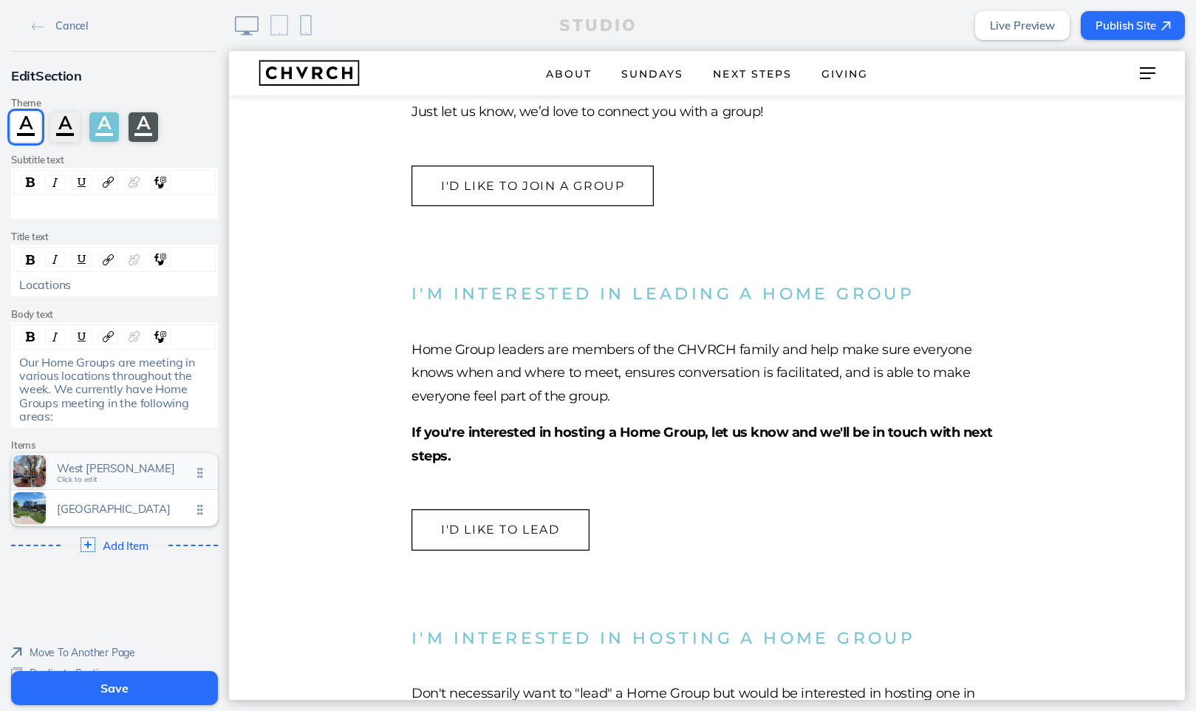
click at [155, 471] on span "West chester Click to edit" at bounding box center [124, 472] width 134 height 13
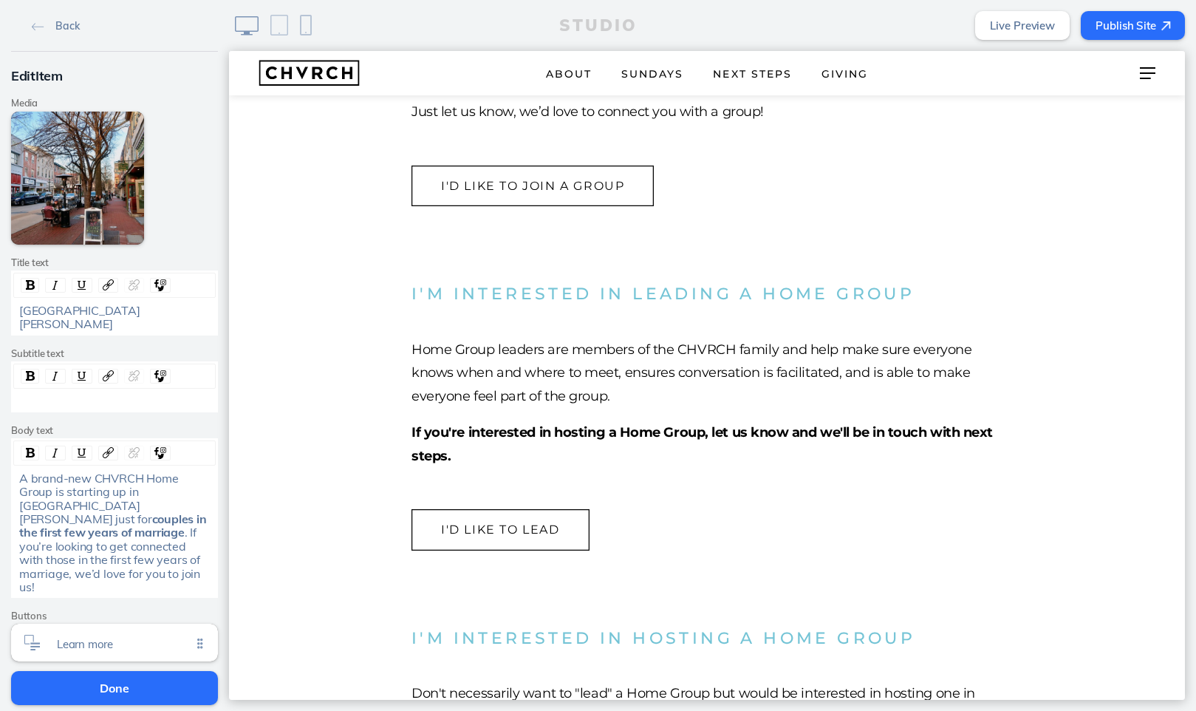
click at [62, 310] on span "West Chester" at bounding box center [79, 317] width 121 height 28
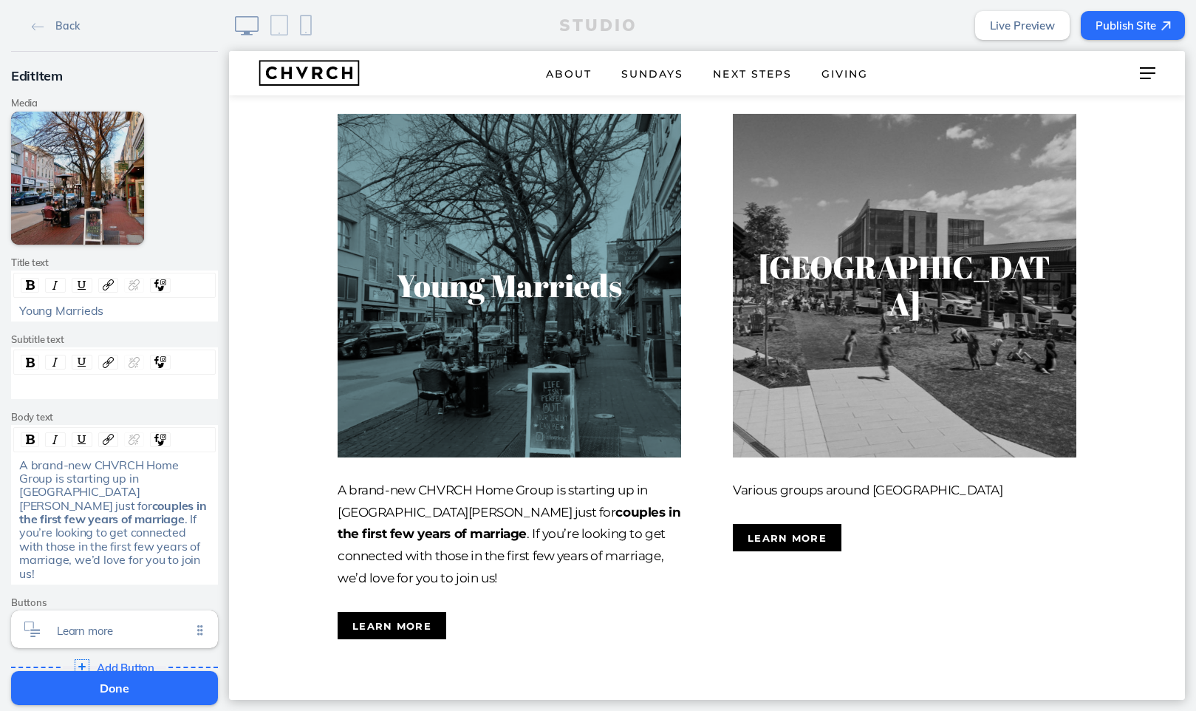
scroll to position [2412, 0]
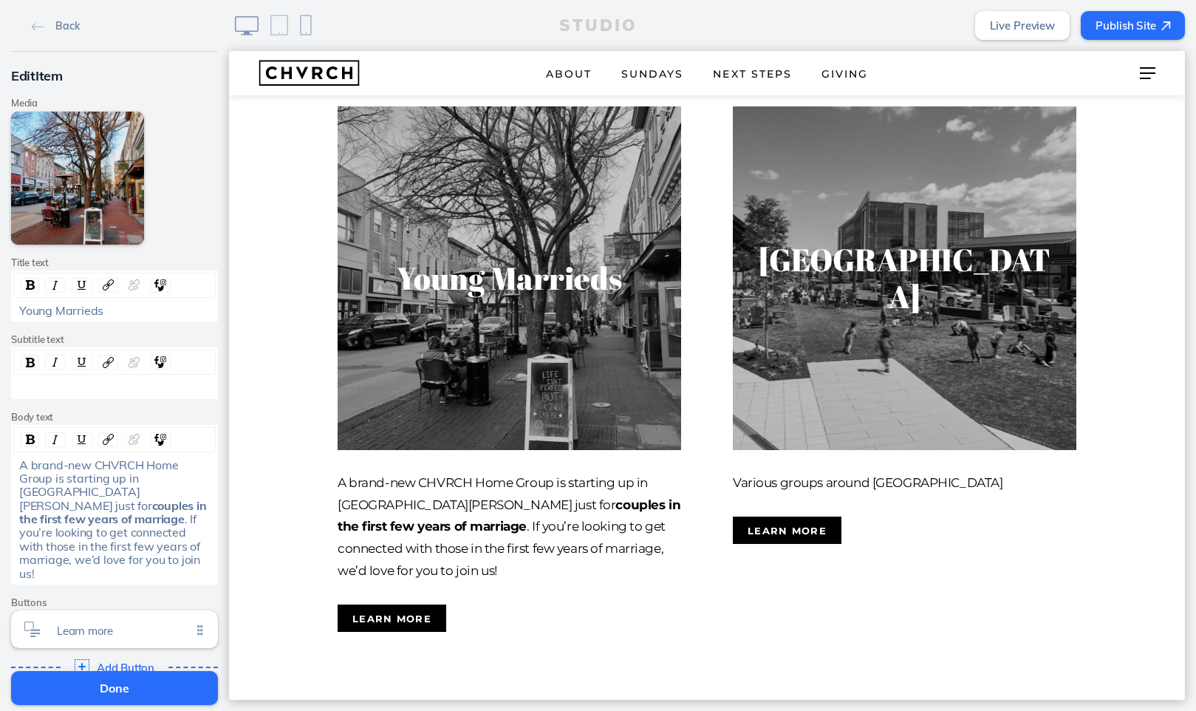
click at [136, 539] on button "Done" at bounding box center [114, 688] width 207 height 34
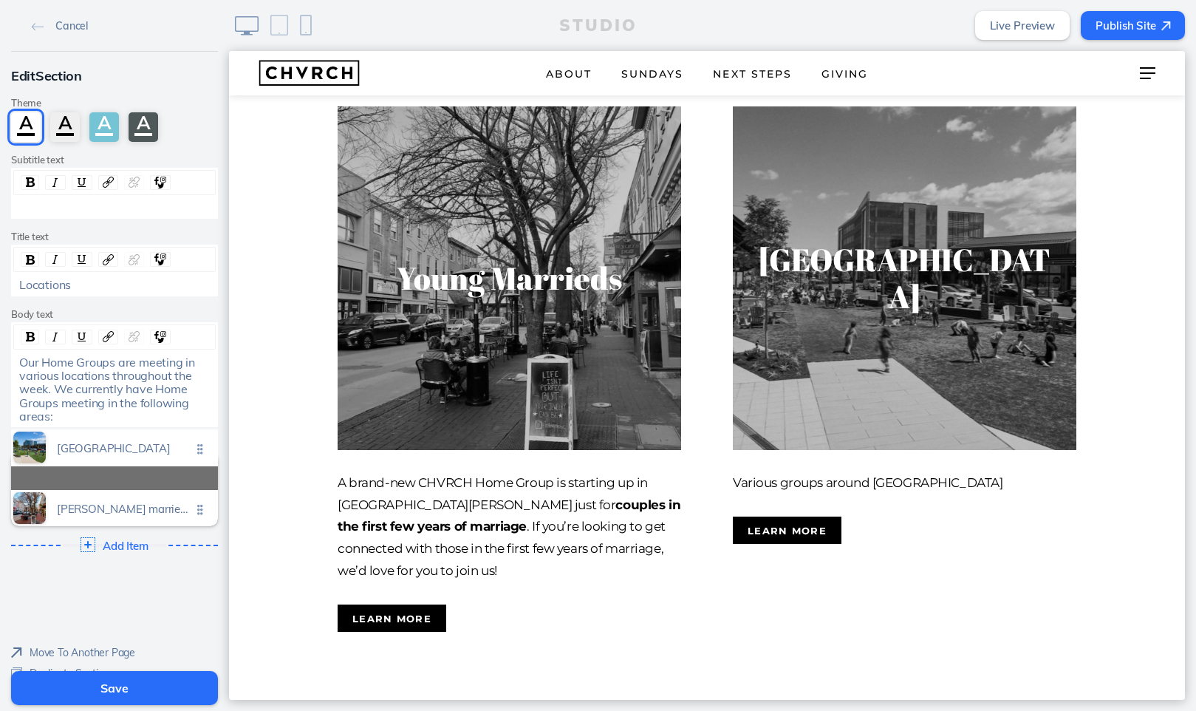
drag, startPoint x: 197, startPoint y: 506, endPoint x: 197, endPoint y: 451, distance: 54.7
click at [197, 453] on ul "Young marrieds Click to edit Newtown square Click to edit" at bounding box center [114, 489] width 207 height 73
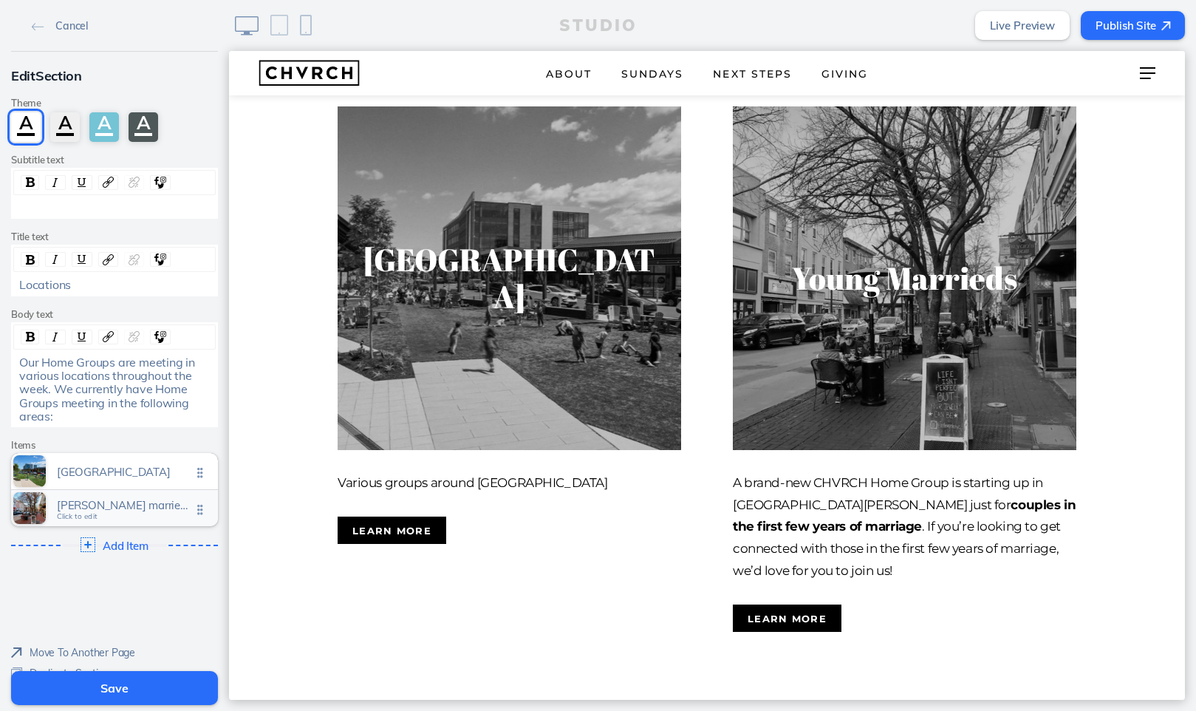
click at [101, 511] on div "Young marrieds Click to edit" at bounding box center [114, 508] width 207 height 36
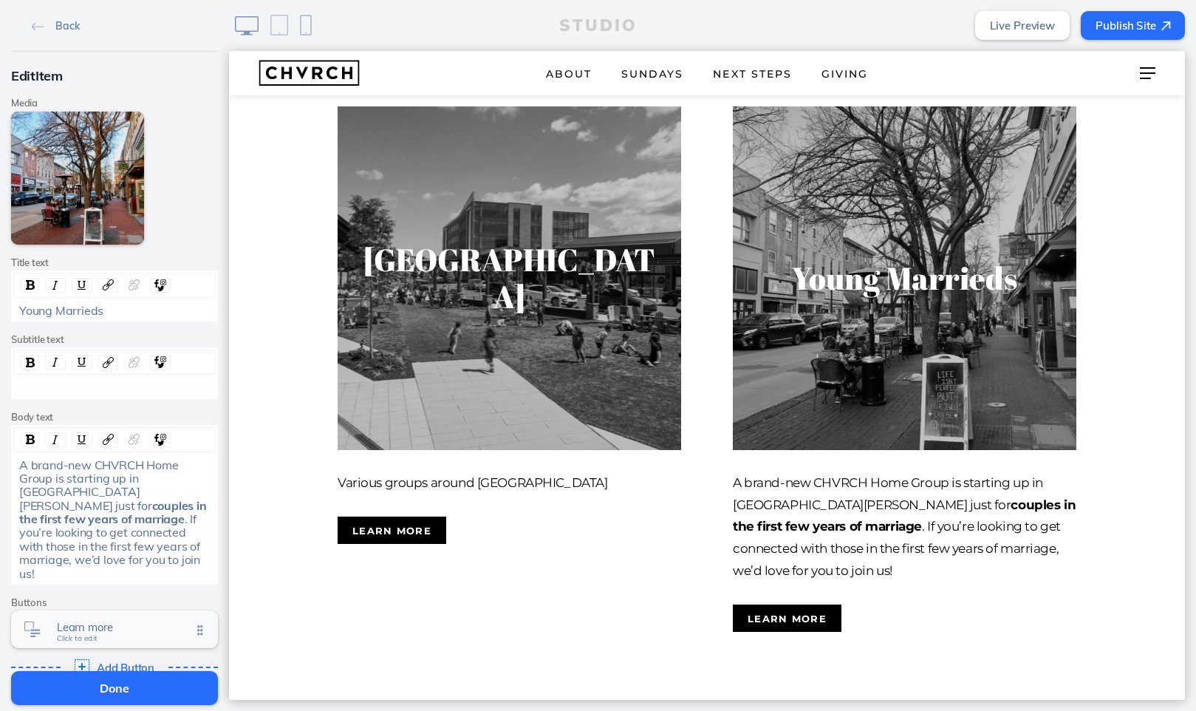
click at [112, 539] on span "Learn more" at bounding box center [124, 627] width 134 height 13
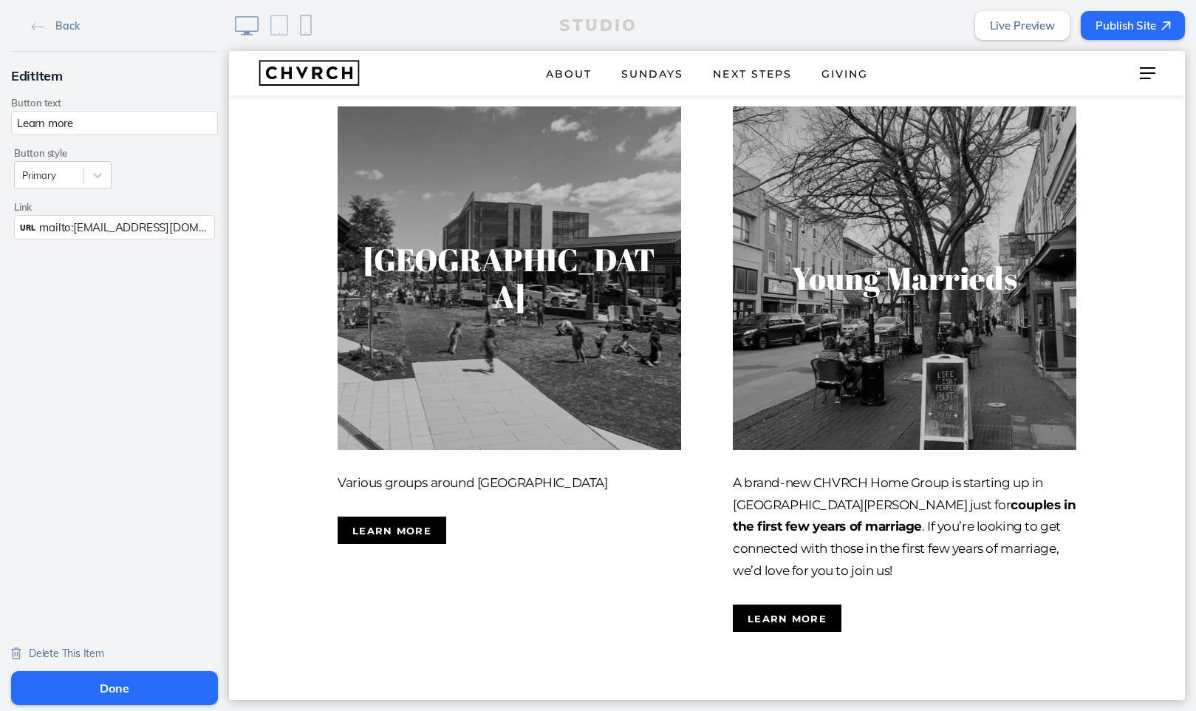
click at [92, 223] on span "mailto:connect@chvrchnsq.org?subject=I’m%20interested%20in%20learning%20about%2…" at bounding box center [414, 227] width 751 height 14
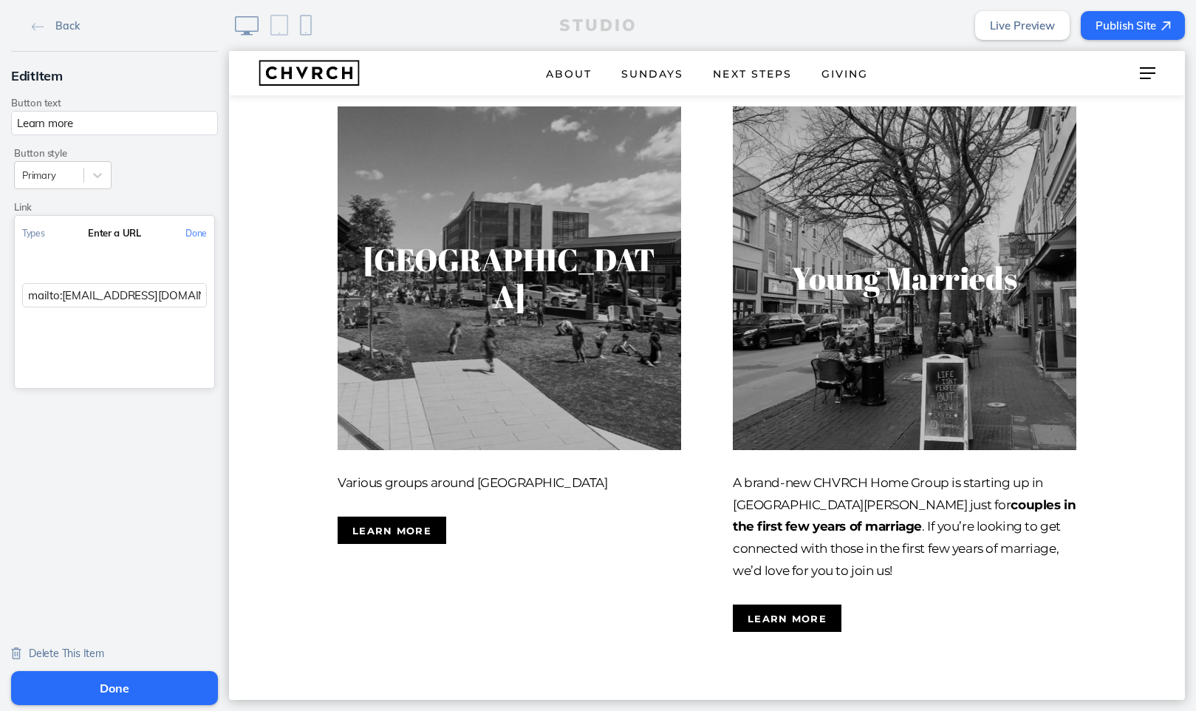
drag, startPoint x: 63, startPoint y: 296, endPoint x: 180, endPoint y: 290, distance: 117.6
click at [180, 290] on input "mailto:connect@chvrchnsq.org?subject=I’m%20interested%20in%20learning%20about%2…" at bounding box center [114, 295] width 185 height 24
paste input "isaacrothermel@gmail.com"
type input "mailto:isaacrothermel@gmail.com?subject=I’m%20interested%20in%20learning%20abou…"
click at [192, 230] on button "Done" at bounding box center [196, 232] width 36 height 33
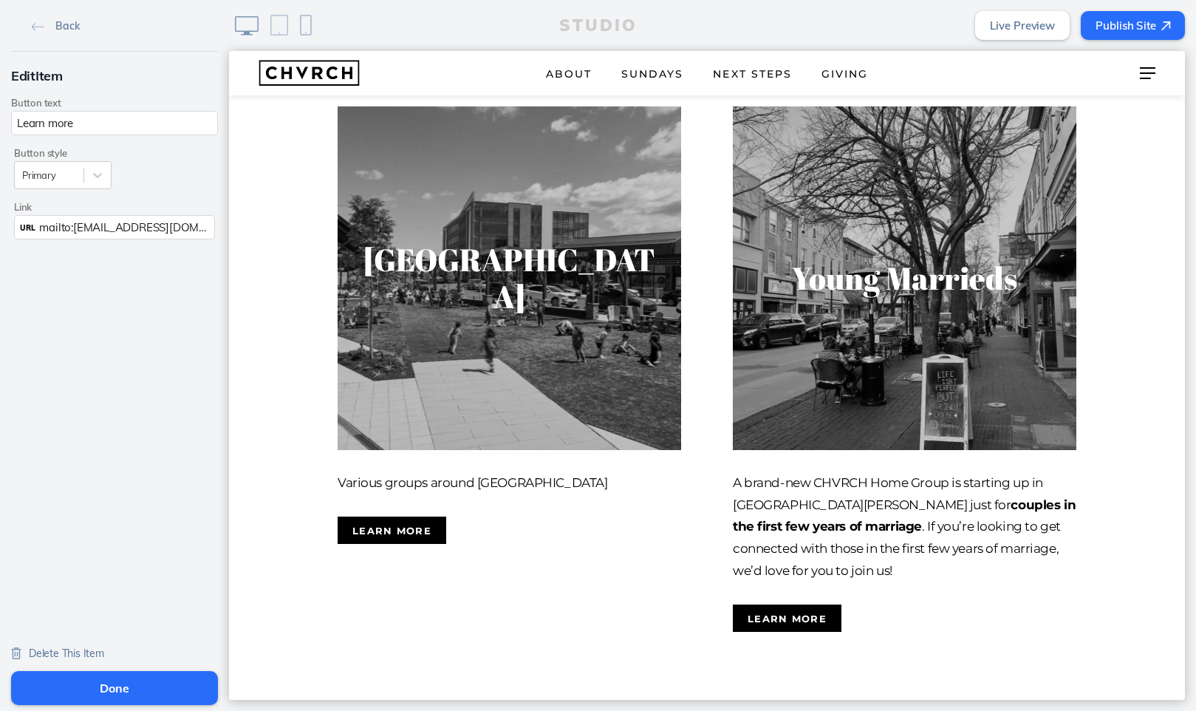
click at [110, 539] on button "Done" at bounding box center [114, 688] width 207 height 34
